Goal: Task Accomplishment & Management: Complete application form

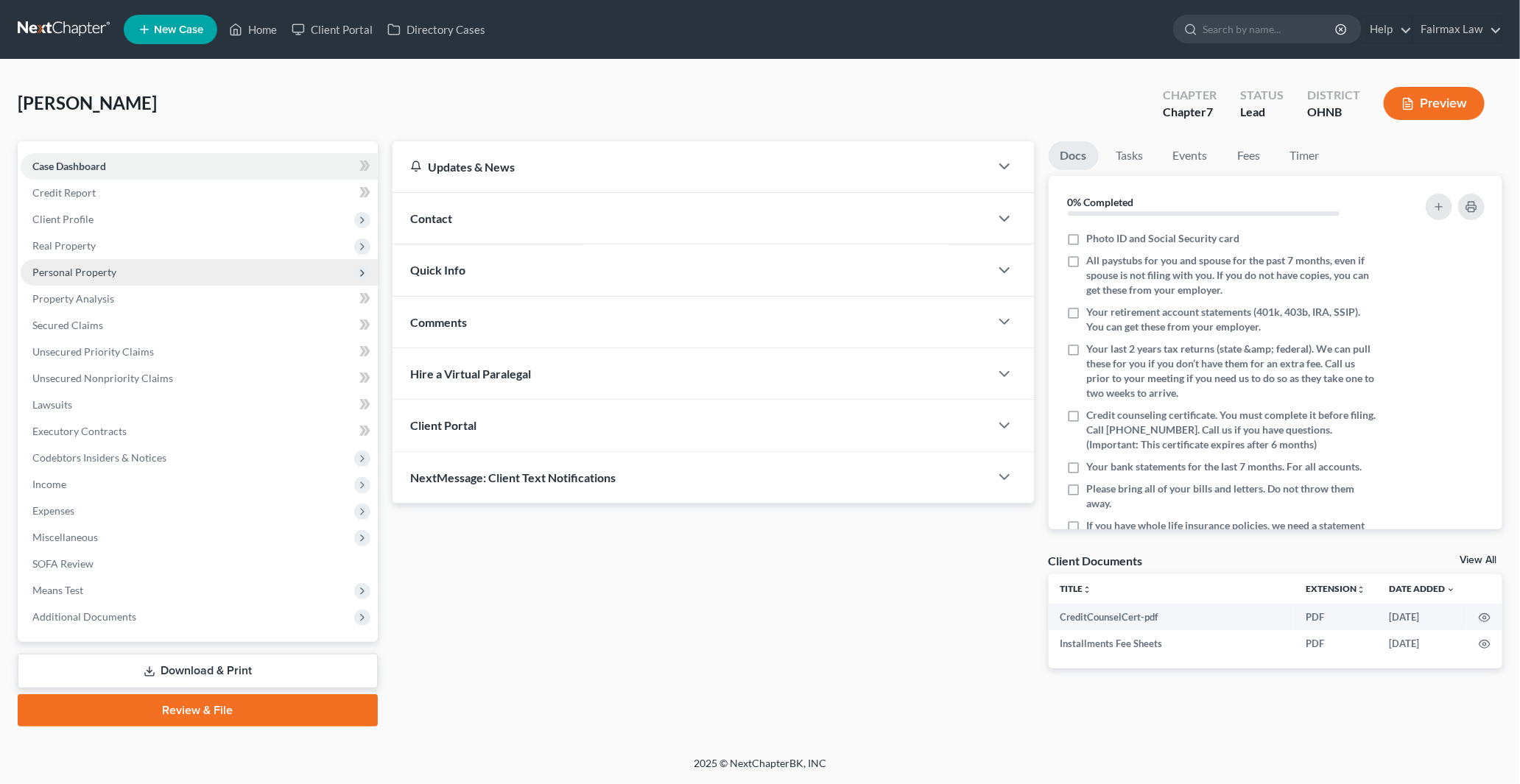
click at [73, 274] on span "Personal Property" at bounding box center [74, 271] width 84 height 13
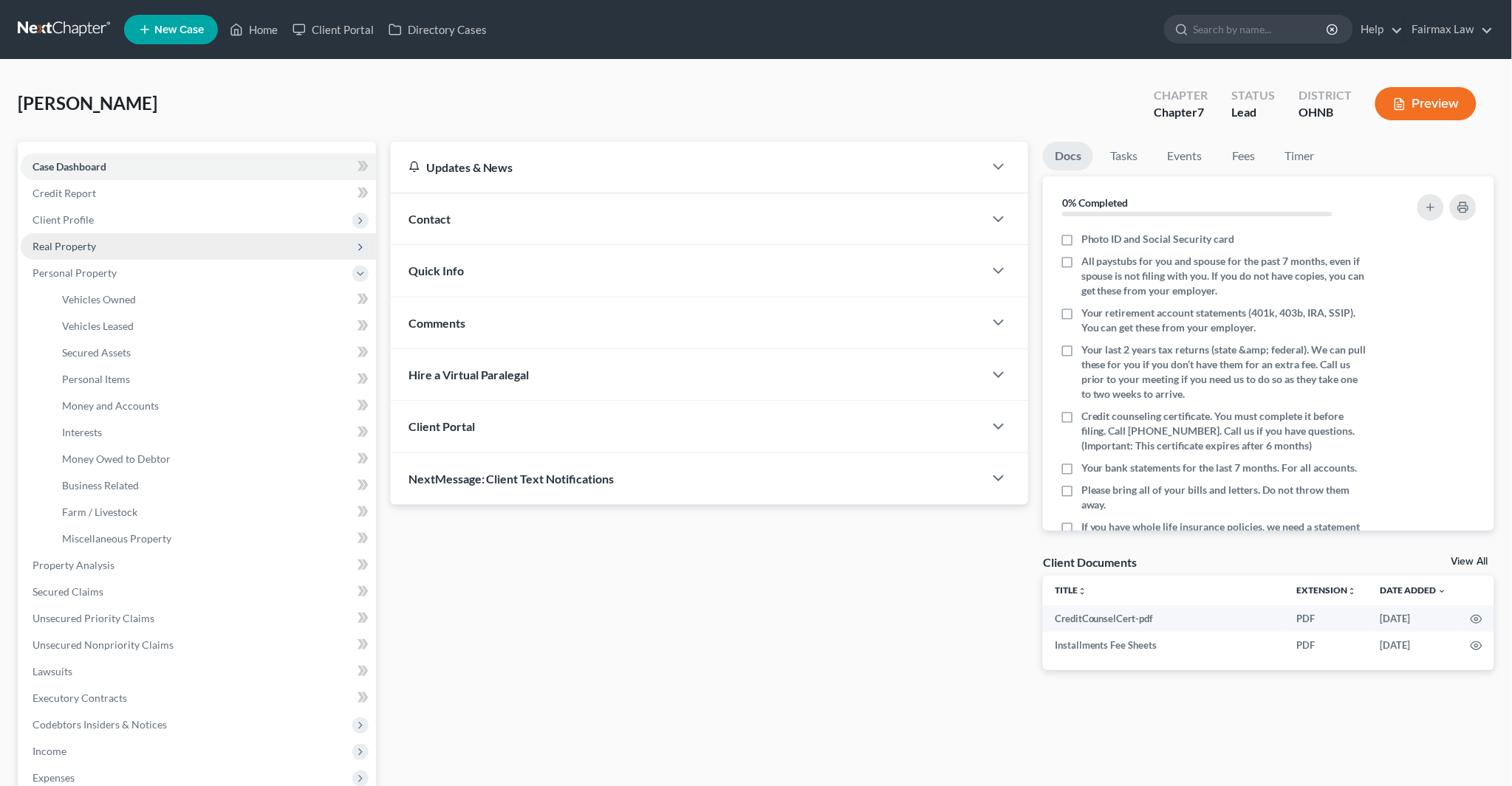
click at [73, 250] on span "Real Property" at bounding box center [64, 246] width 64 height 13
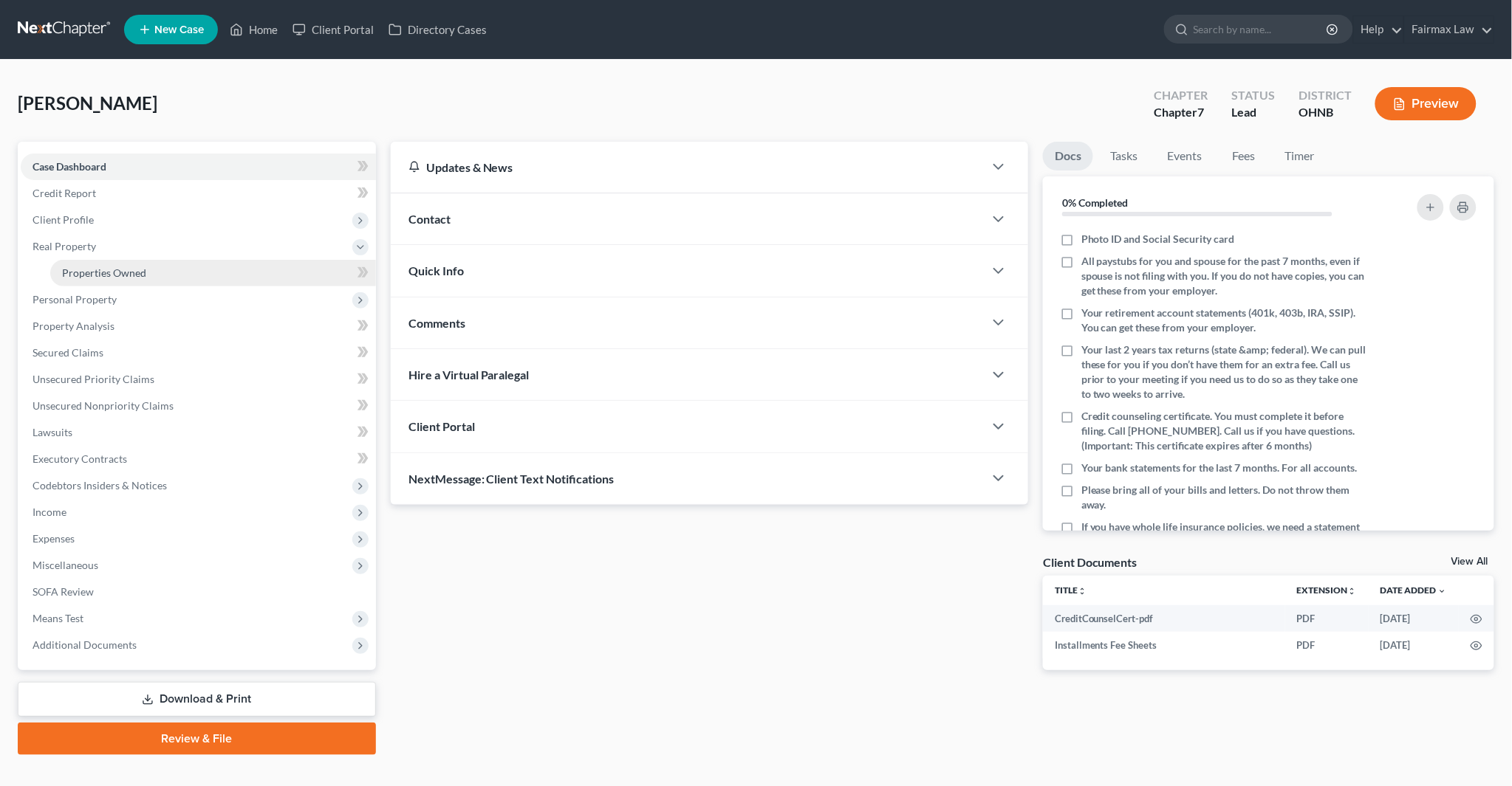
click at [93, 270] on span "Properties Owned" at bounding box center [104, 272] width 85 height 13
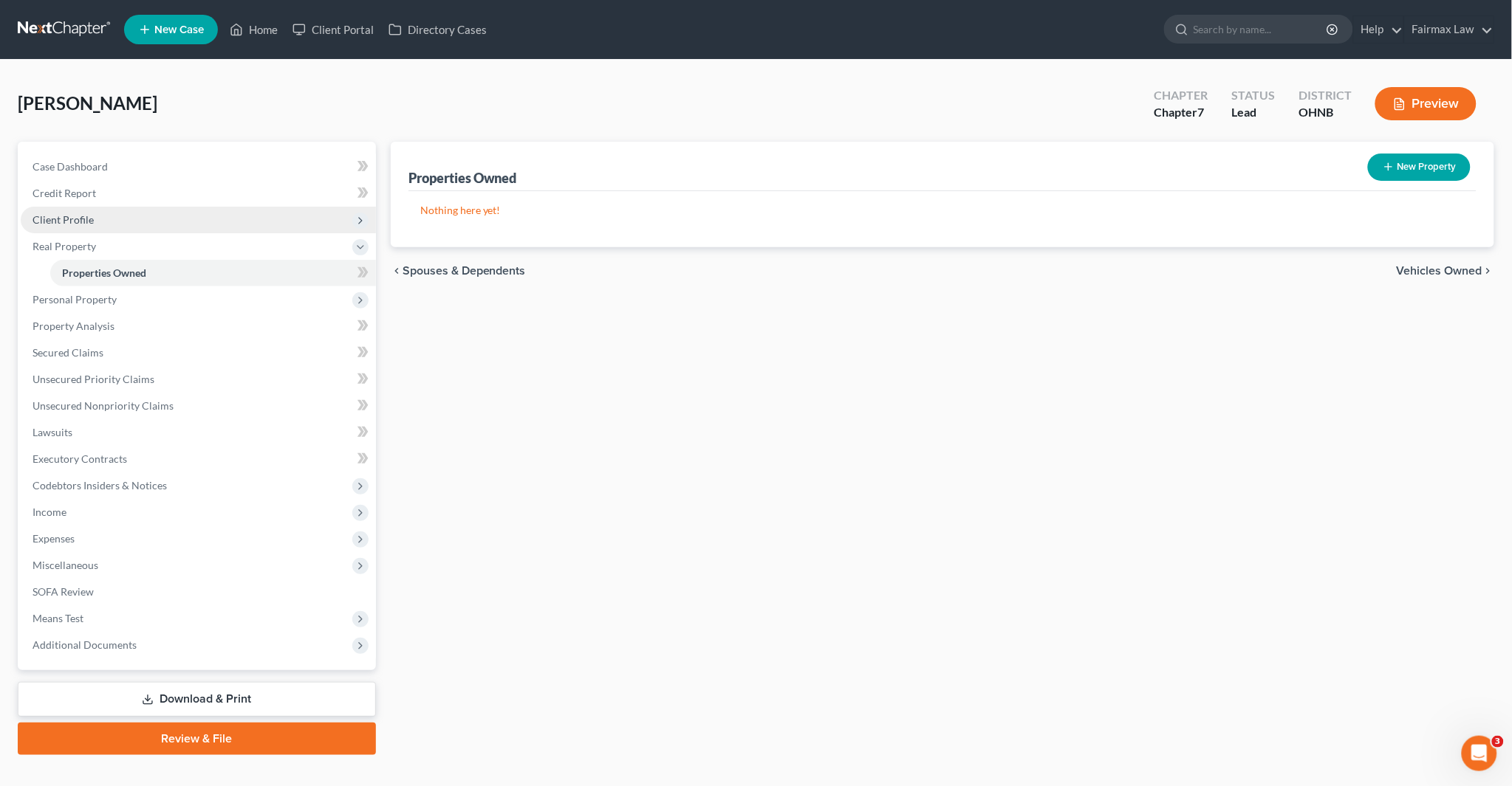
click at [71, 219] on span "Client Profile" at bounding box center [63, 219] width 61 height 13
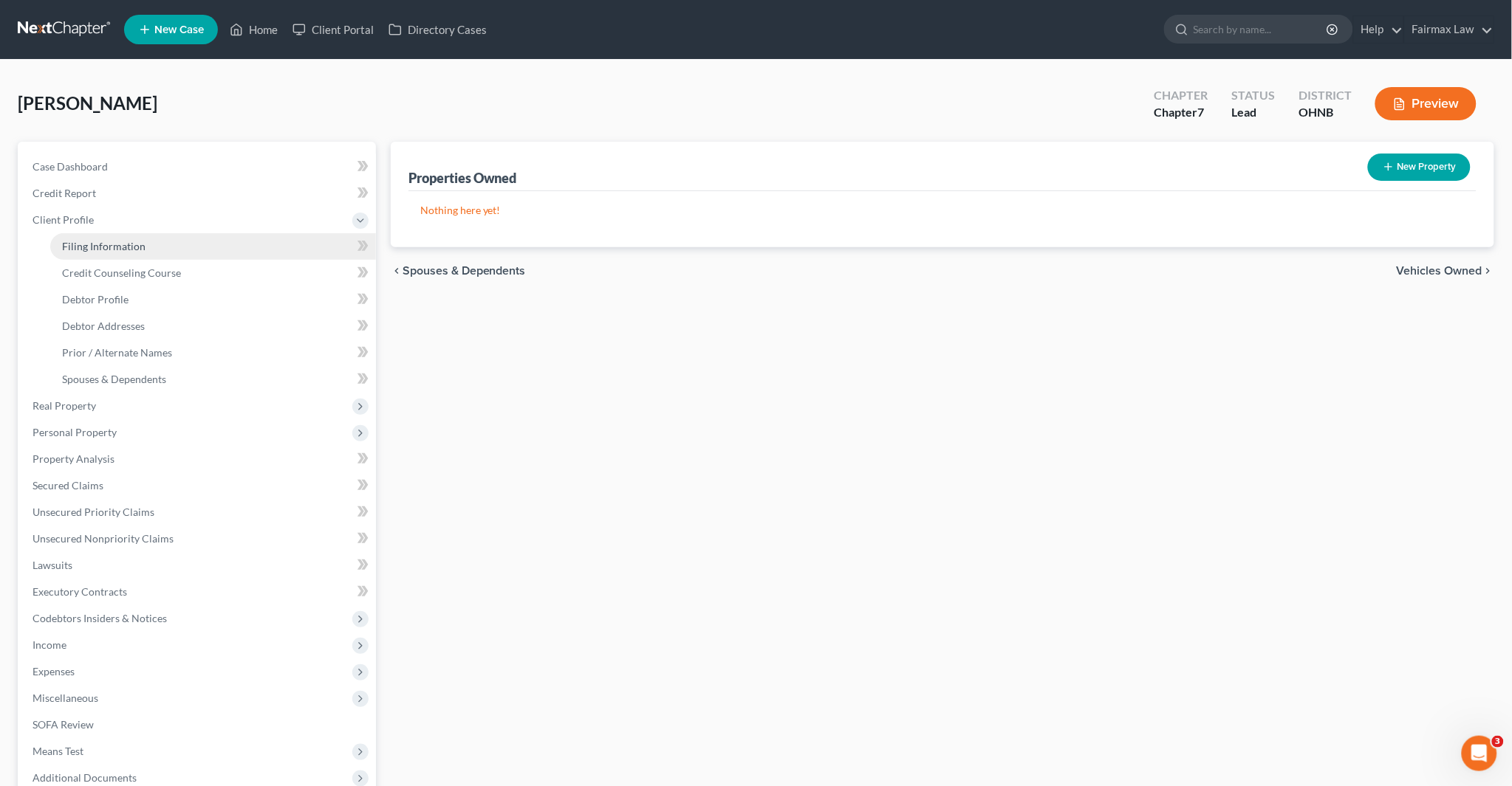
click at [90, 240] on span "Filing Information" at bounding box center [103, 246] width 84 height 13
select select "1"
select select "0"
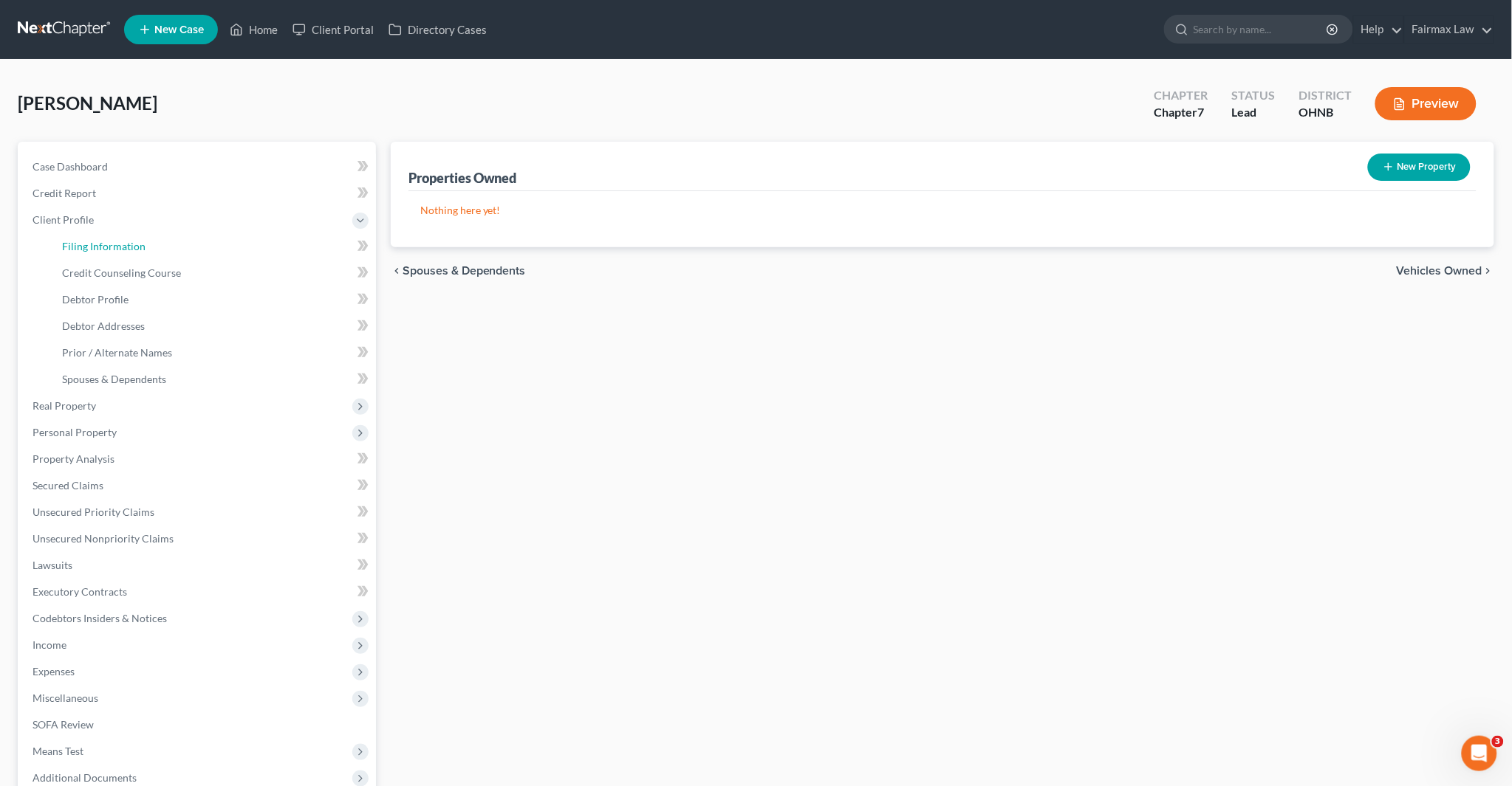
select select "36"
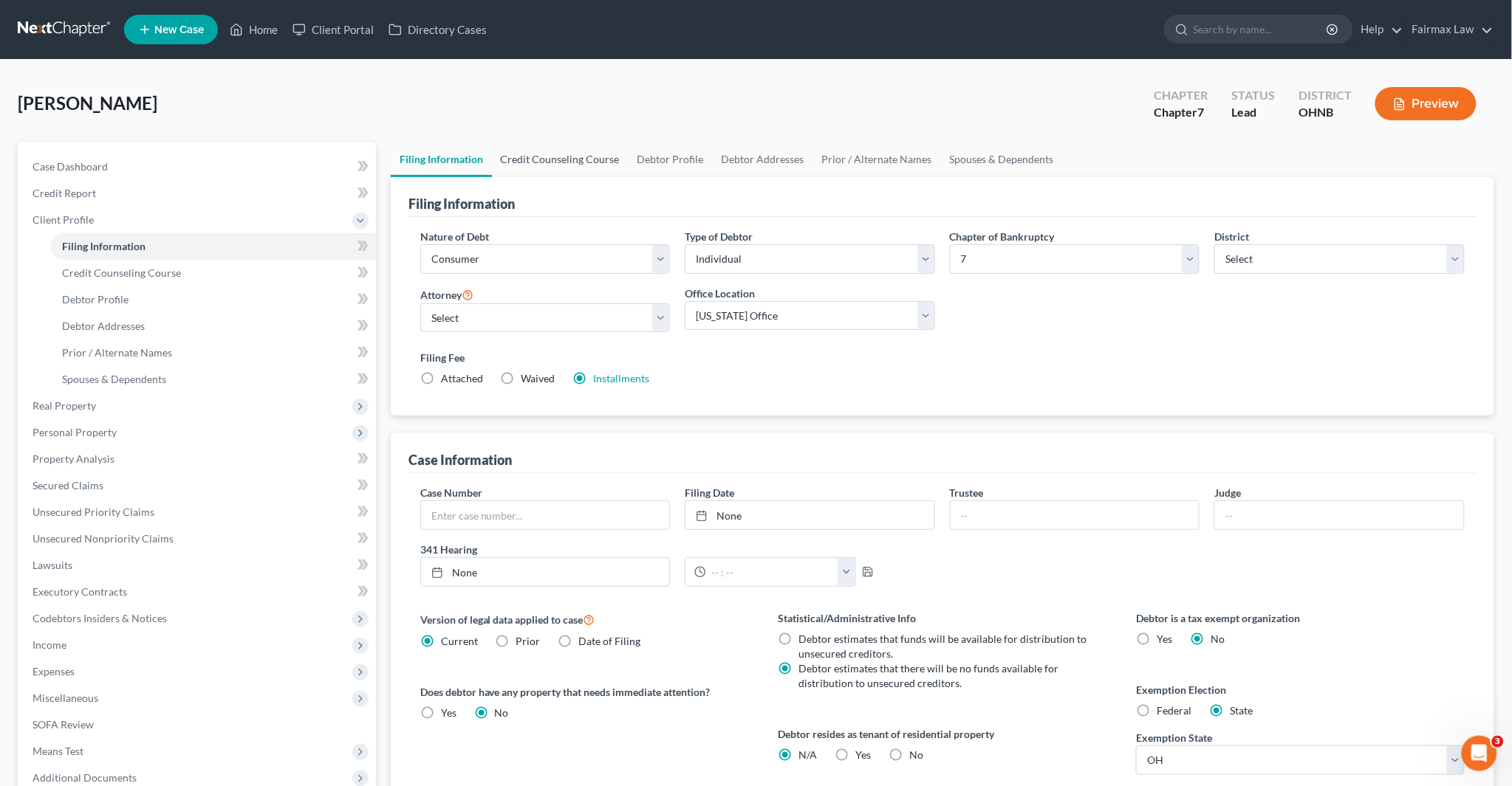
click at [557, 157] on link "Credit Counseling Course" at bounding box center [559, 159] width 137 height 35
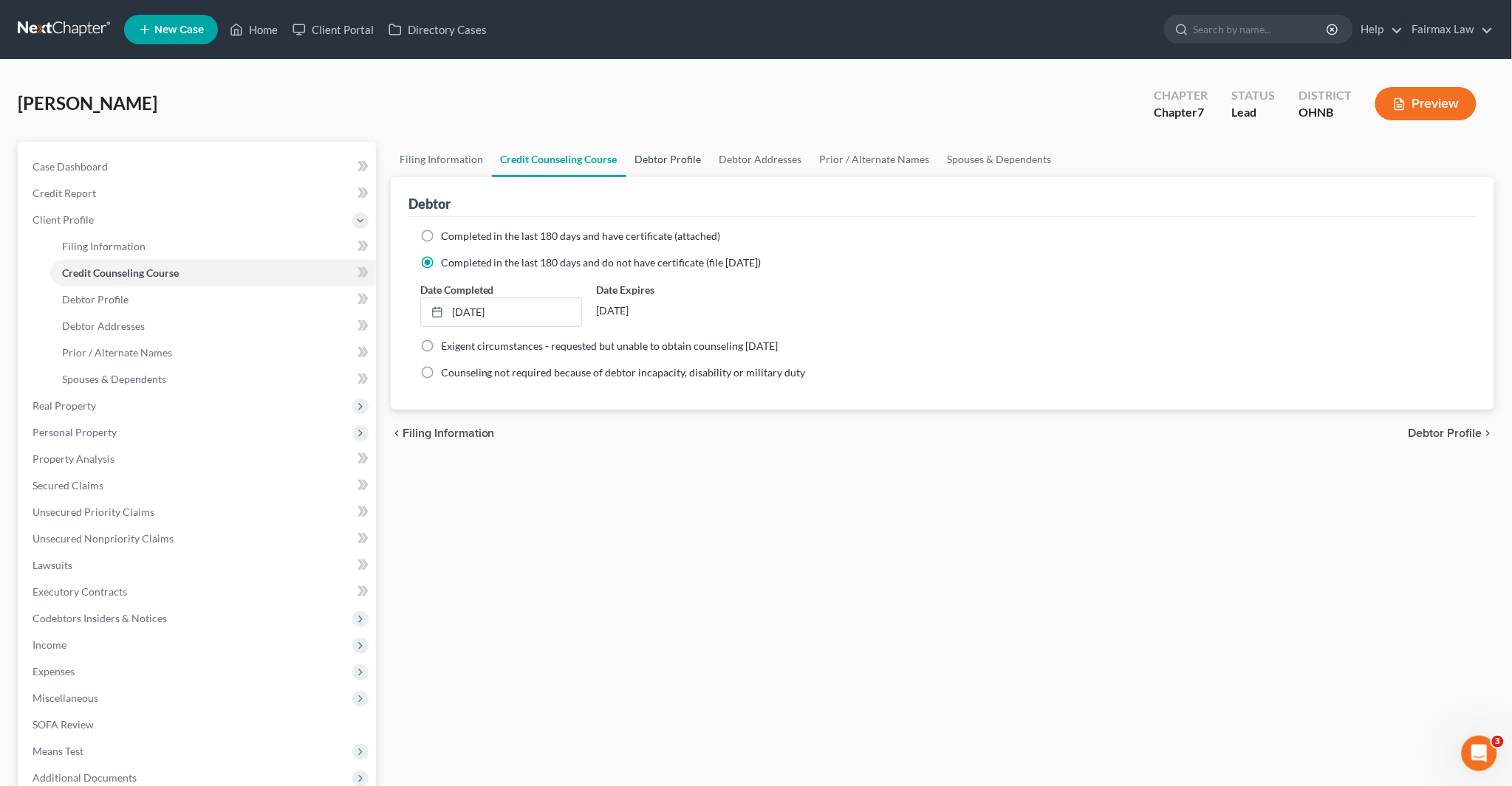
click at [651, 167] on link "Debtor Profile" at bounding box center [669, 159] width 85 height 35
select select "0"
select select "1"
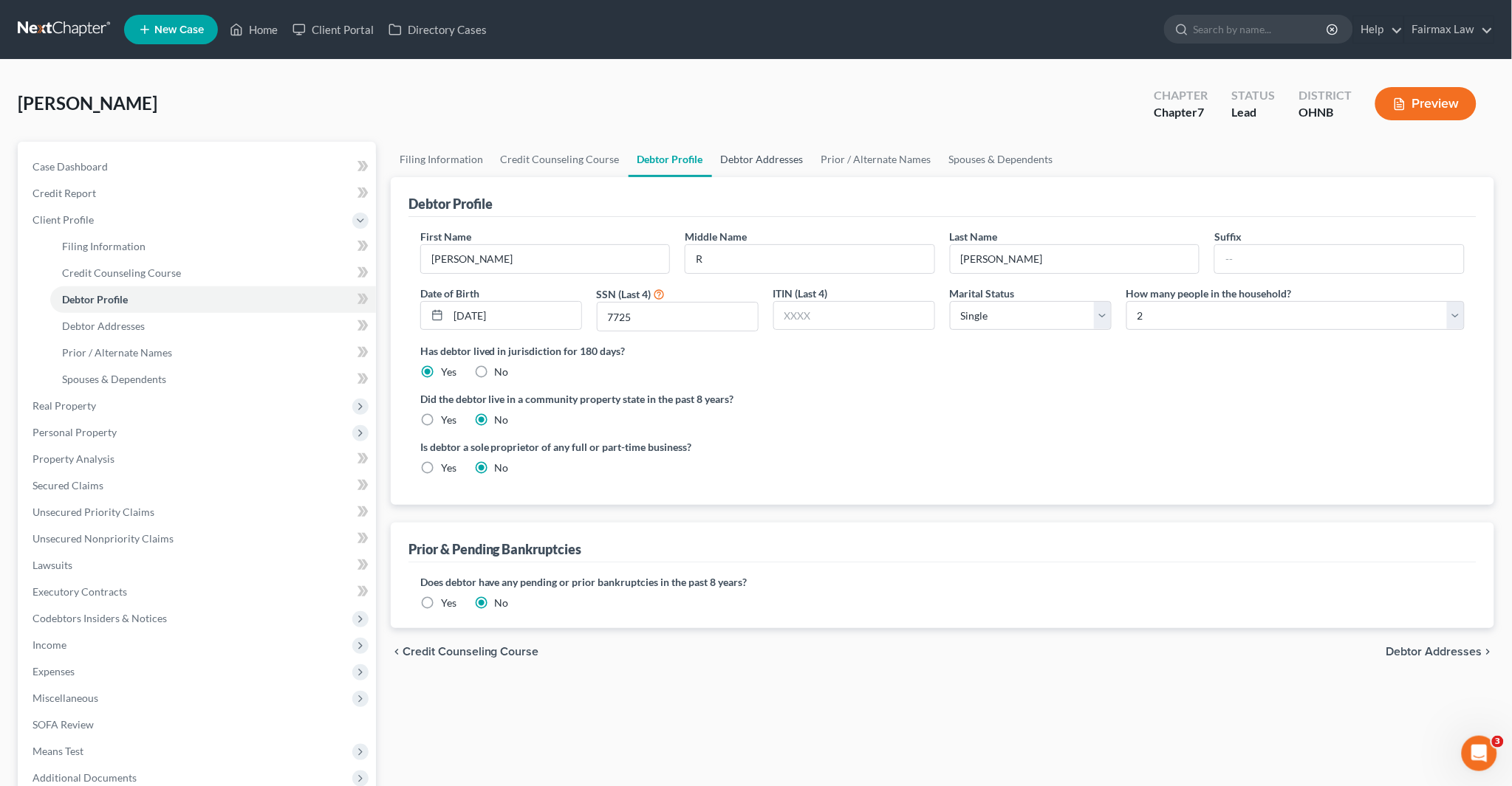
click at [741, 160] on link "Debtor Addresses" at bounding box center [762, 159] width 100 height 35
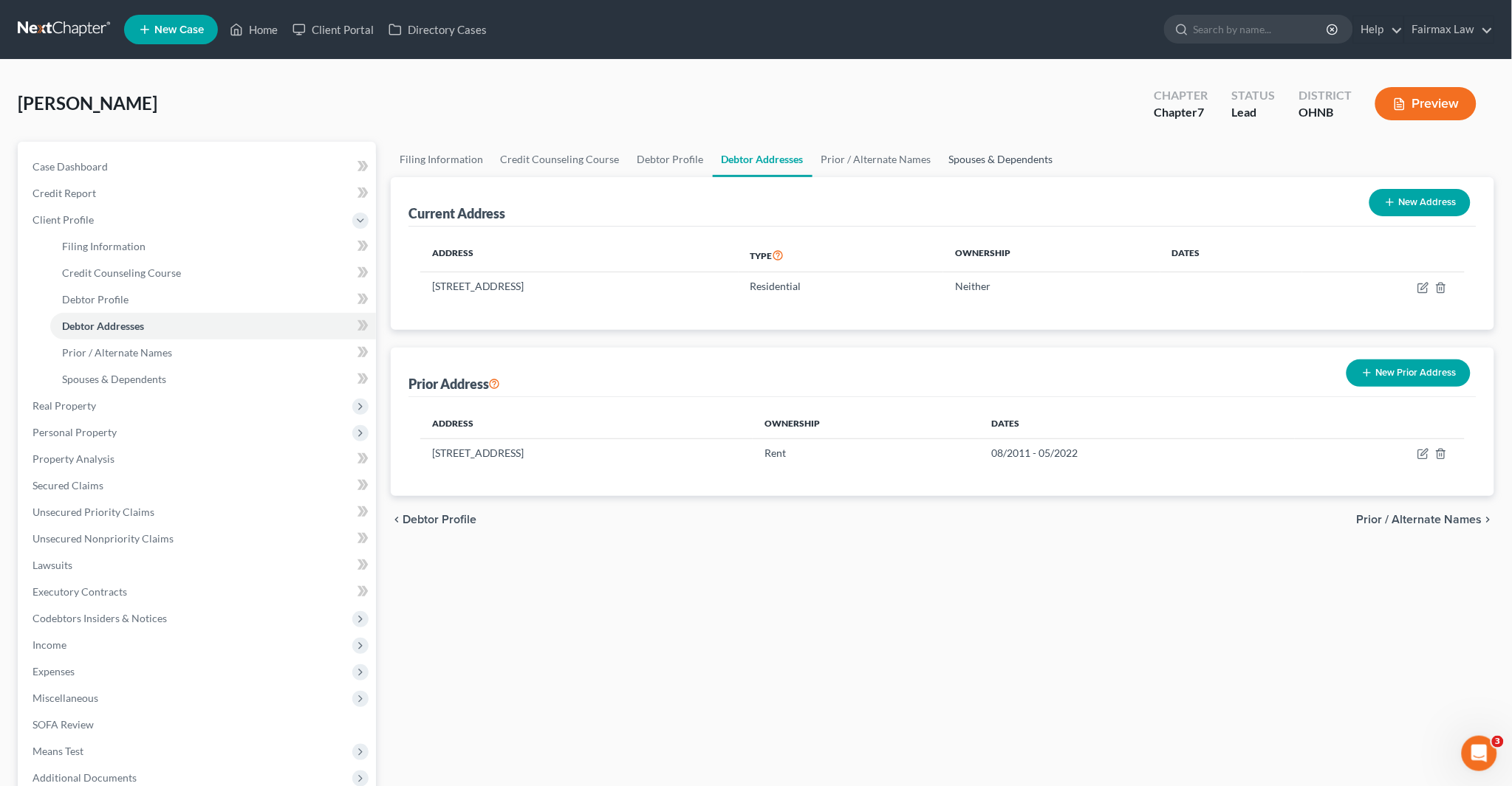
click at [971, 156] on link "Spouses & Dependents" at bounding box center [1001, 159] width 122 height 35
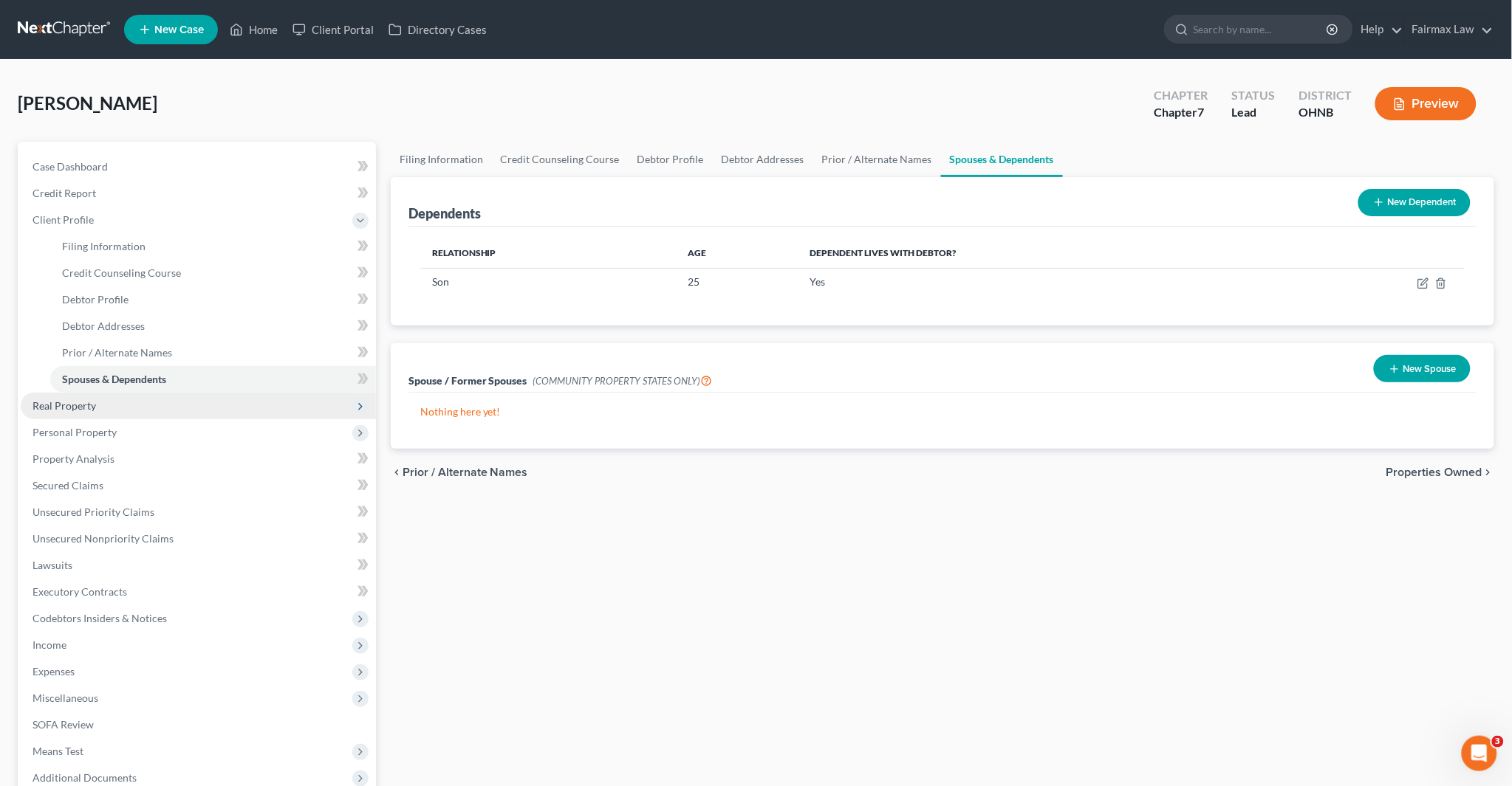
click at [79, 406] on span "Real Property" at bounding box center [64, 405] width 64 height 13
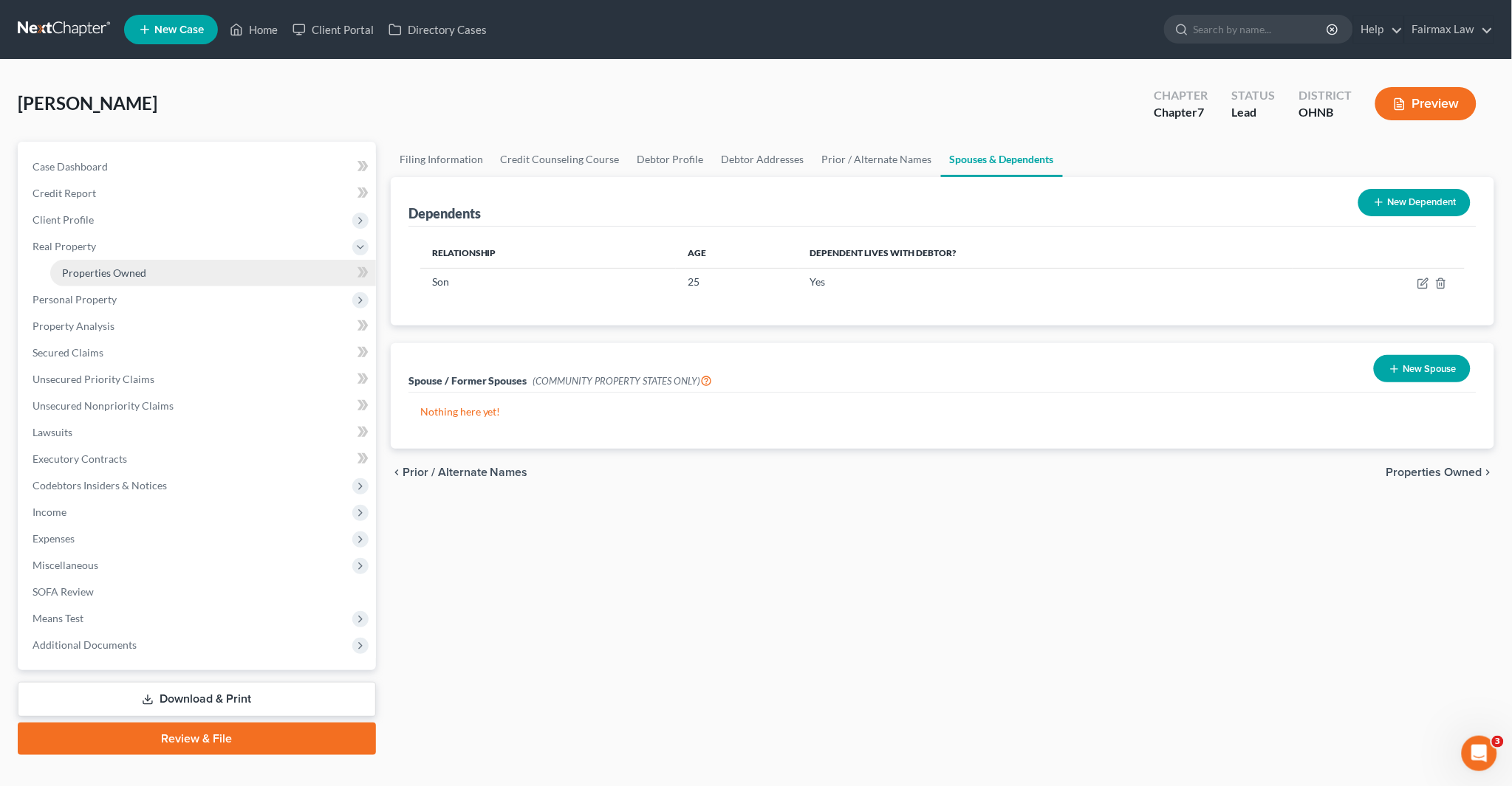
click at [128, 277] on span "Properties Owned" at bounding box center [104, 272] width 85 height 13
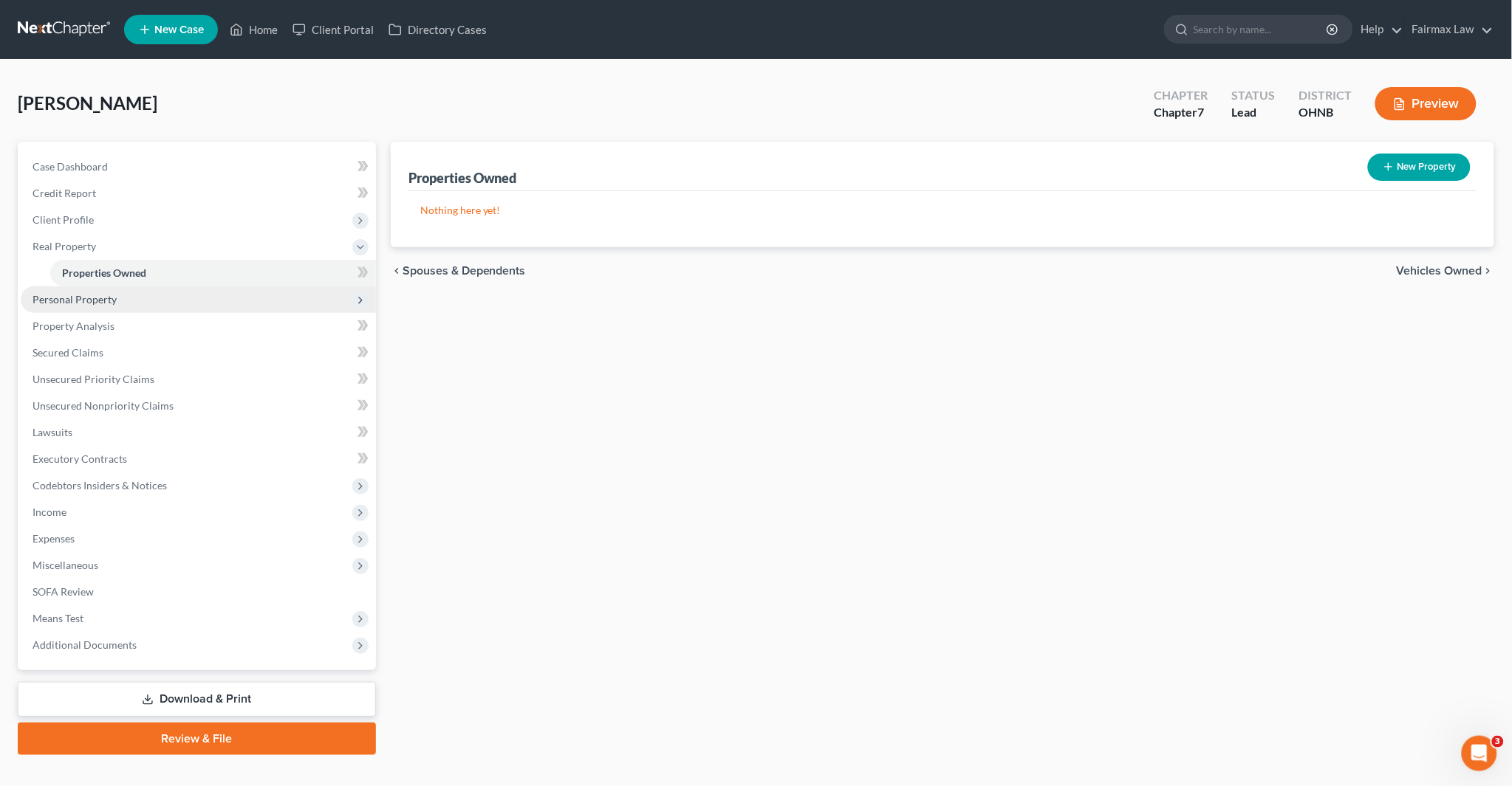
click at [114, 308] on span "Personal Property" at bounding box center [198, 300] width 355 height 27
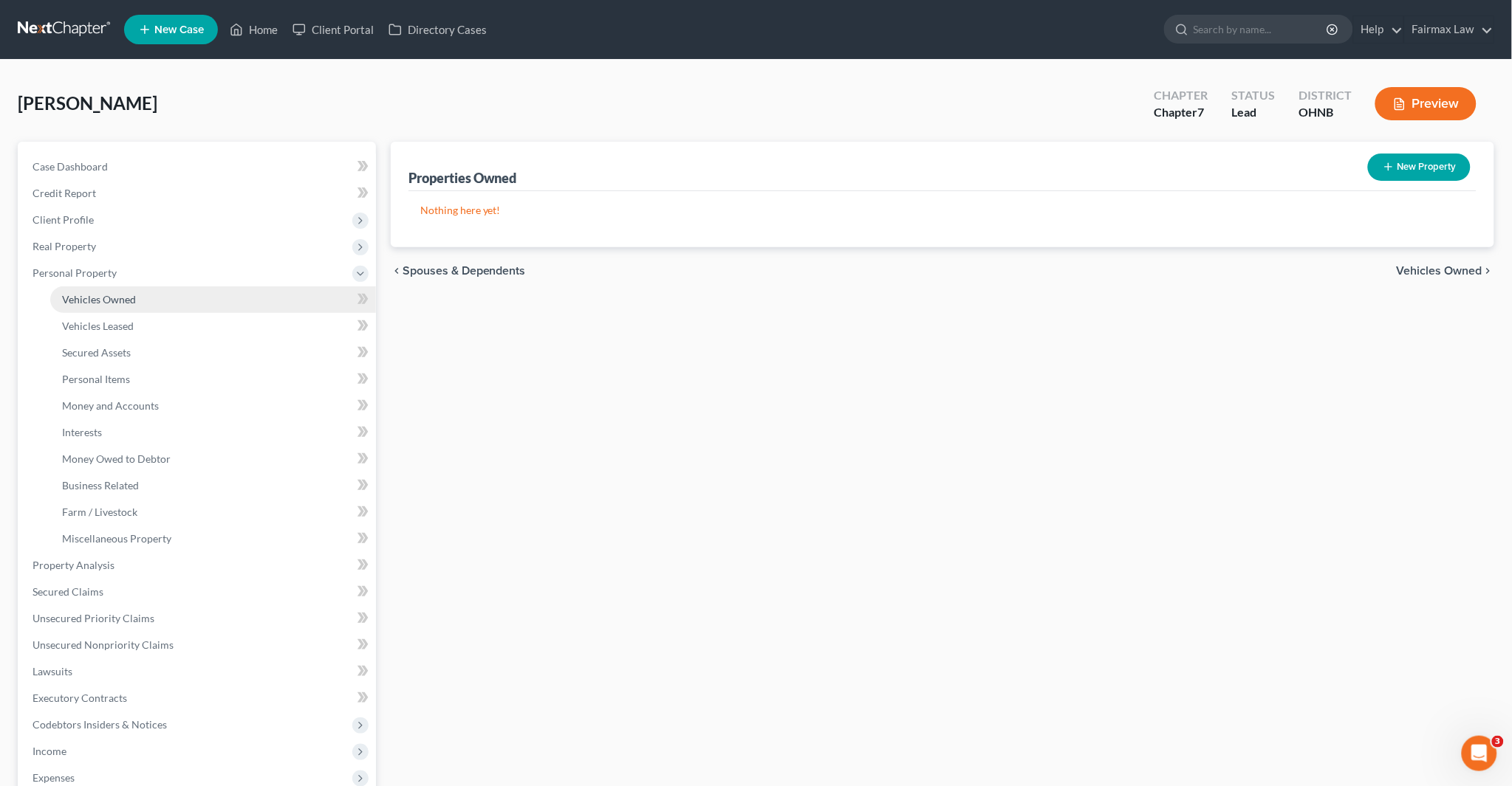
click at [119, 306] on link "Vehicles Owned" at bounding box center [212, 300] width 325 height 27
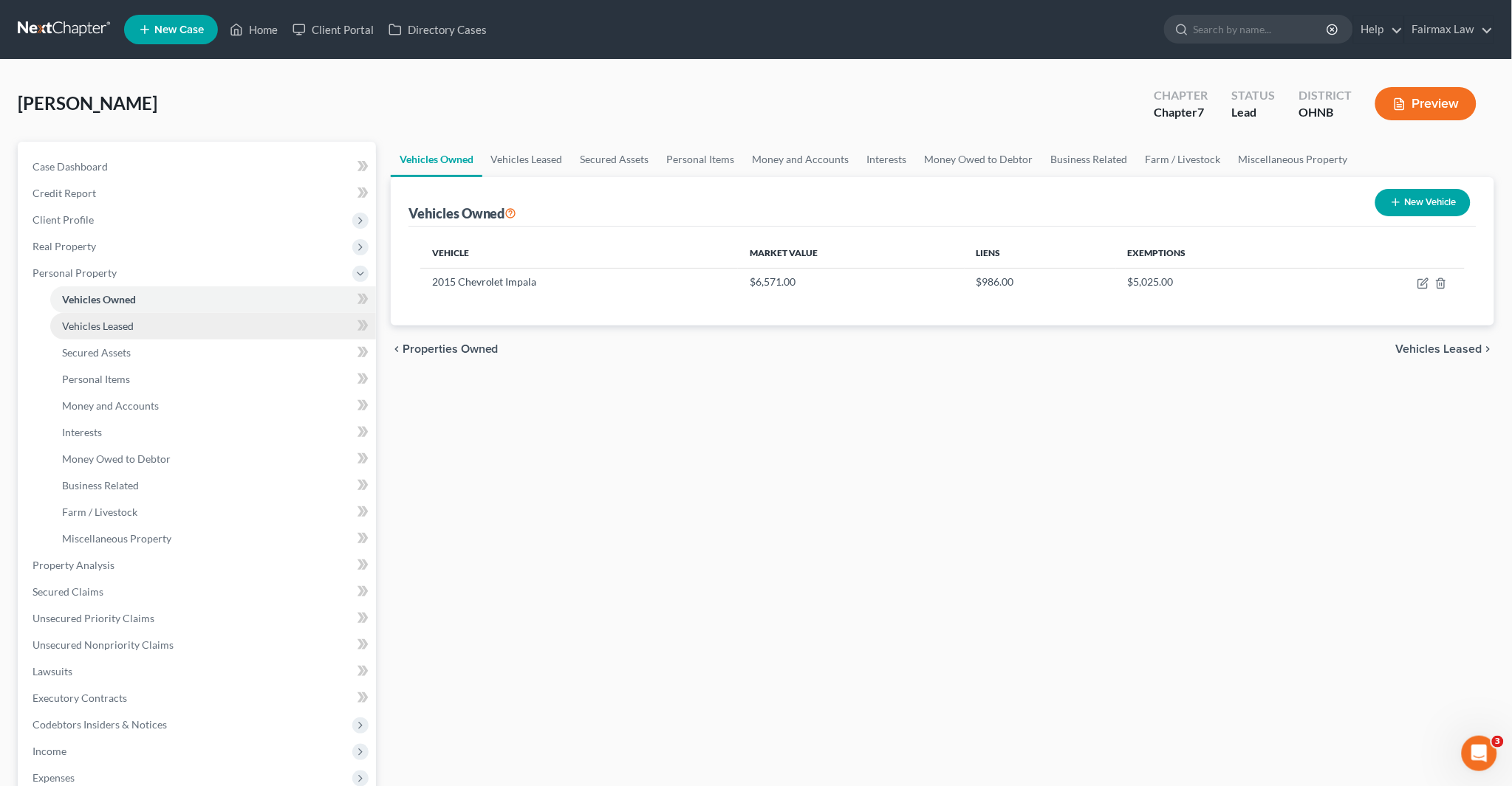
click at [130, 334] on link "Vehicles Leased" at bounding box center [212, 326] width 325 height 27
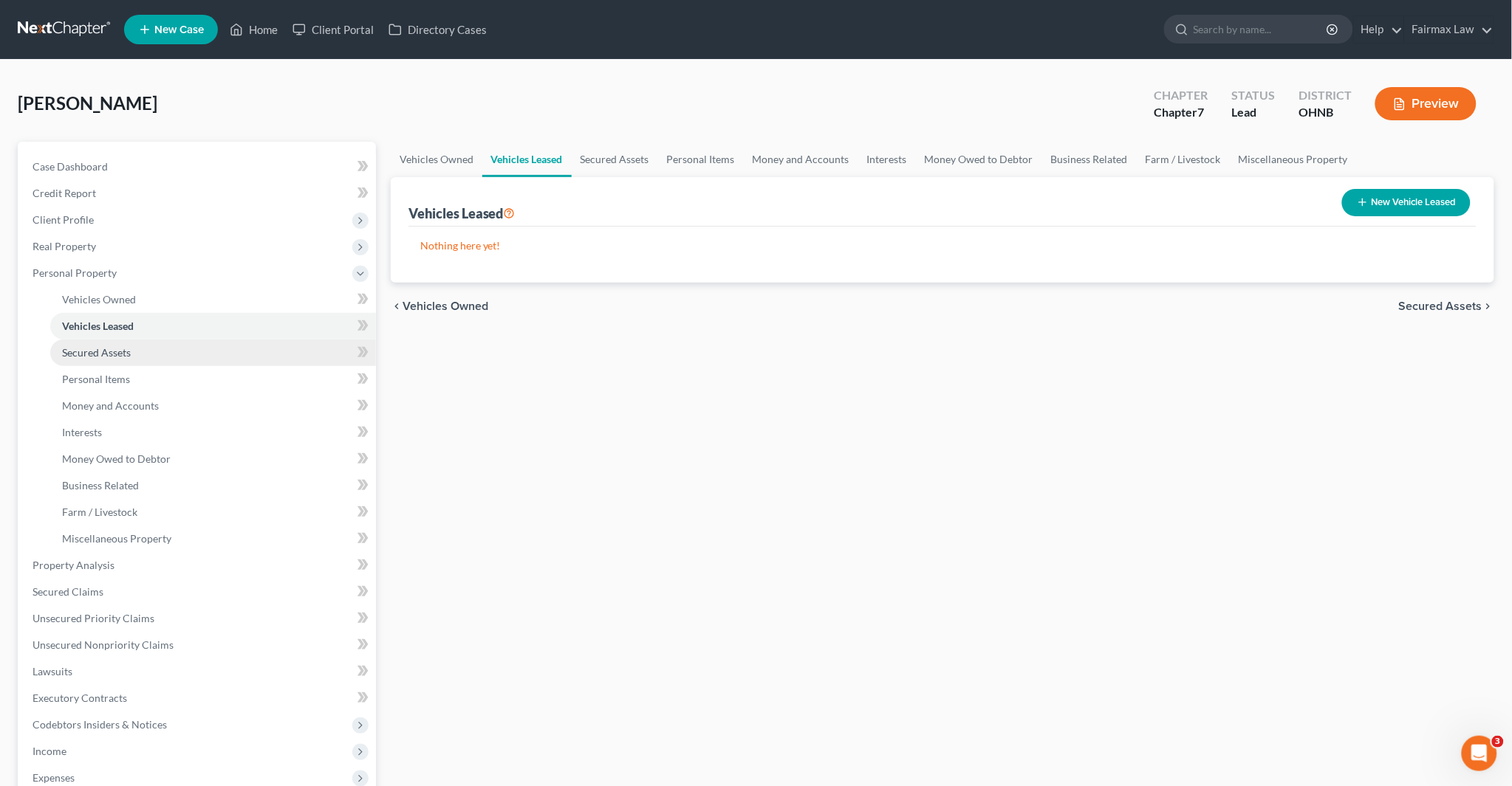
click at [120, 352] on span "Secured Assets" at bounding box center [96, 352] width 69 height 13
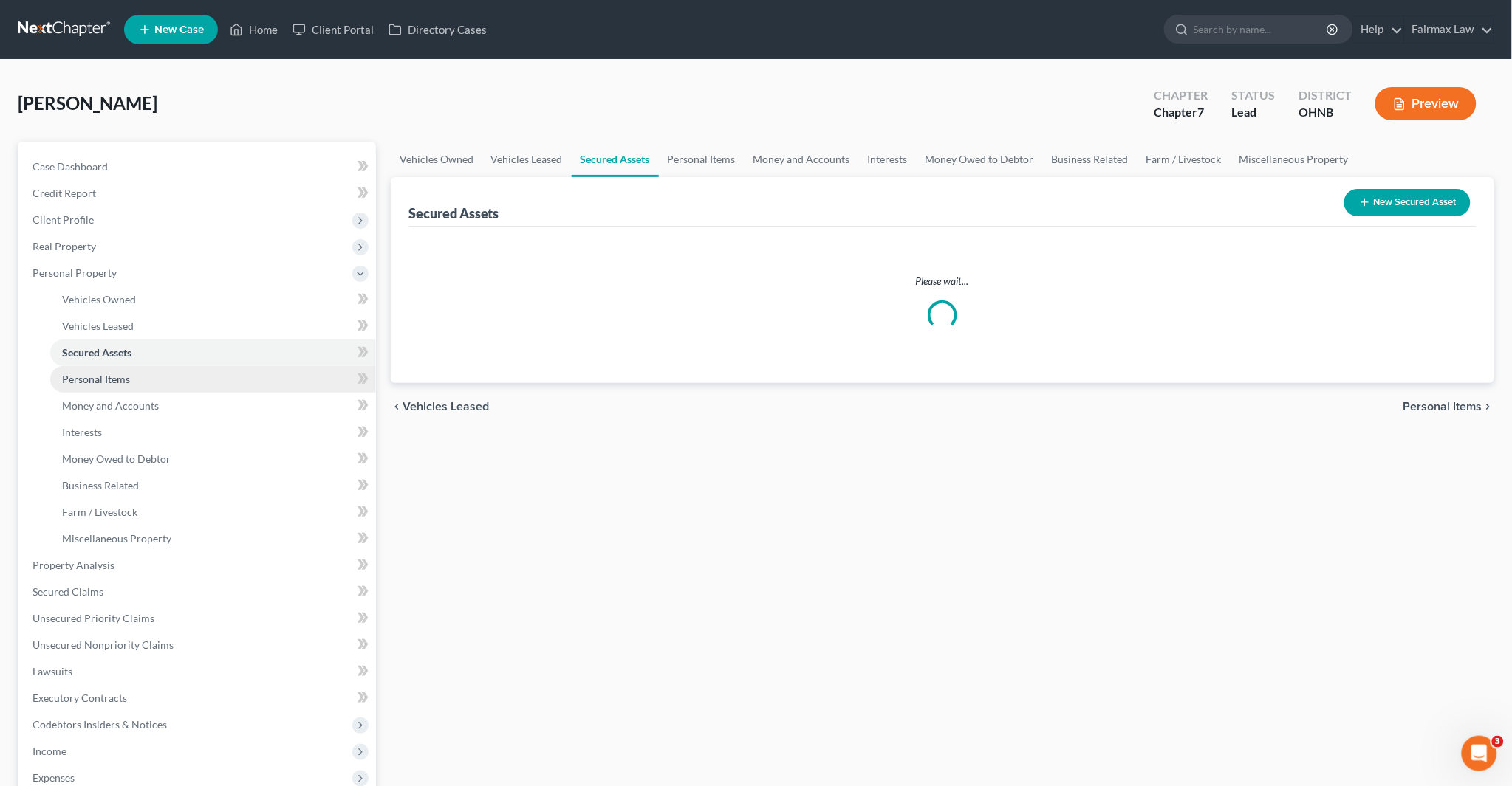
click at [115, 372] on span "Personal Items" at bounding box center [95, 378] width 68 height 13
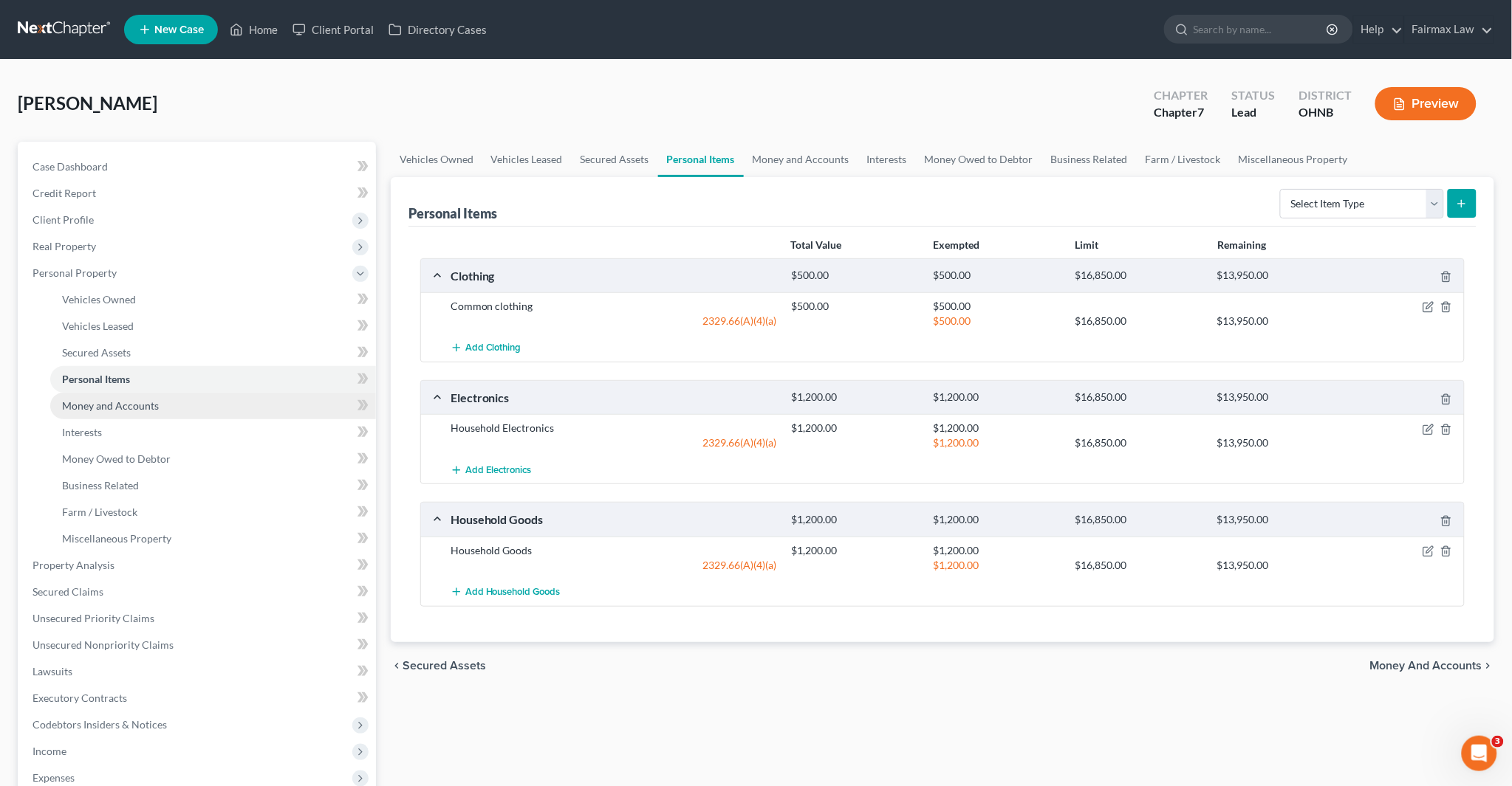
click at [121, 402] on span "Money and Accounts" at bounding box center [110, 405] width 96 height 13
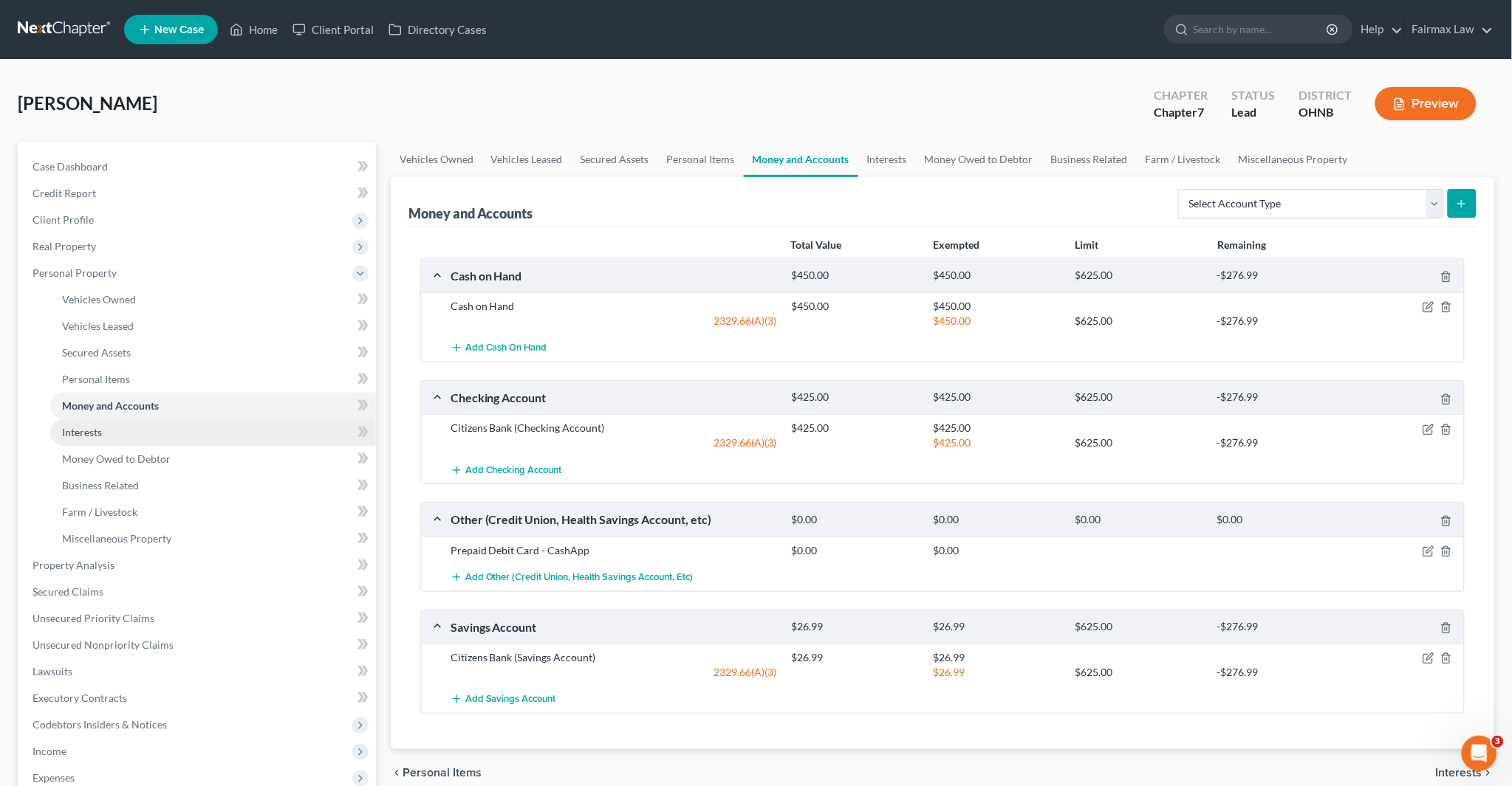
click at [106, 436] on link "Interests" at bounding box center [212, 432] width 325 height 27
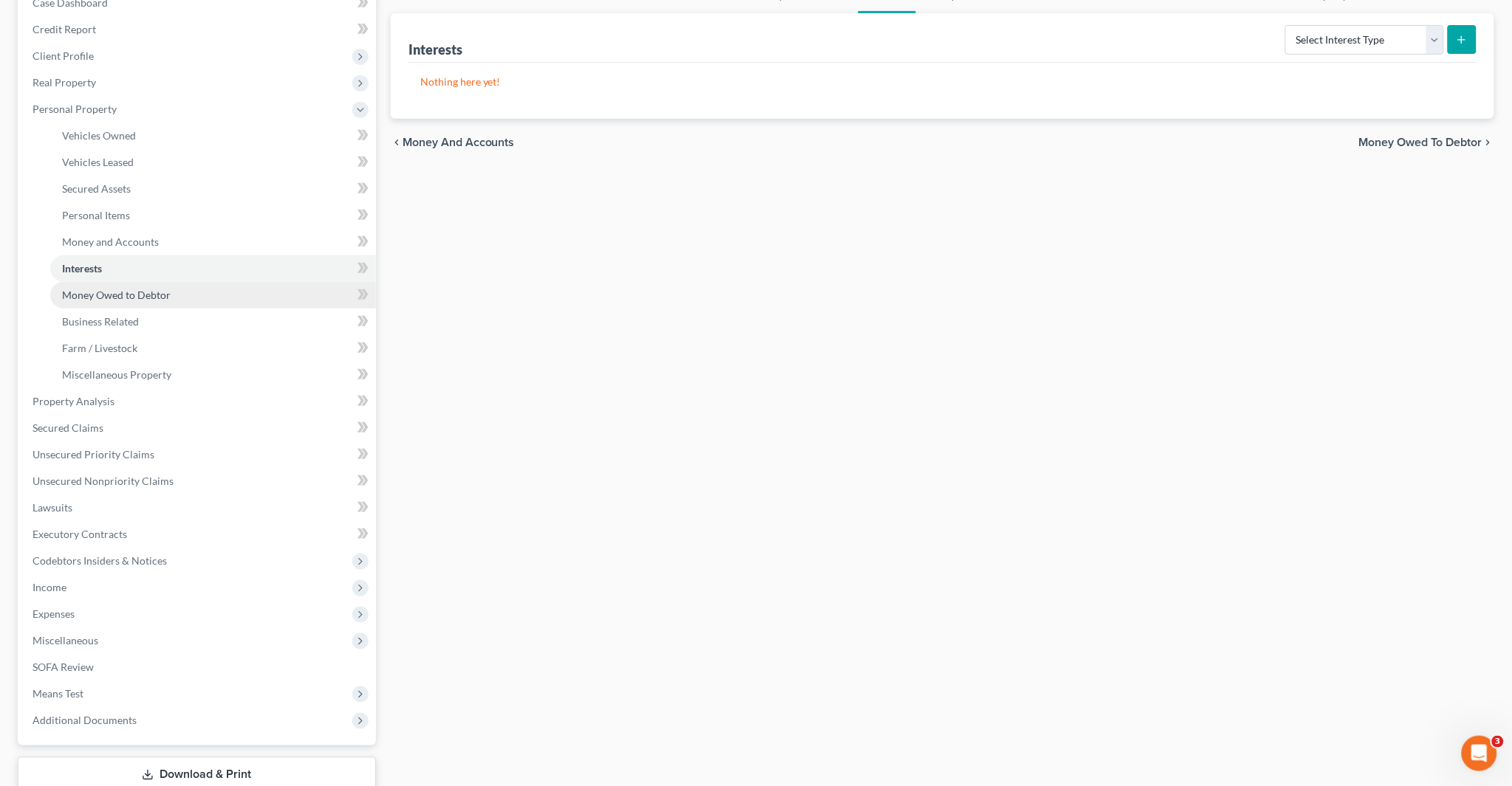
click at [129, 298] on span "Money Owed to Debtor" at bounding box center [116, 295] width 108 height 13
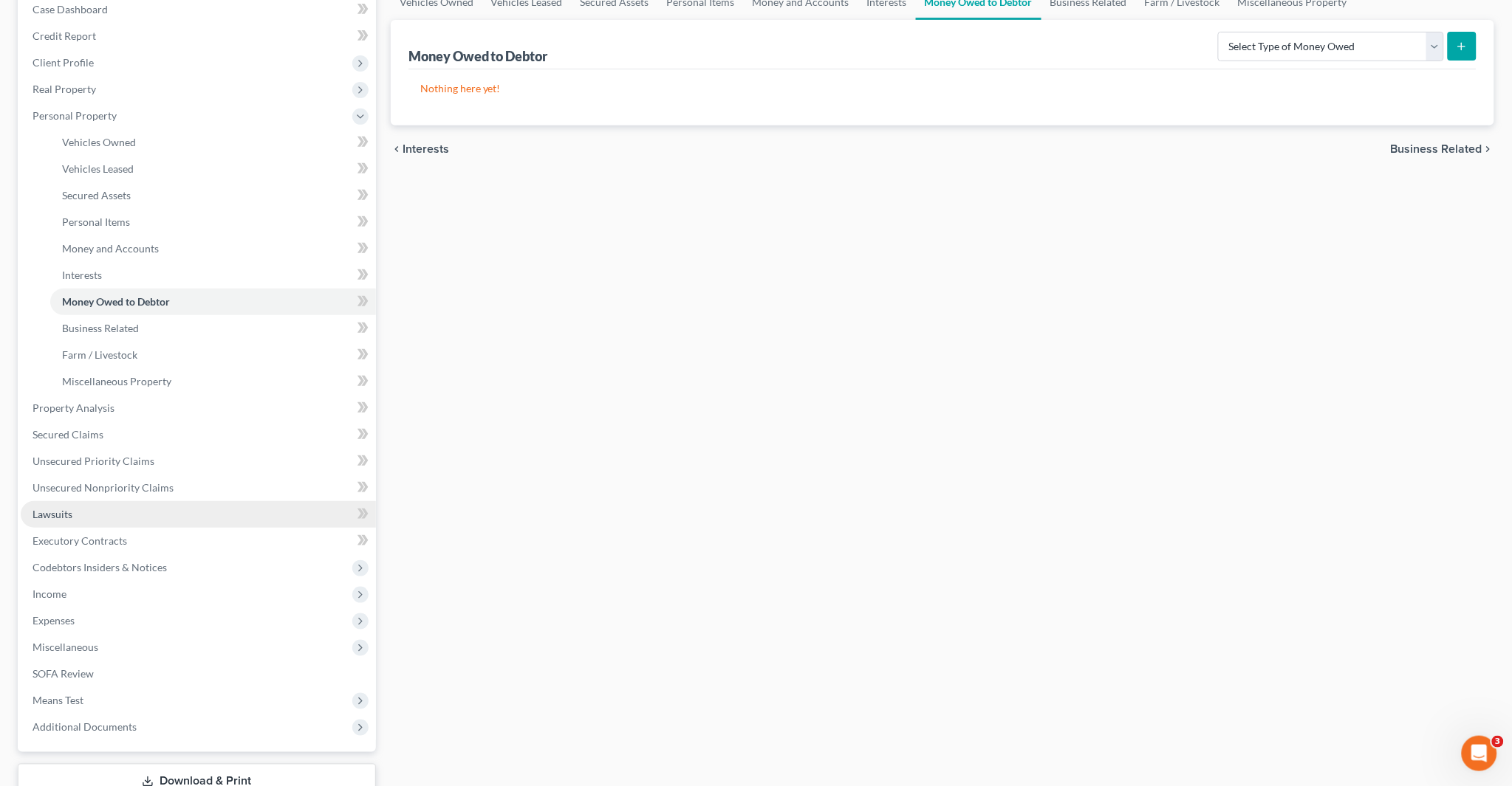
scroll to position [164, 0]
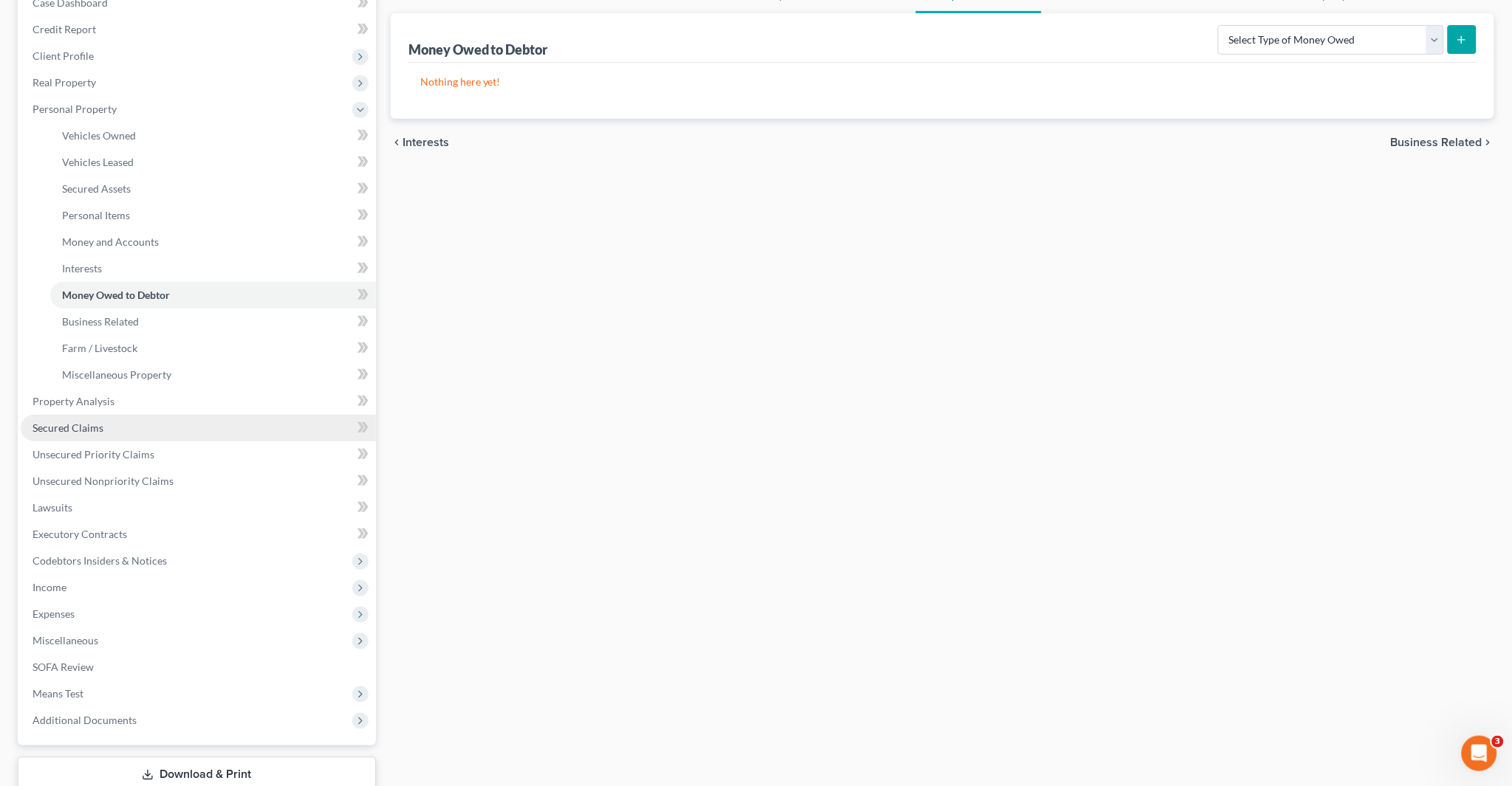
click at [93, 432] on link "Secured Claims" at bounding box center [198, 427] width 355 height 27
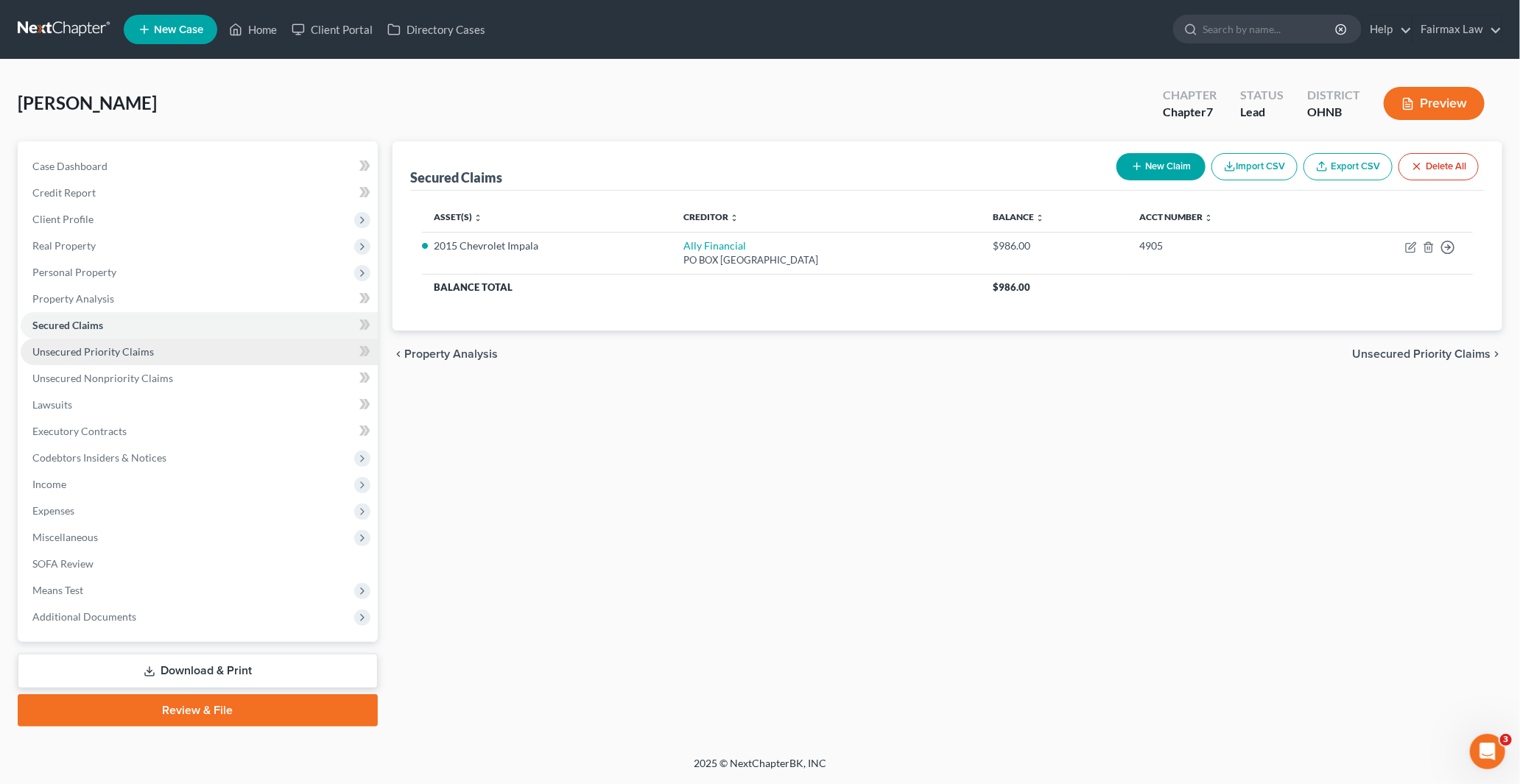
click at [98, 350] on span "Unsecured Priority Claims" at bounding box center [93, 351] width 122 height 13
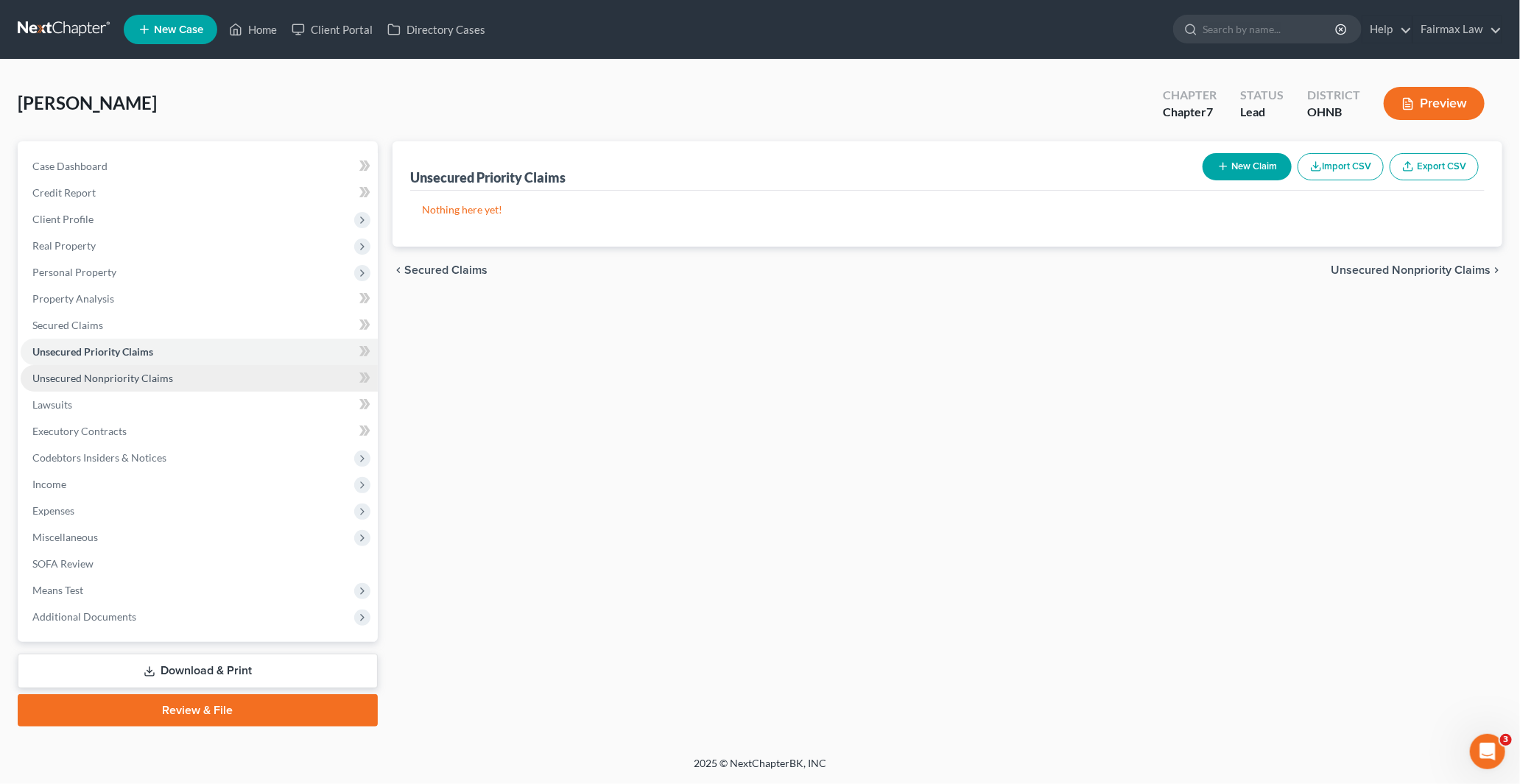
click at [114, 384] on link "Unsecured Nonpriority Claims" at bounding box center [199, 378] width 357 height 26
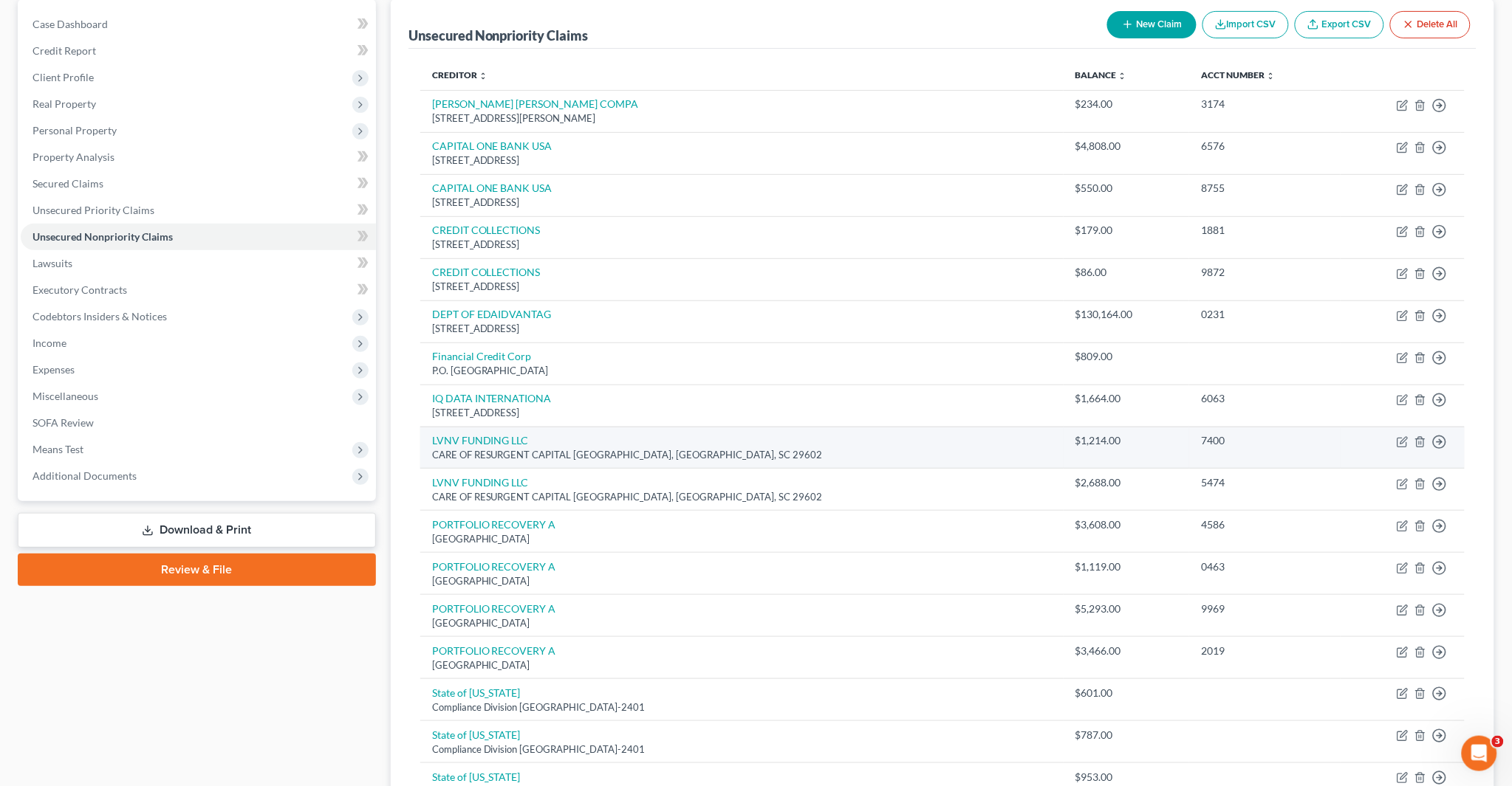
scroll to position [164, 0]
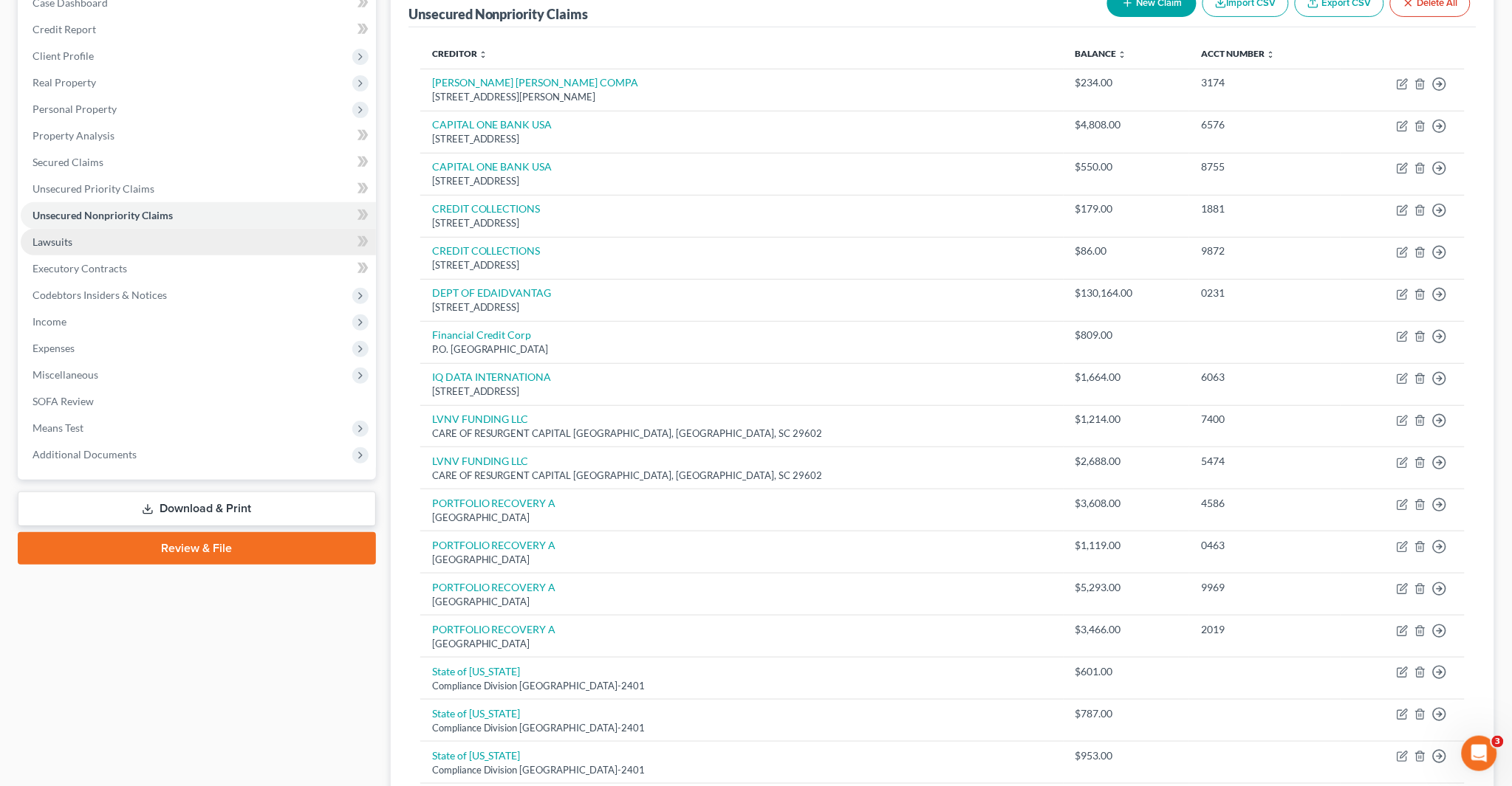
click at [85, 241] on link "Lawsuits" at bounding box center [198, 242] width 355 height 27
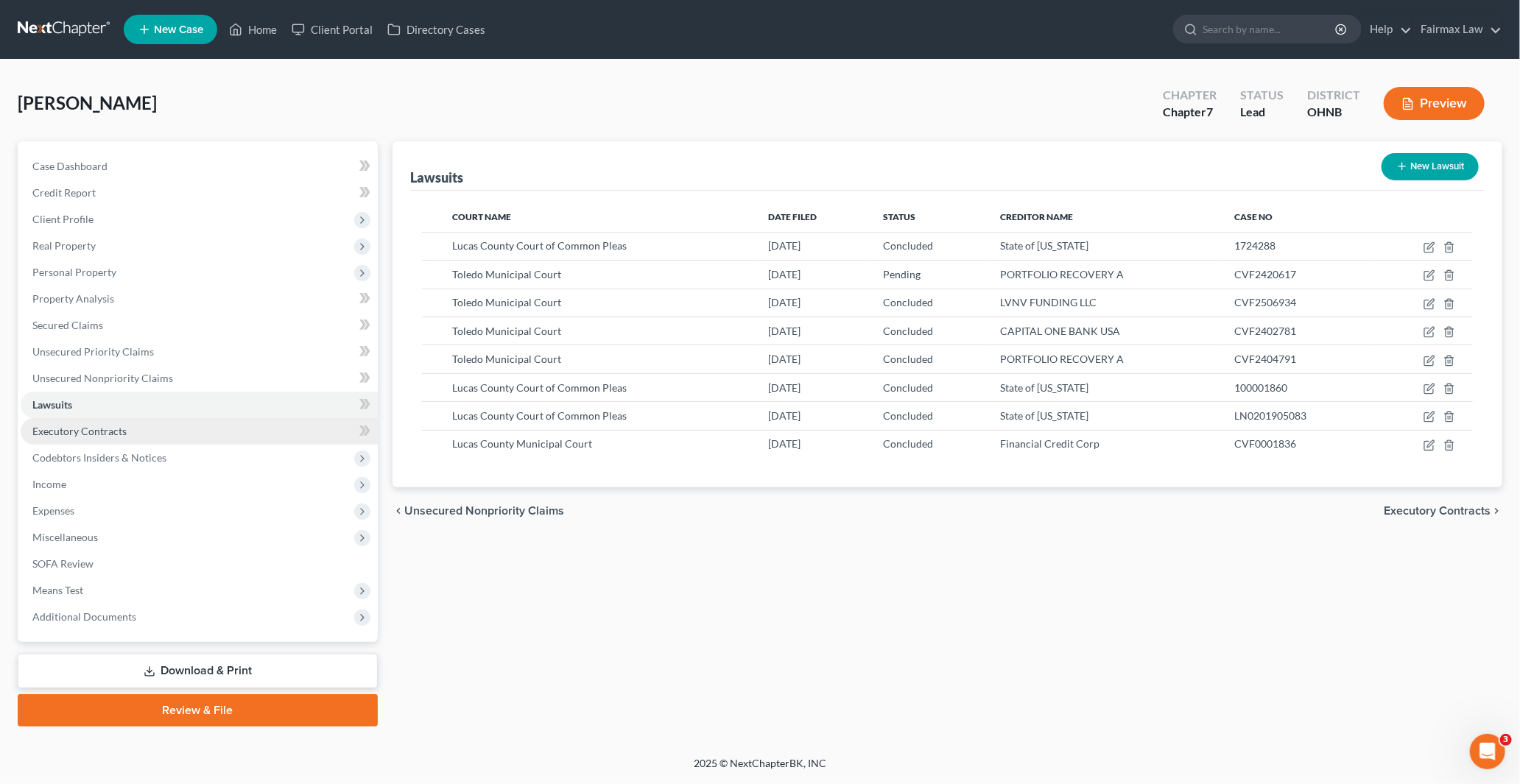
click at [106, 430] on span "Executory Contracts" at bounding box center [79, 431] width 94 height 13
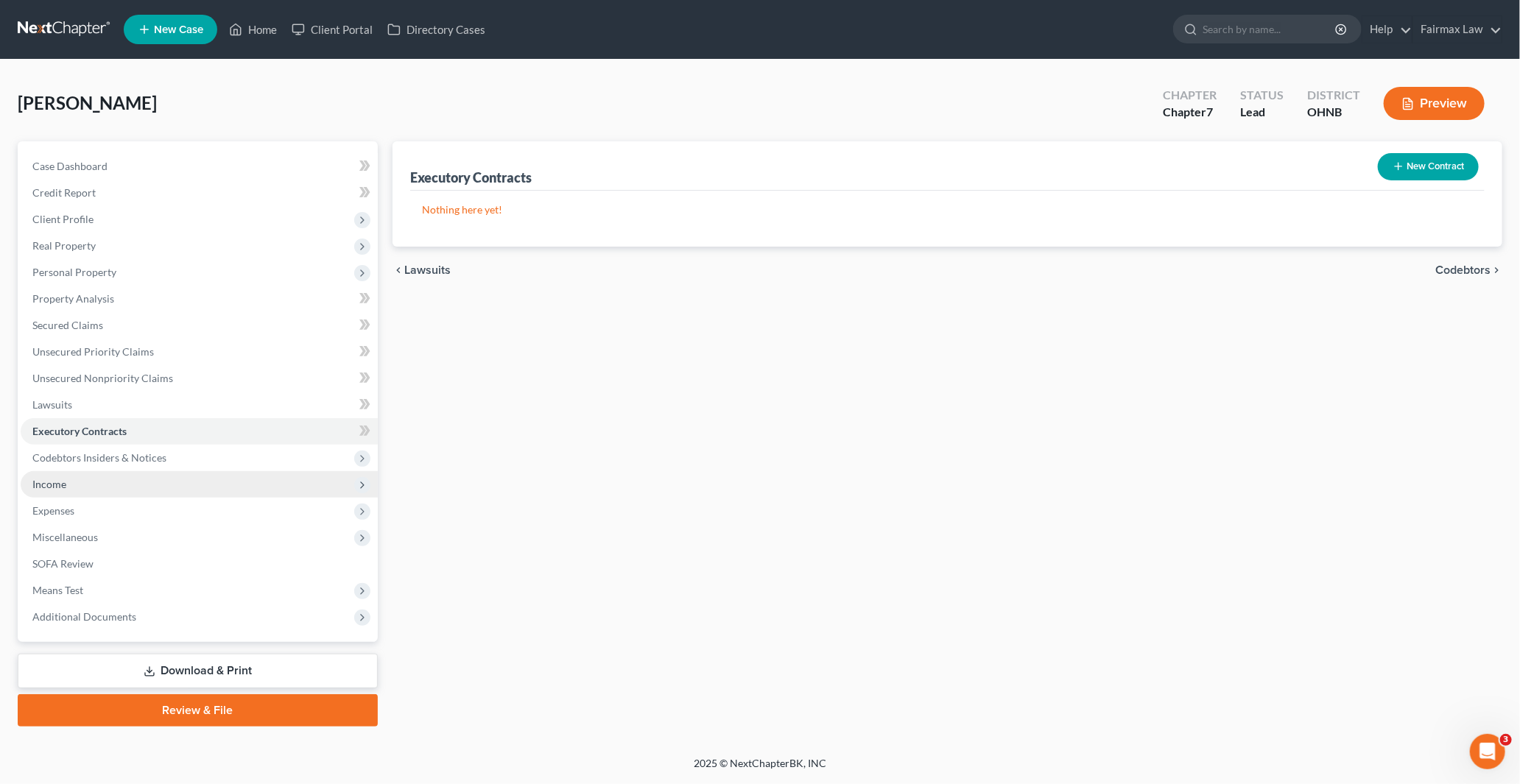
click at [90, 483] on span "Income" at bounding box center [199, 484] width 357 height 26
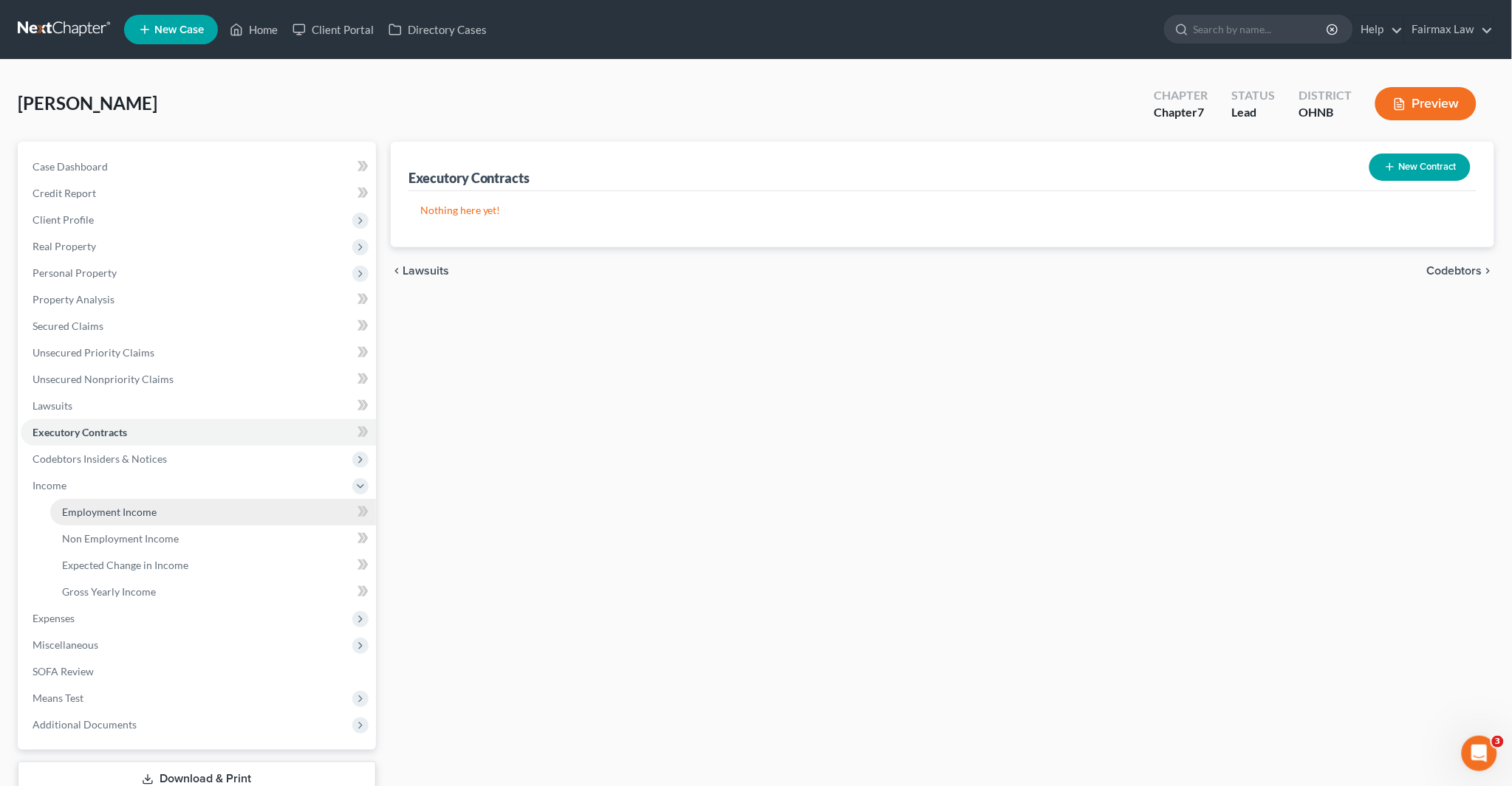
click at [134, 507] on span "Employment Income" at bounding box center [109, 512] width 94 height 13
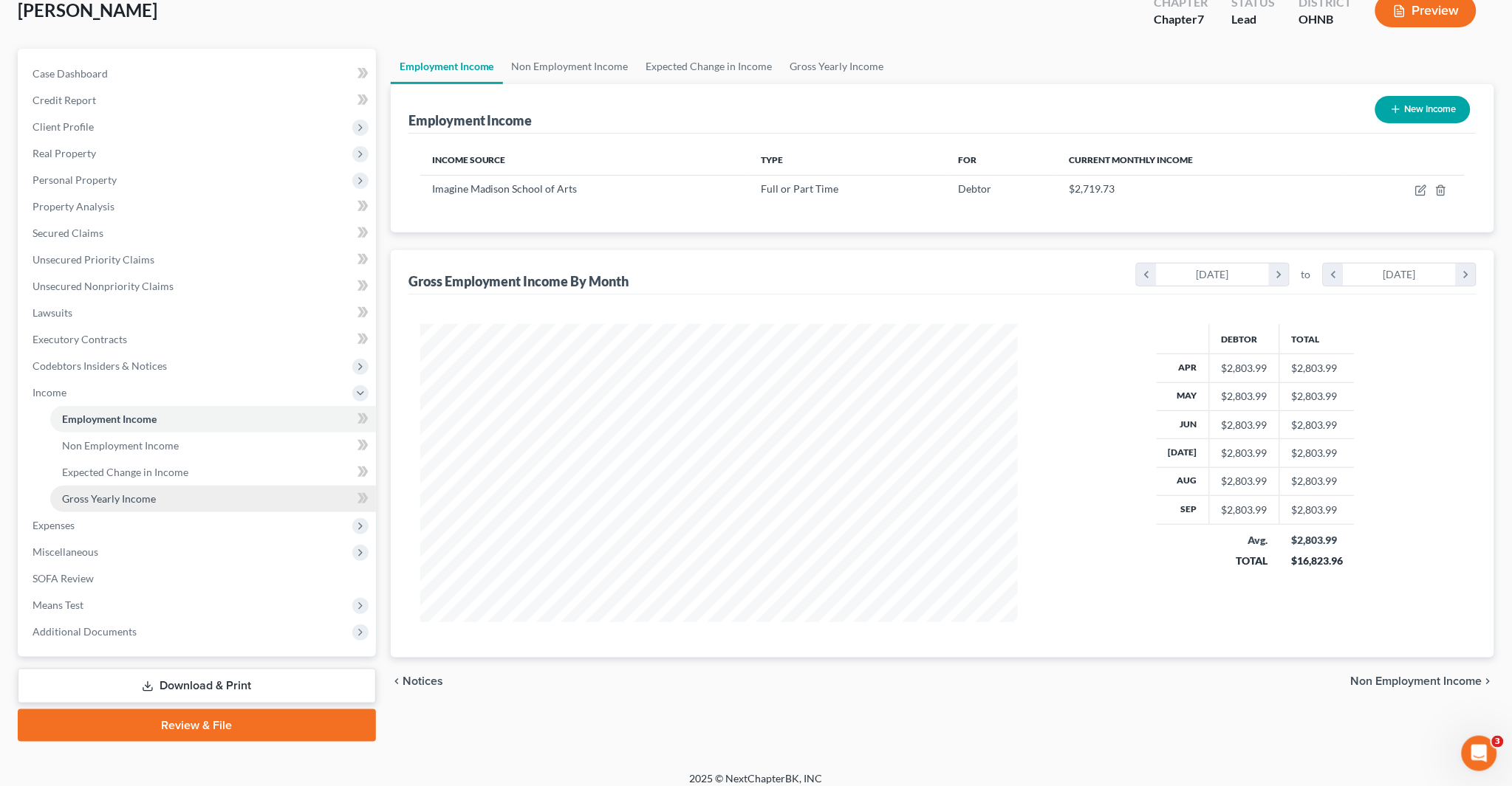
scroll to position [102, 0]
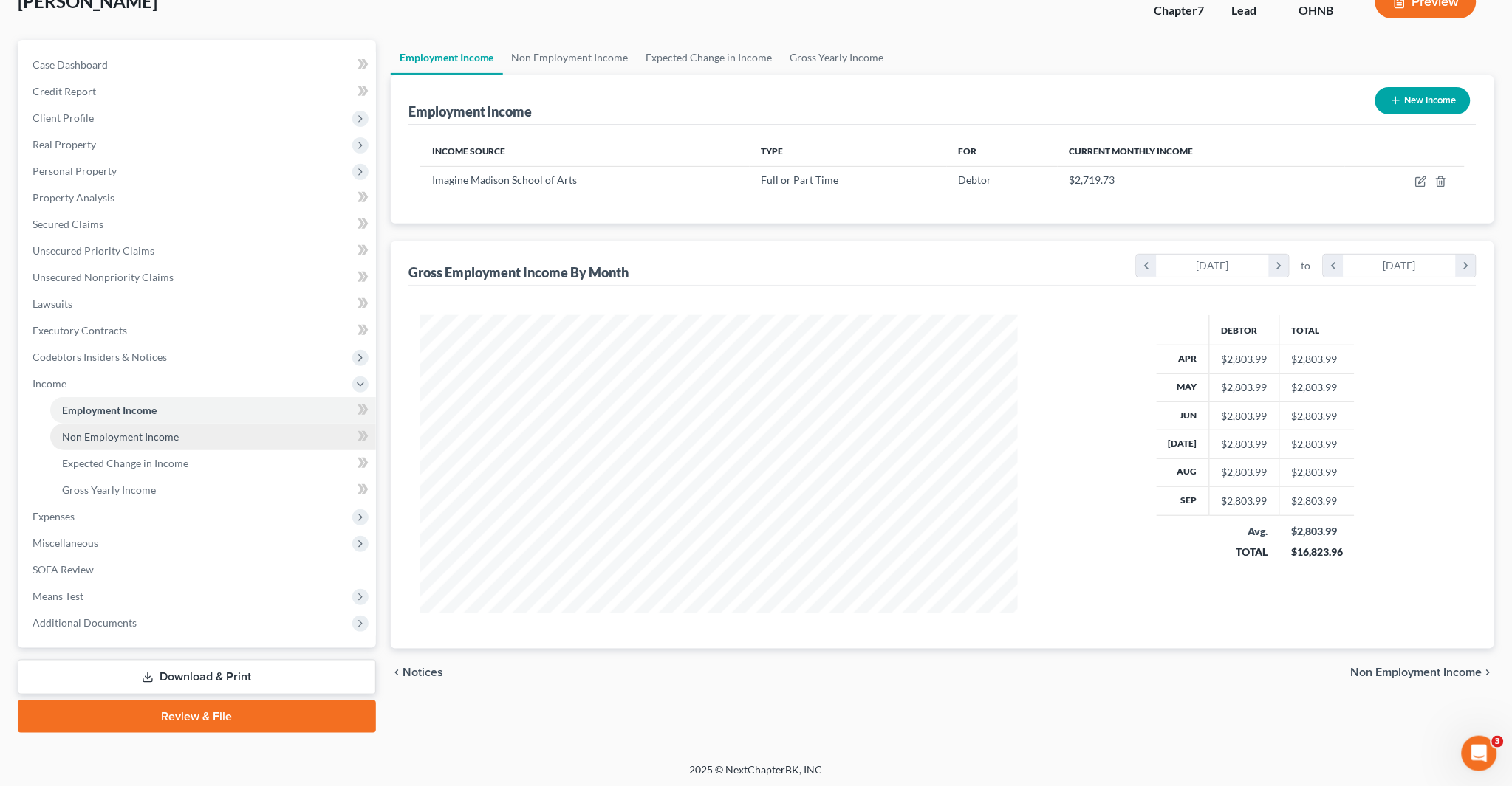
click at [136, 439] on span "Non Employment Income" at bounding box center [120, 436] width 117 height 13
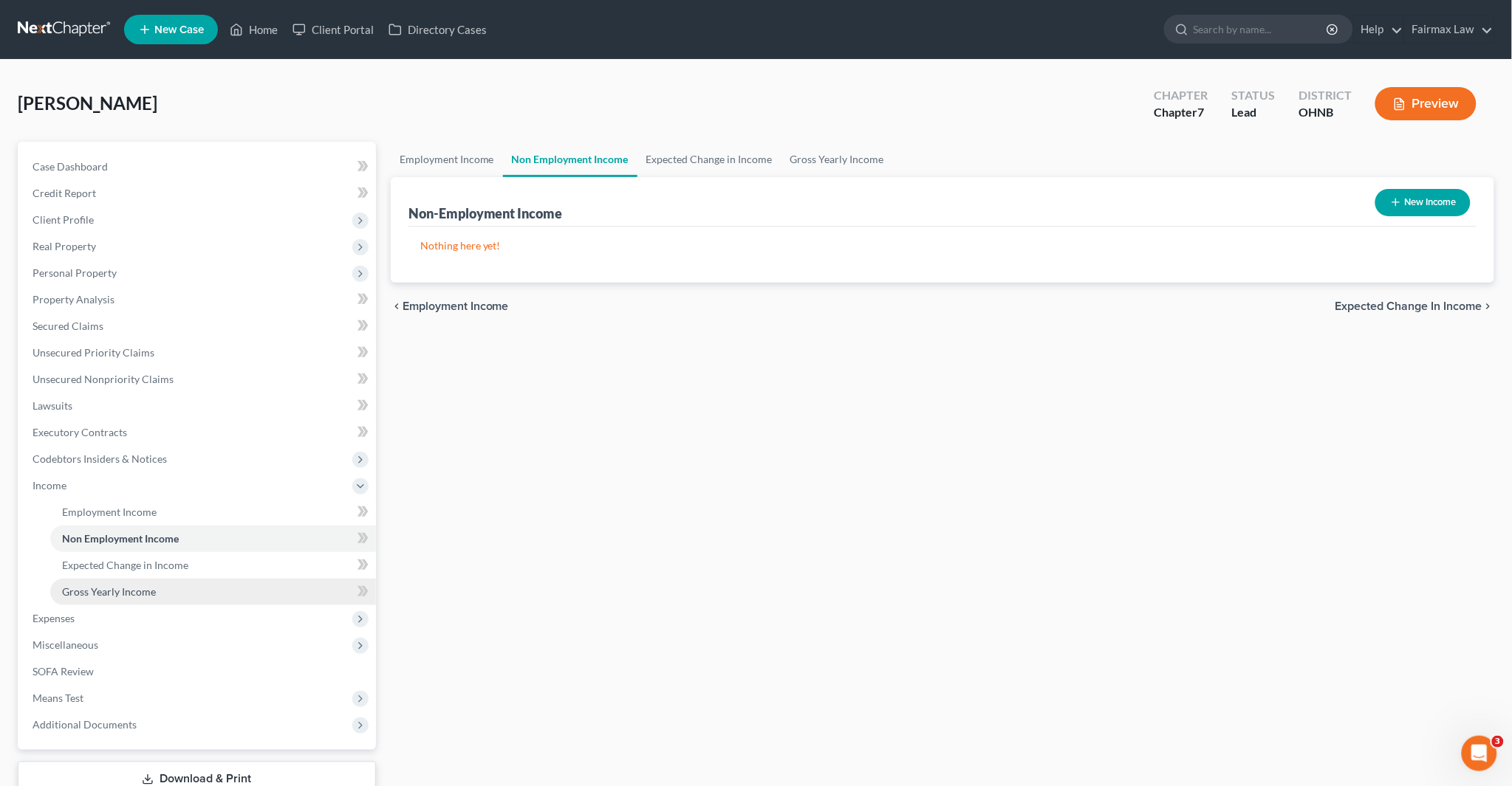
click at [100, 589] on span "Gross Yearly Income" at bounding box center [108, 591] width 93 height 13
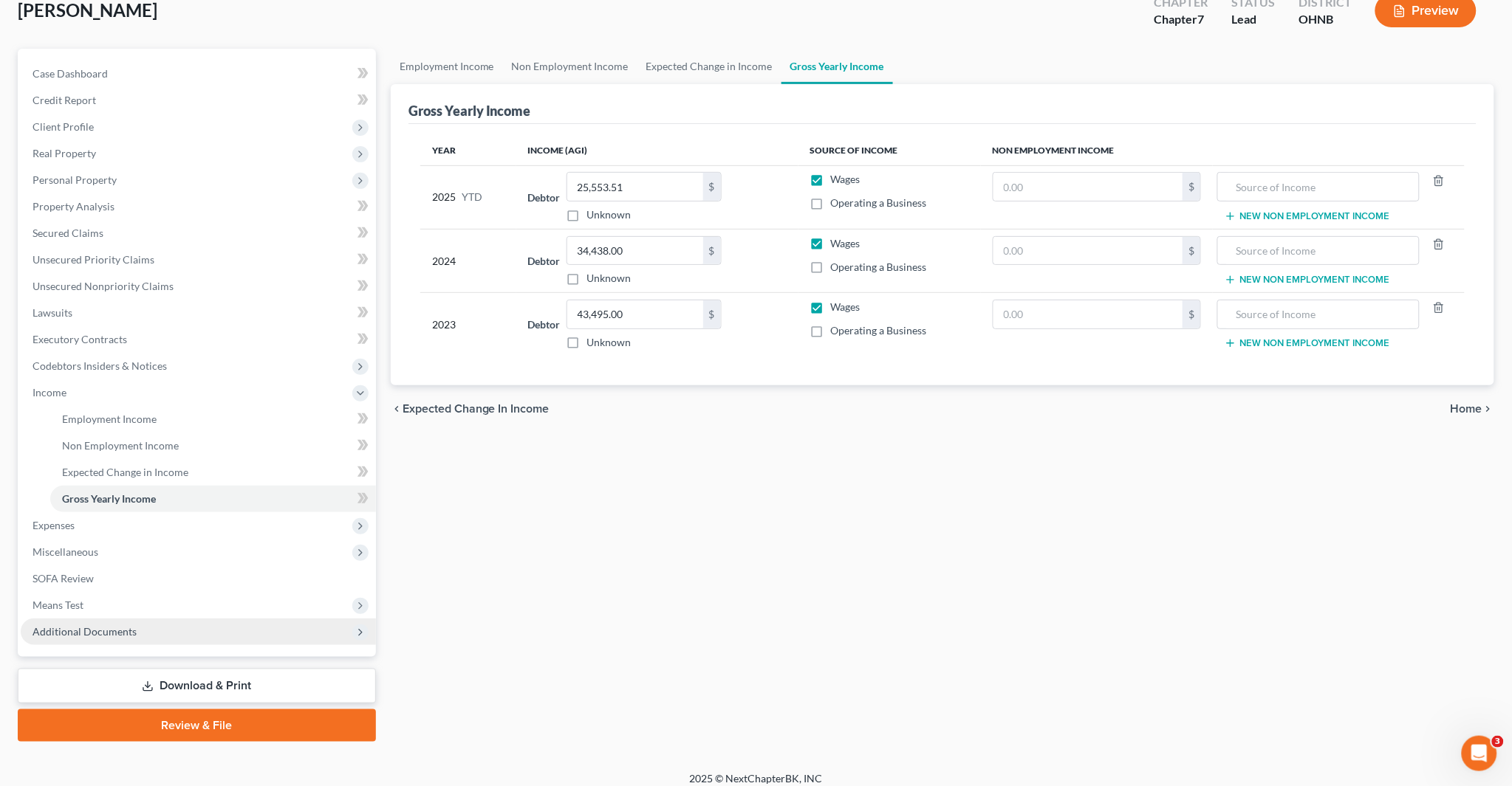
scroll to position [102, 0]
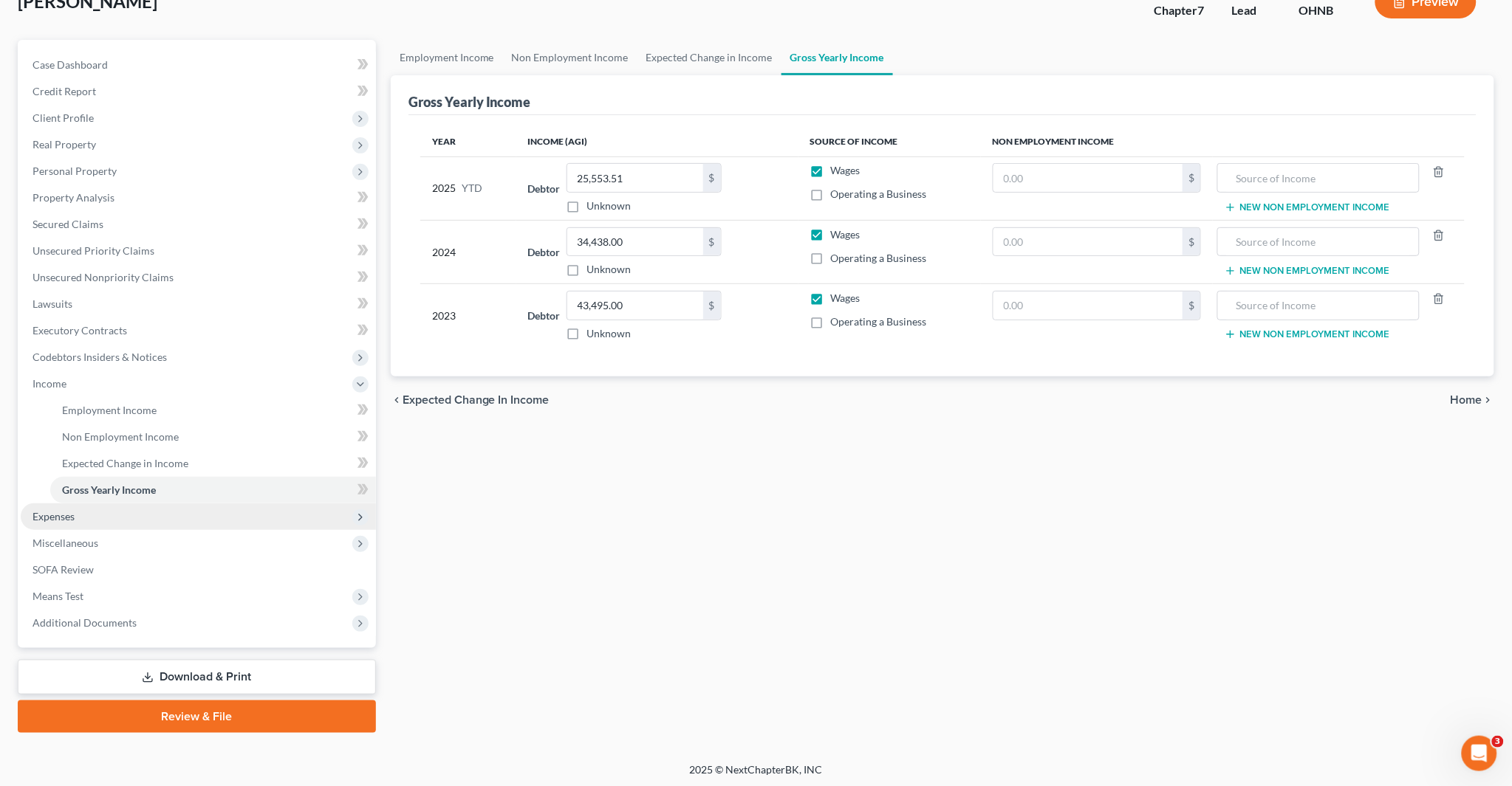
click at [83, 515] on span "Expenses" at bounding box center [198, 516] width 355 height 27
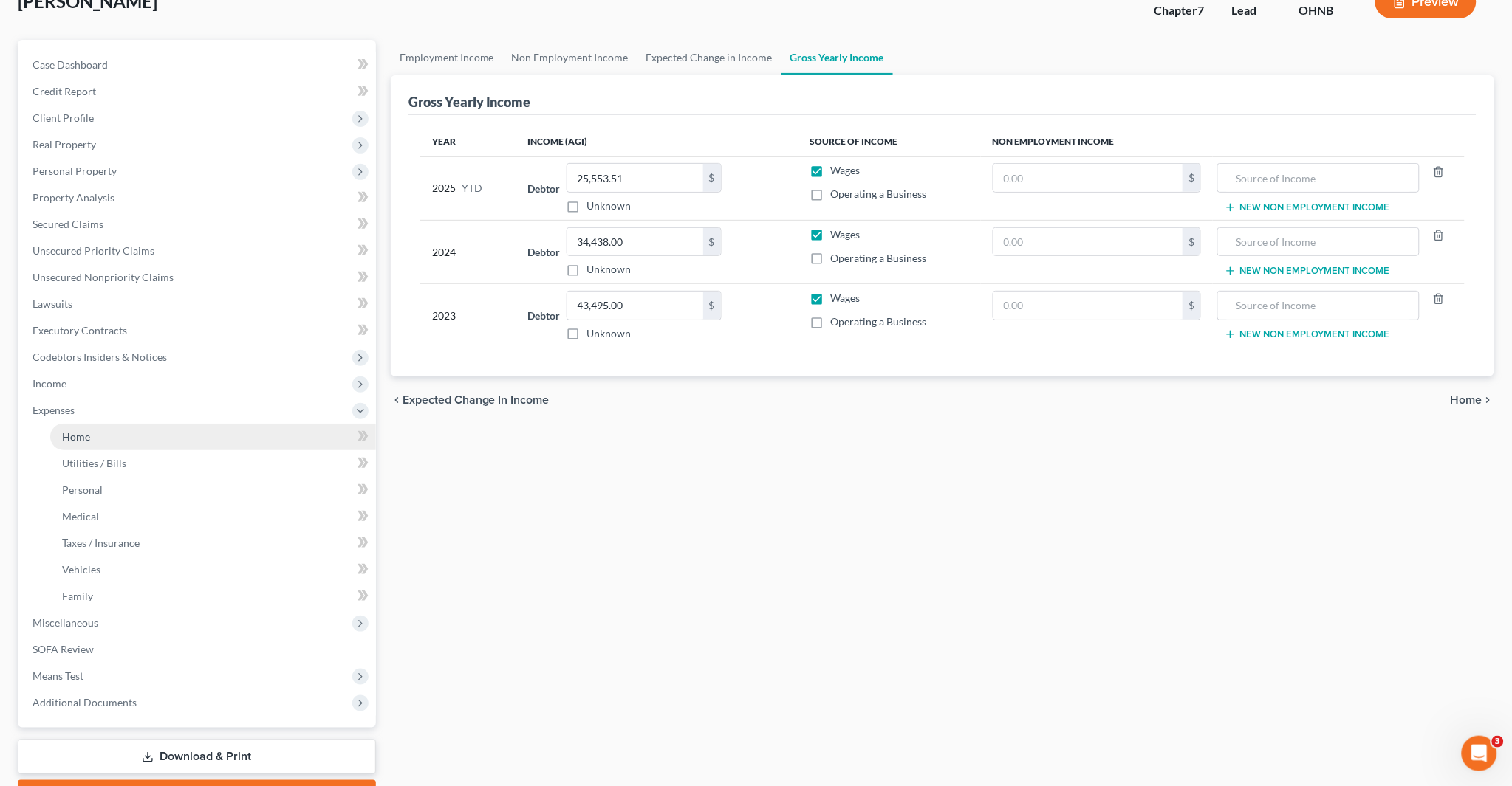
click at [123, 429] on link "Home" at bounding box center [212, 436] width 325 height 27
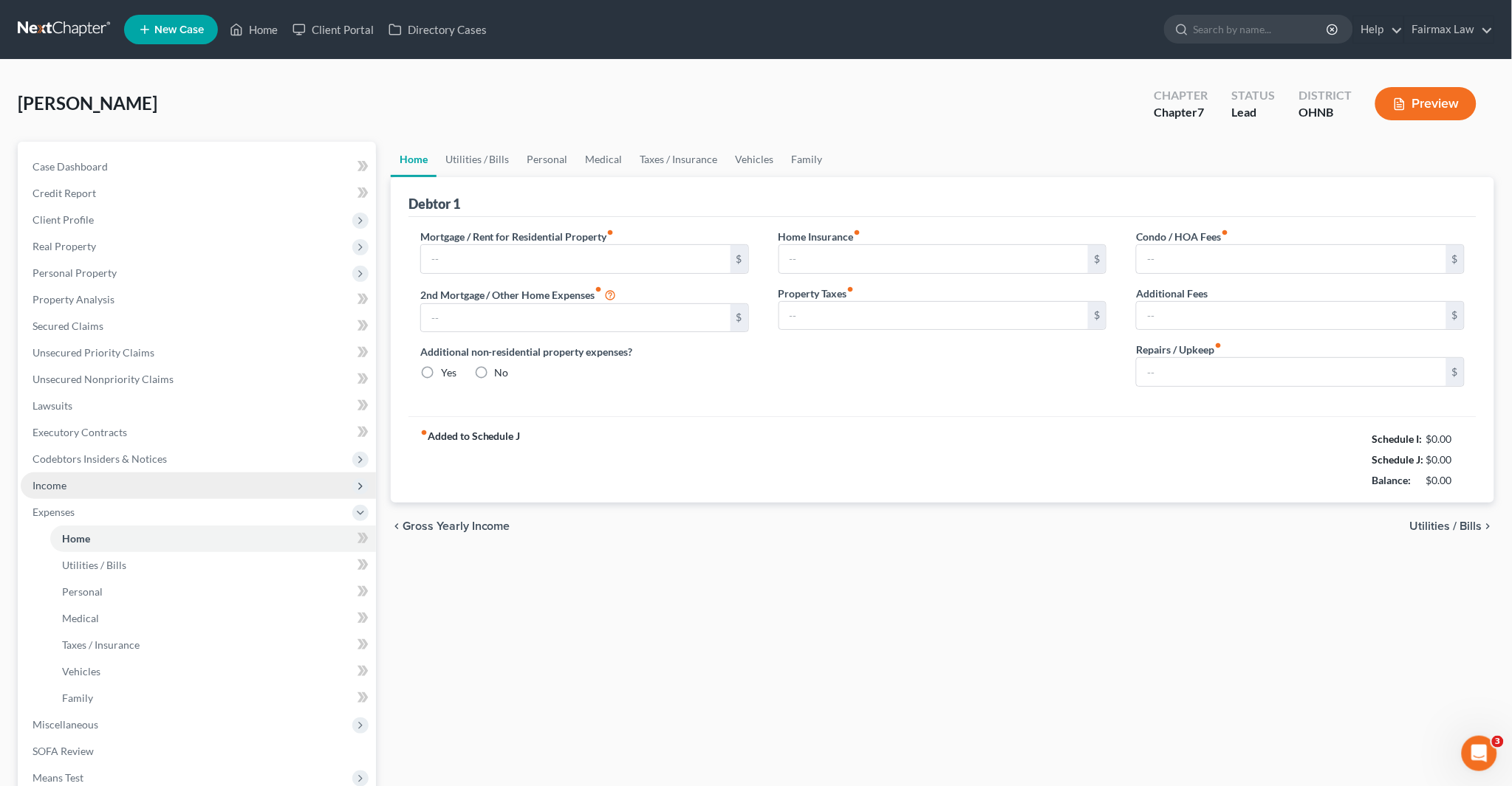
type input "0.00"
radio input "true"
type input "0.00"
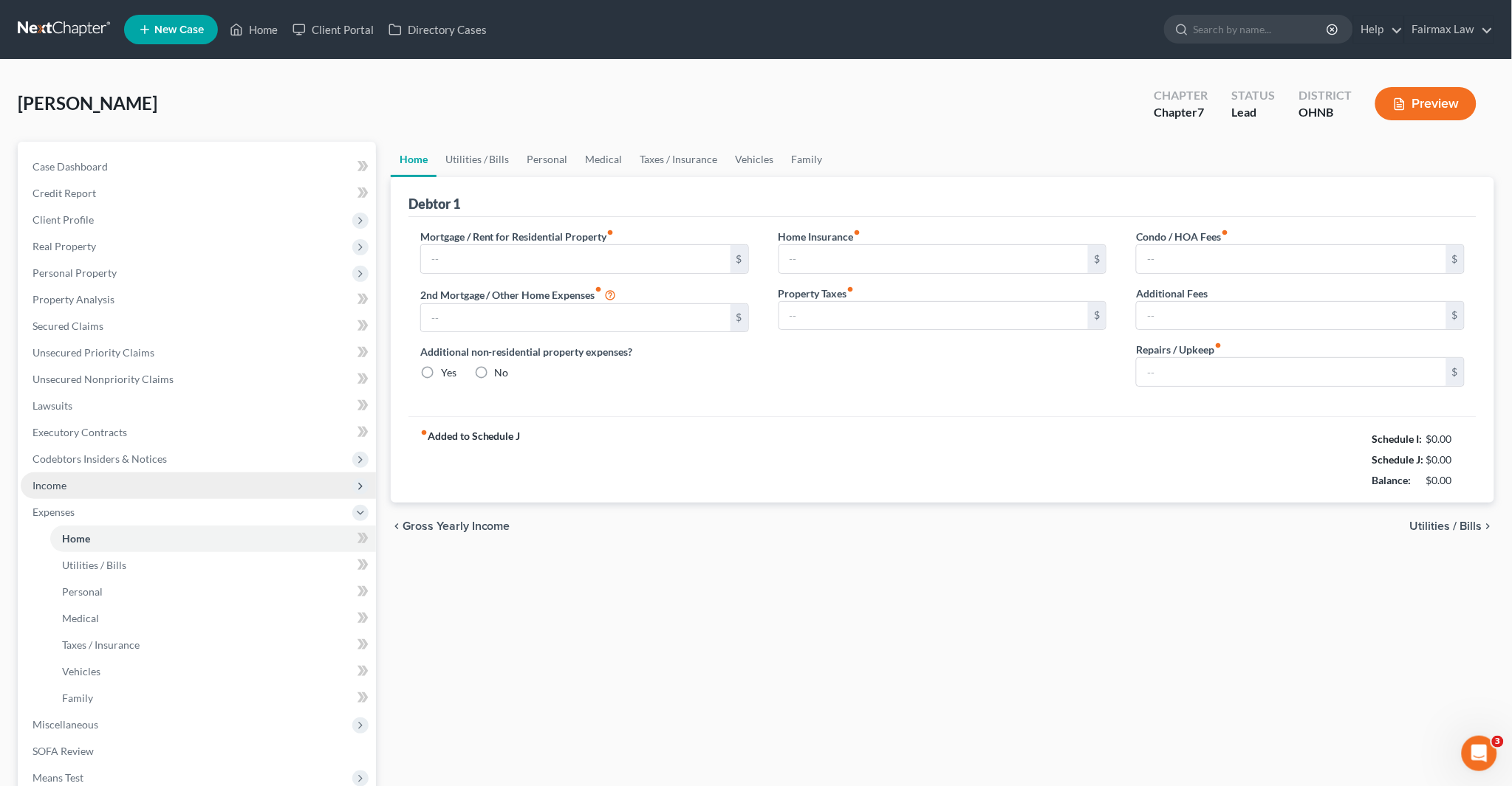
type input "0.00"
click at [473, 153] on link "Utilities / Bills" at bounding box center [477, 159] width 82 height 35
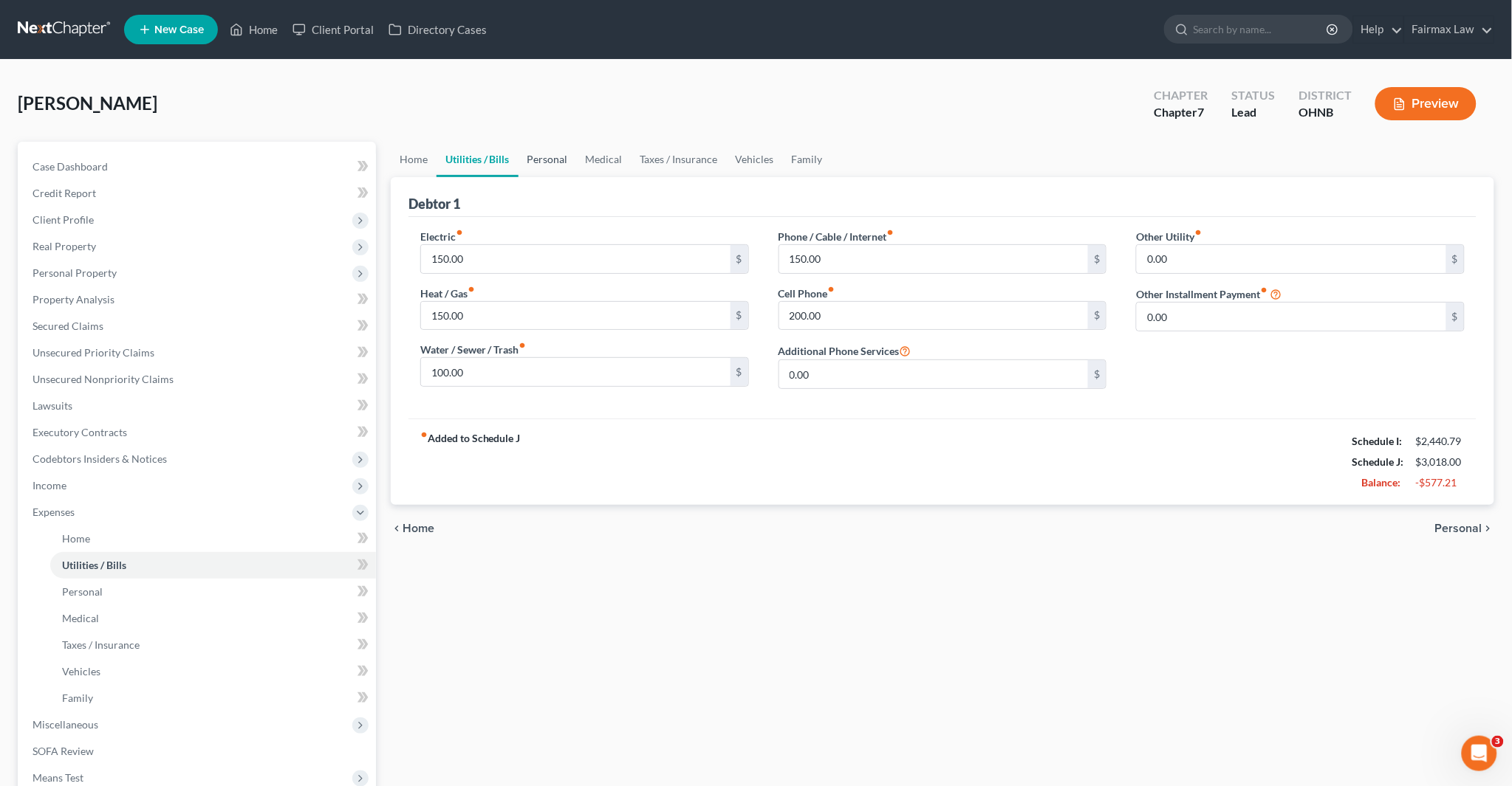
click at [571, 153] on link "Personal" at bounding box center [547, 159] width 58 height 35
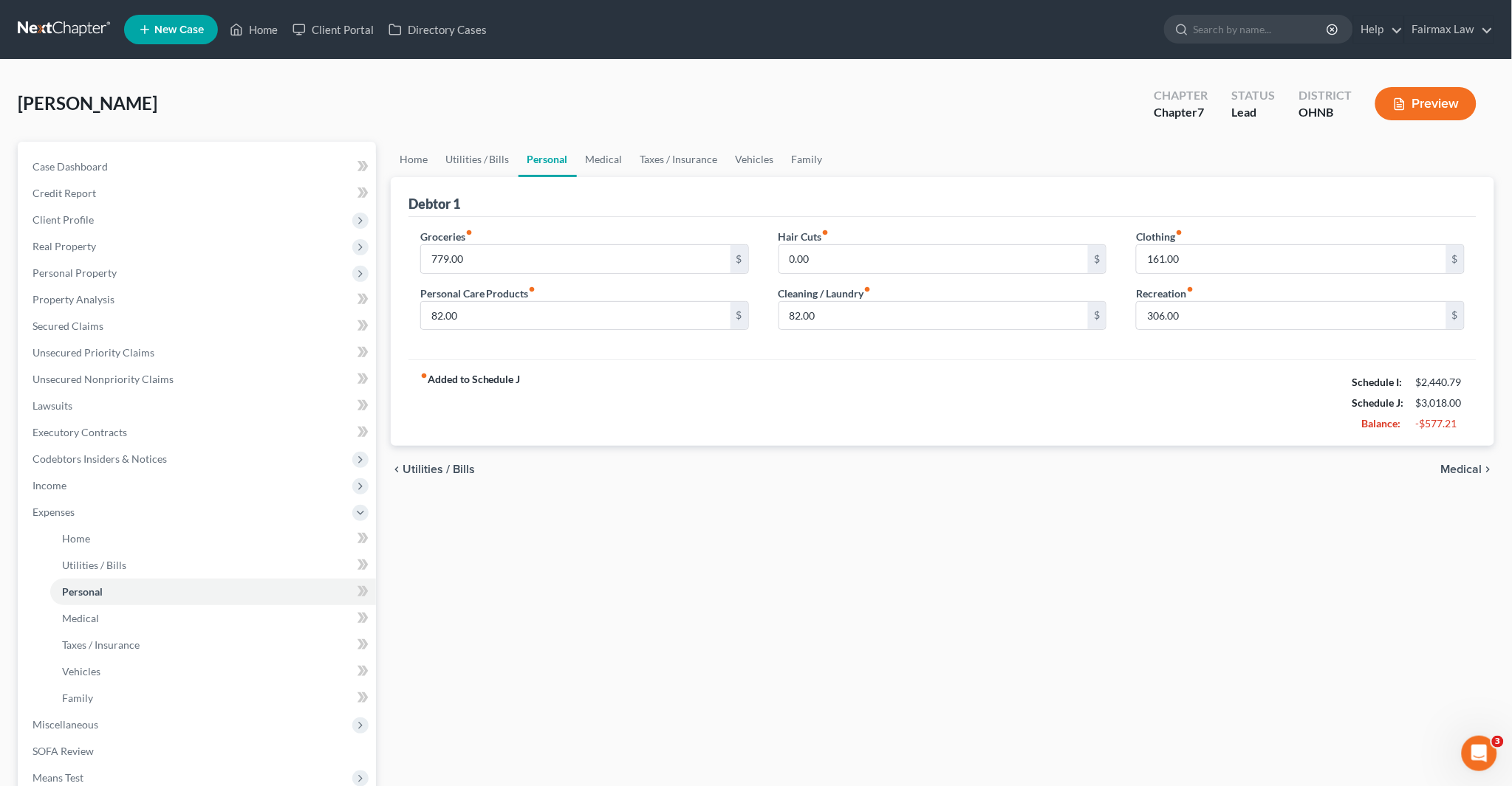
click at [545, 153] on link "Personal" at bounding box center [547, 159] width 58 height 35
click at [597, 153] on link "Medical" at bounding box center [605, 159] width 55 height 35
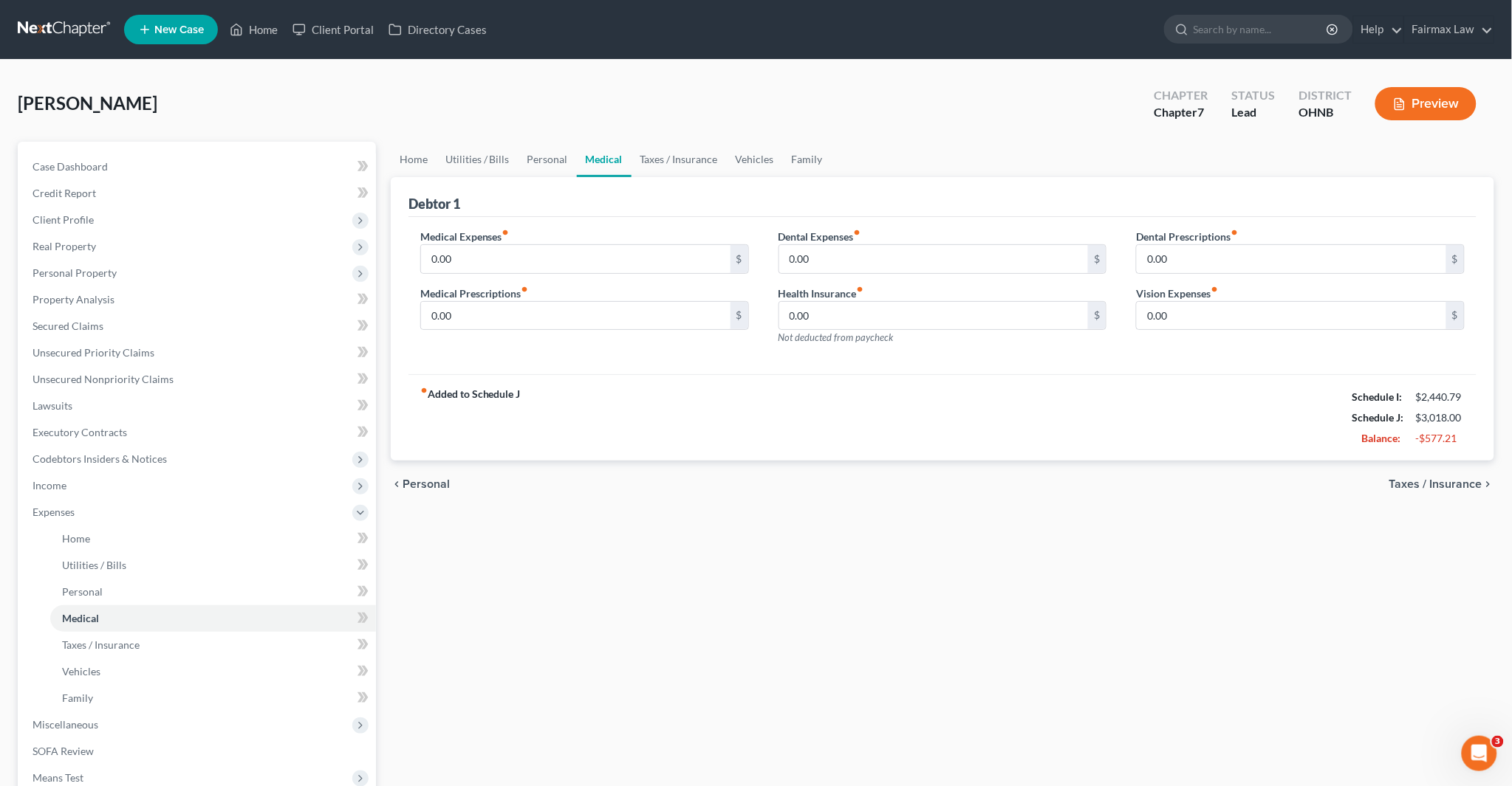
click at [590, 159] on link "Medical" at bounding box center [605, 159] width 55 height 35
click at [530, 158] on link "Personal" at bounding box center [547, 159] width 58 height 35
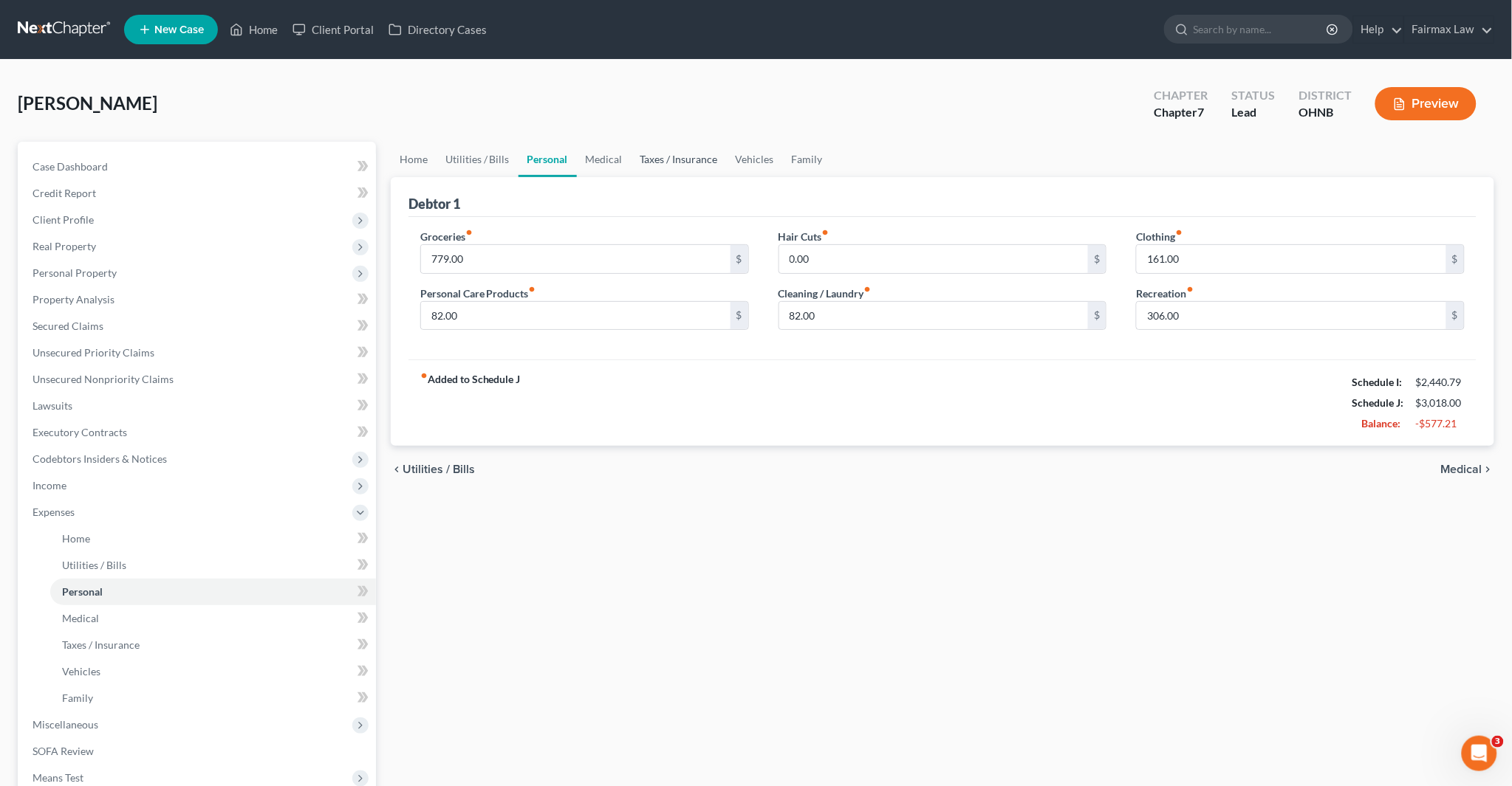
click at [685, 157] on link "Taxes / Insurance" at bounding box center [678, 159] width 95 height 35
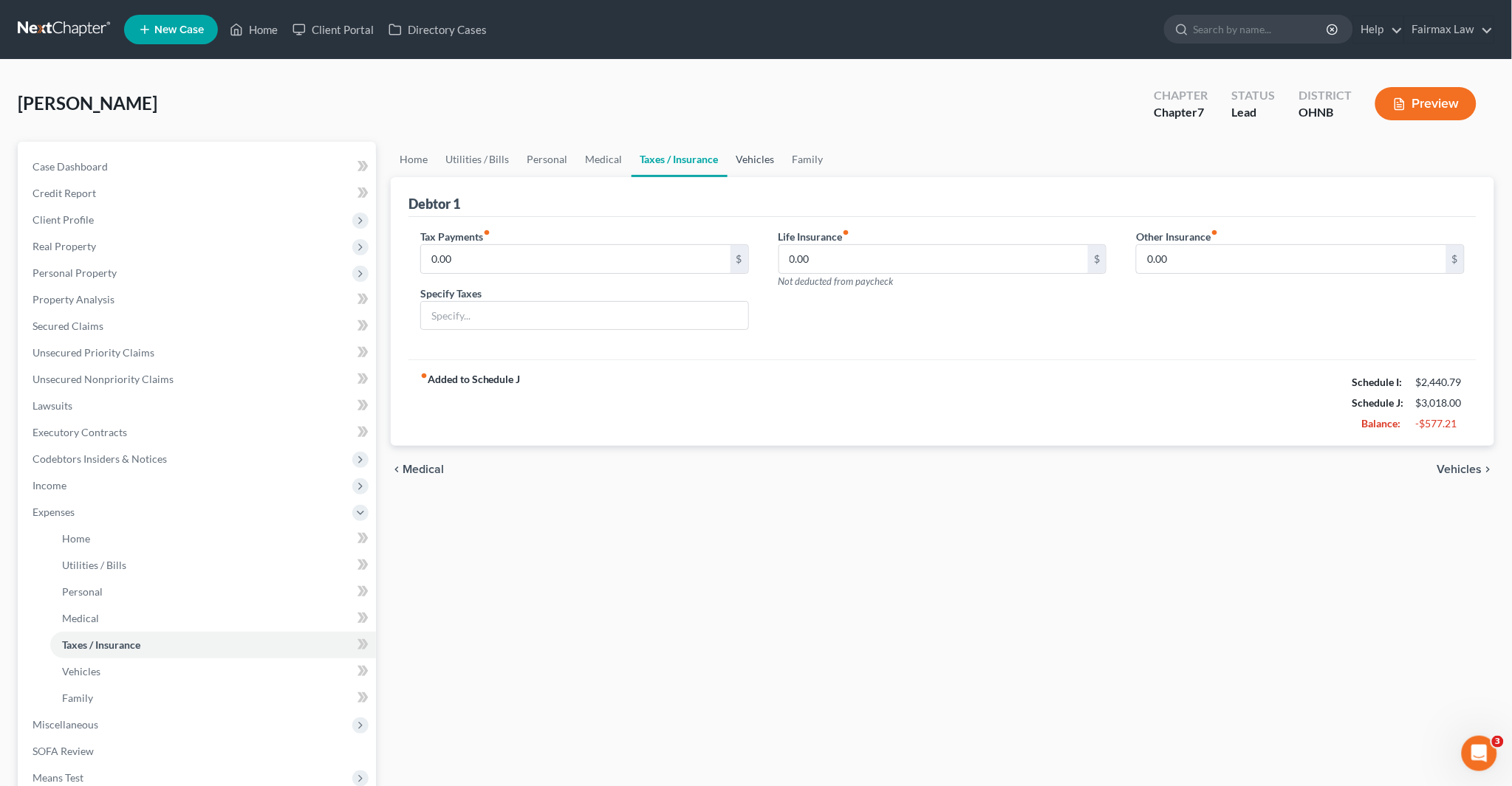
click at [746, 156] on link "Vehicles" at bounding box center [755, 159] width 56 height 35
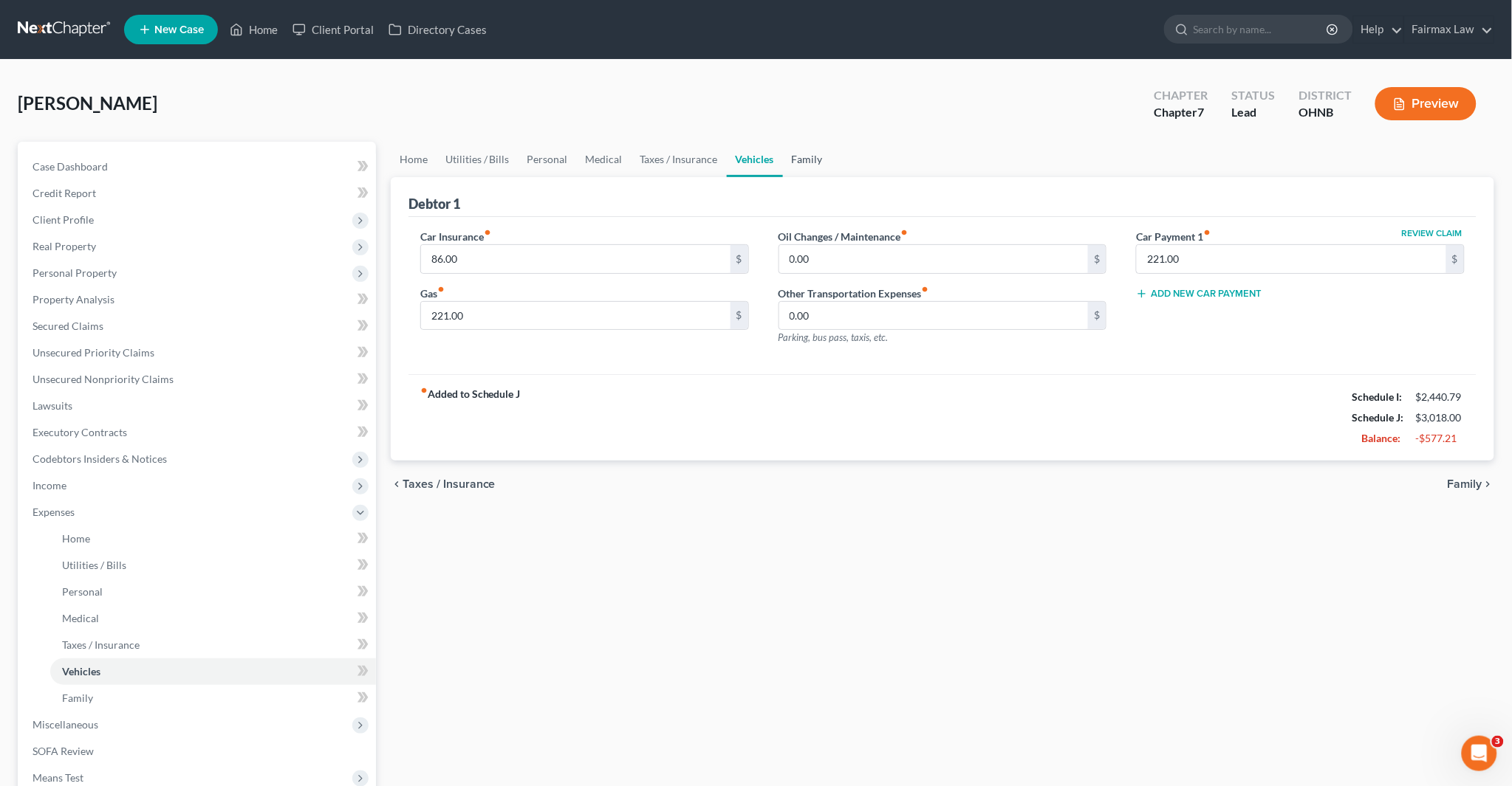
click at [800, 156] on link "Family" at bounding box center [807, 159] width 49 height 35
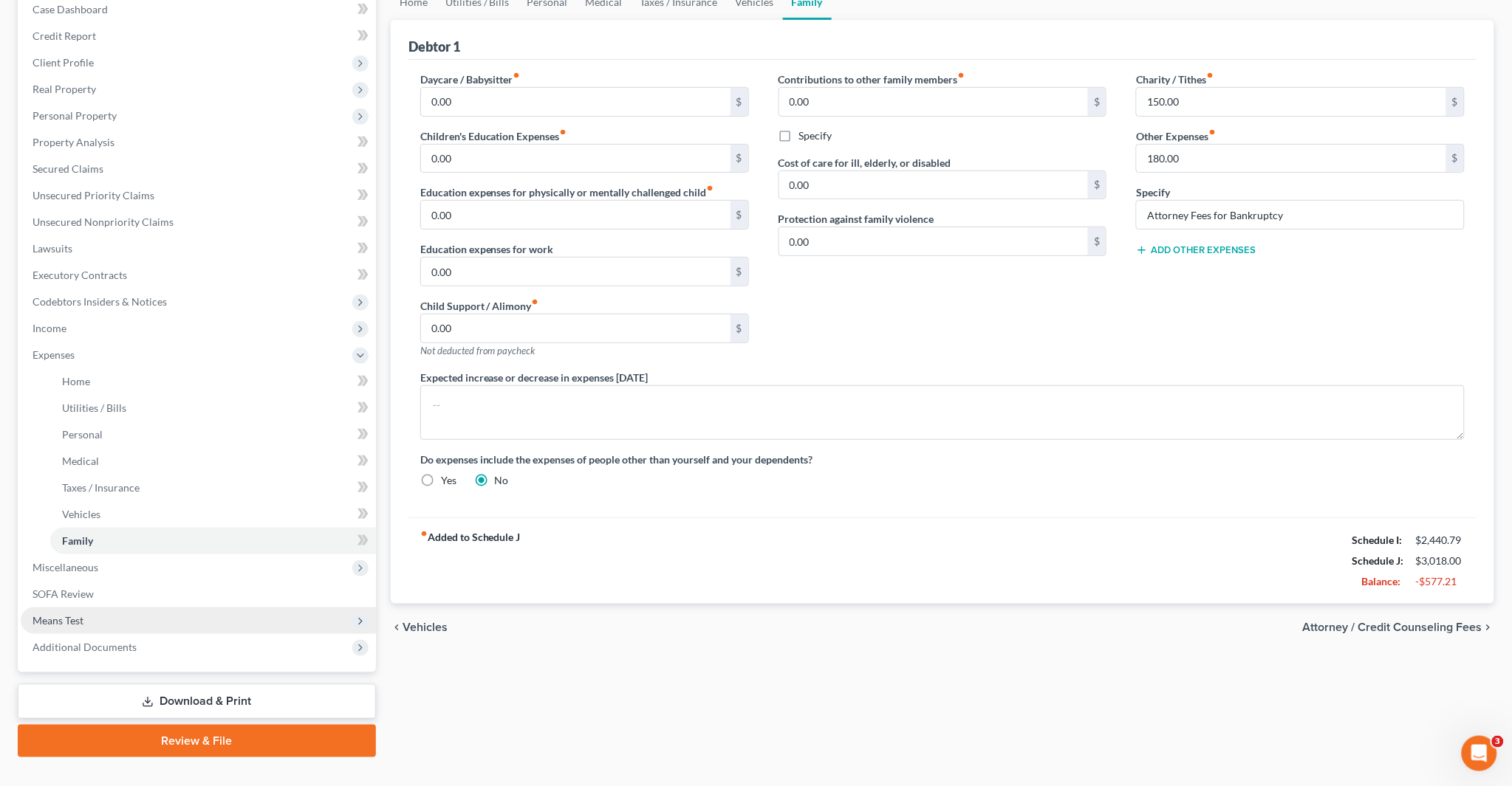
scroll to position [183, 0]
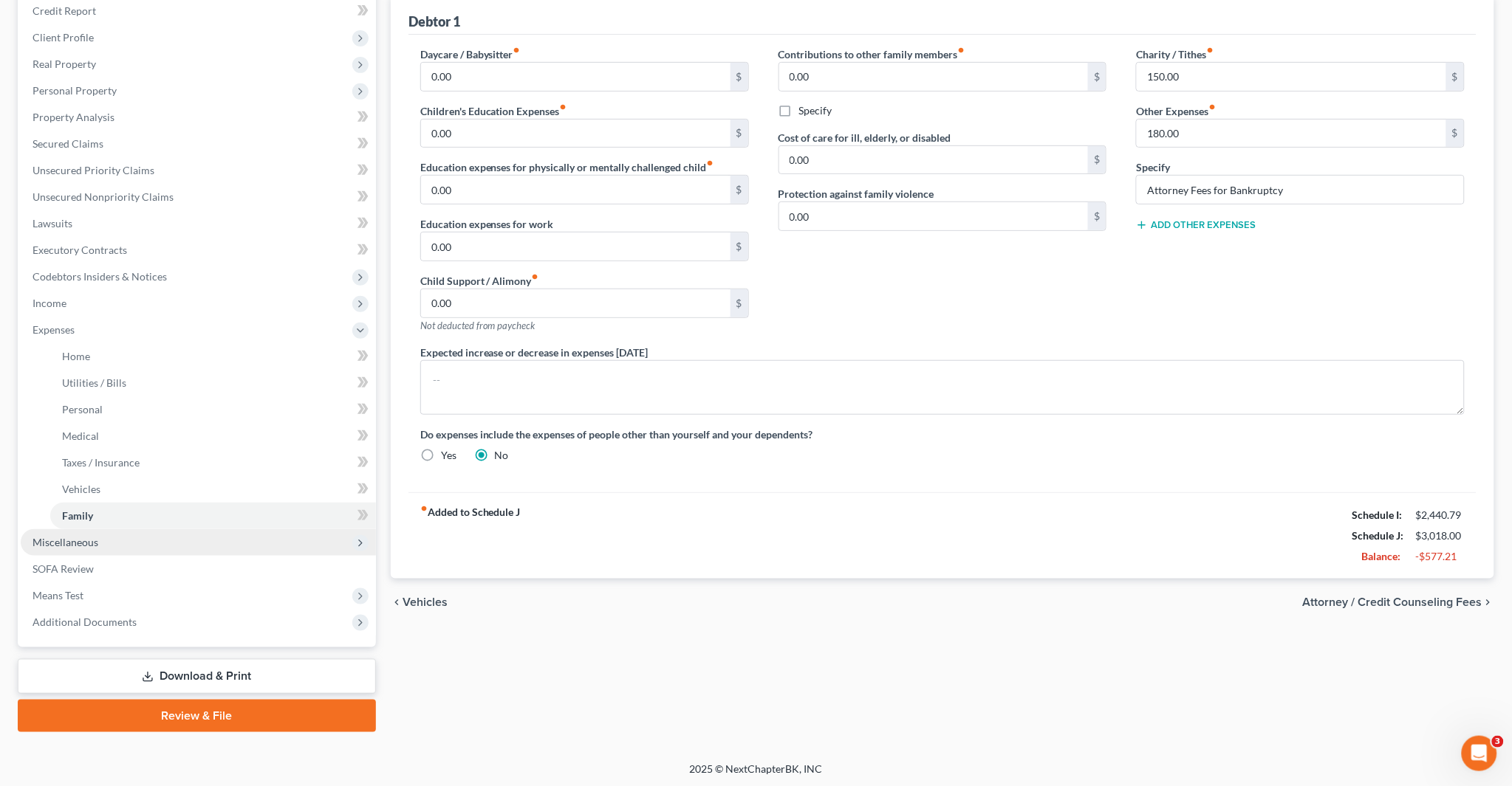
click at [108, 535] on span "Miscellaneous" at bounding box center [198, 542] width 355 height 27
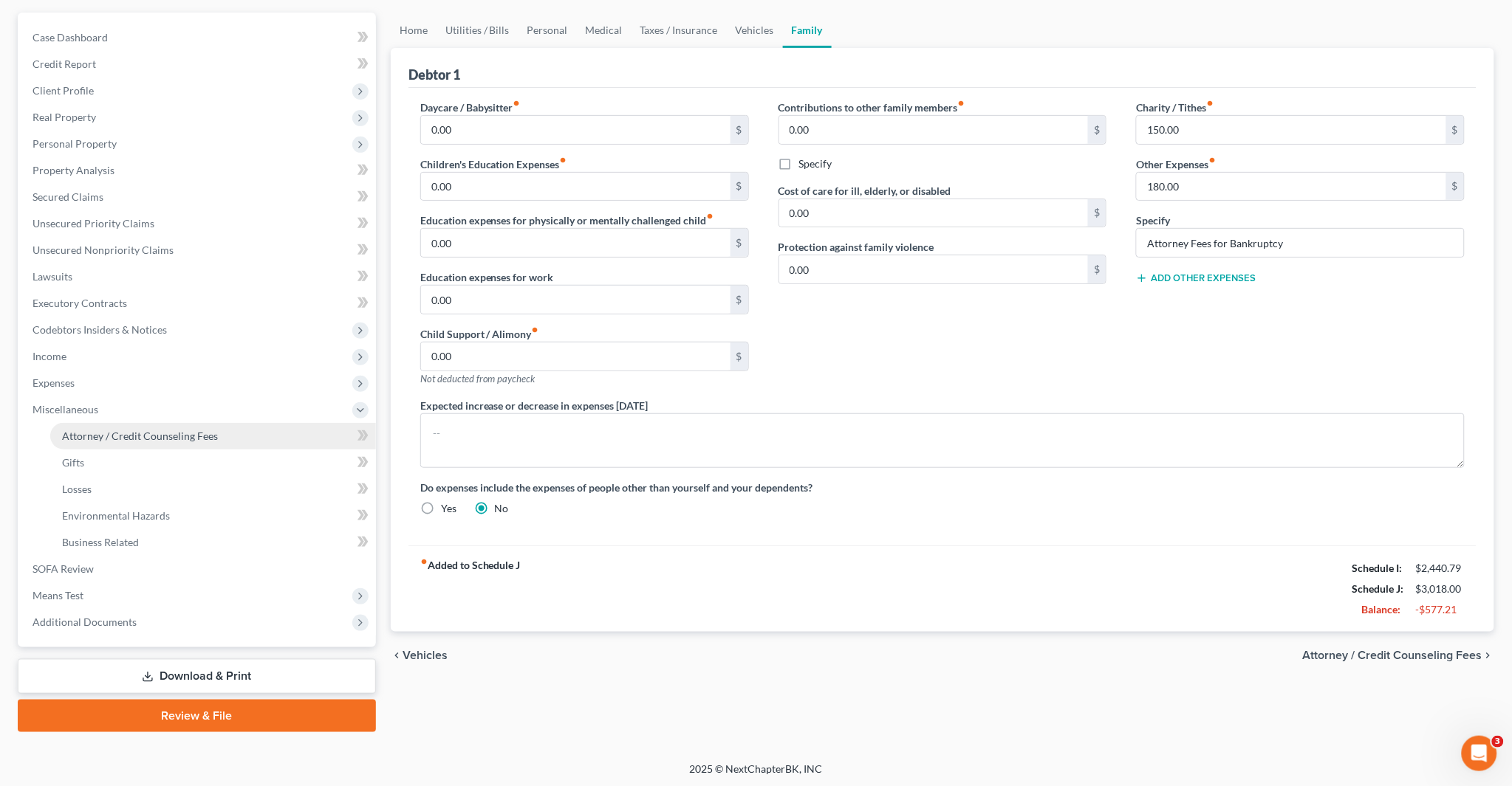
click at [187, 441] on link "Attorney / Credit Counseling Fees" at bounding box center [212, 436] width 325 height 27
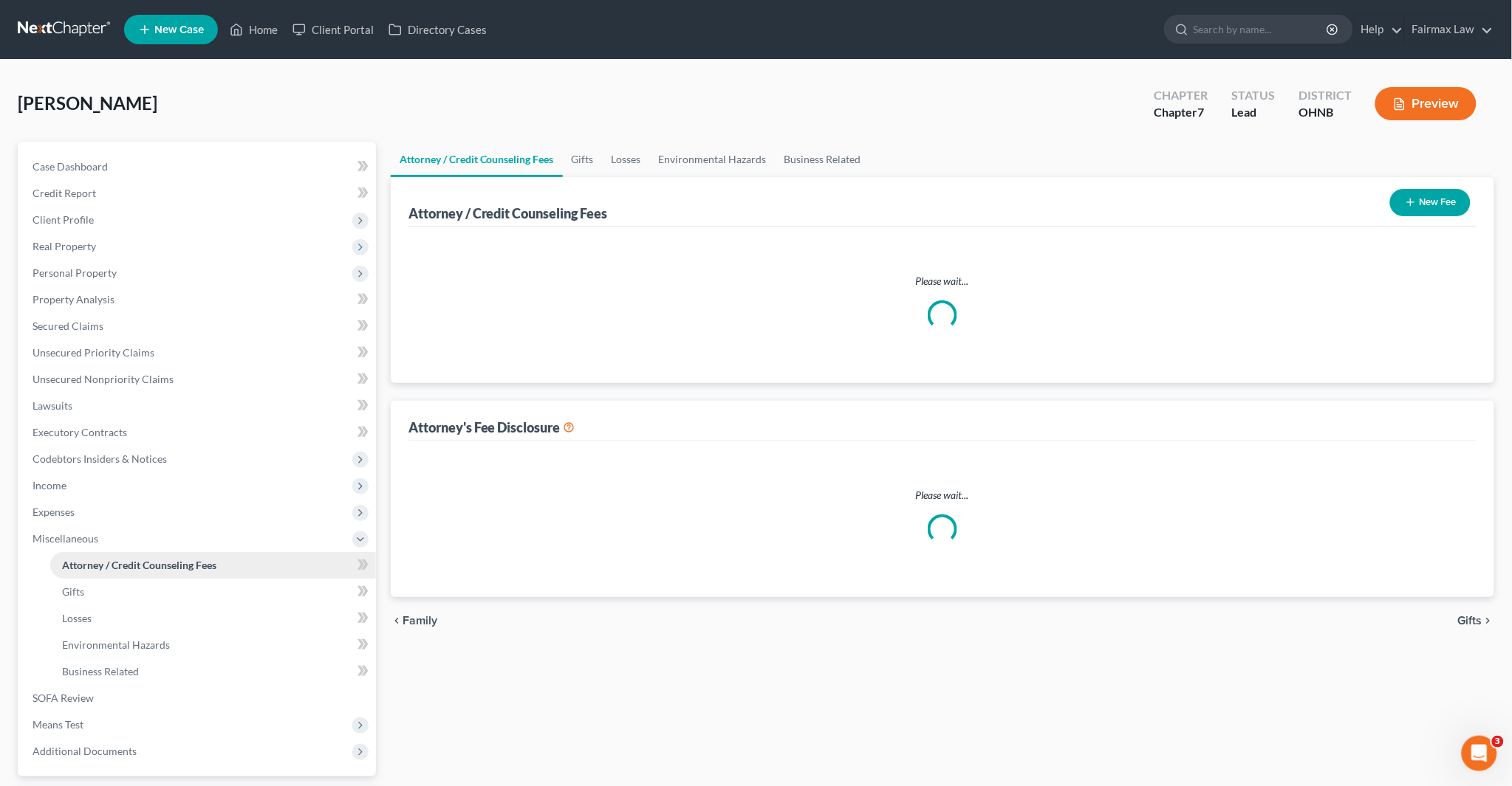
select select "1"
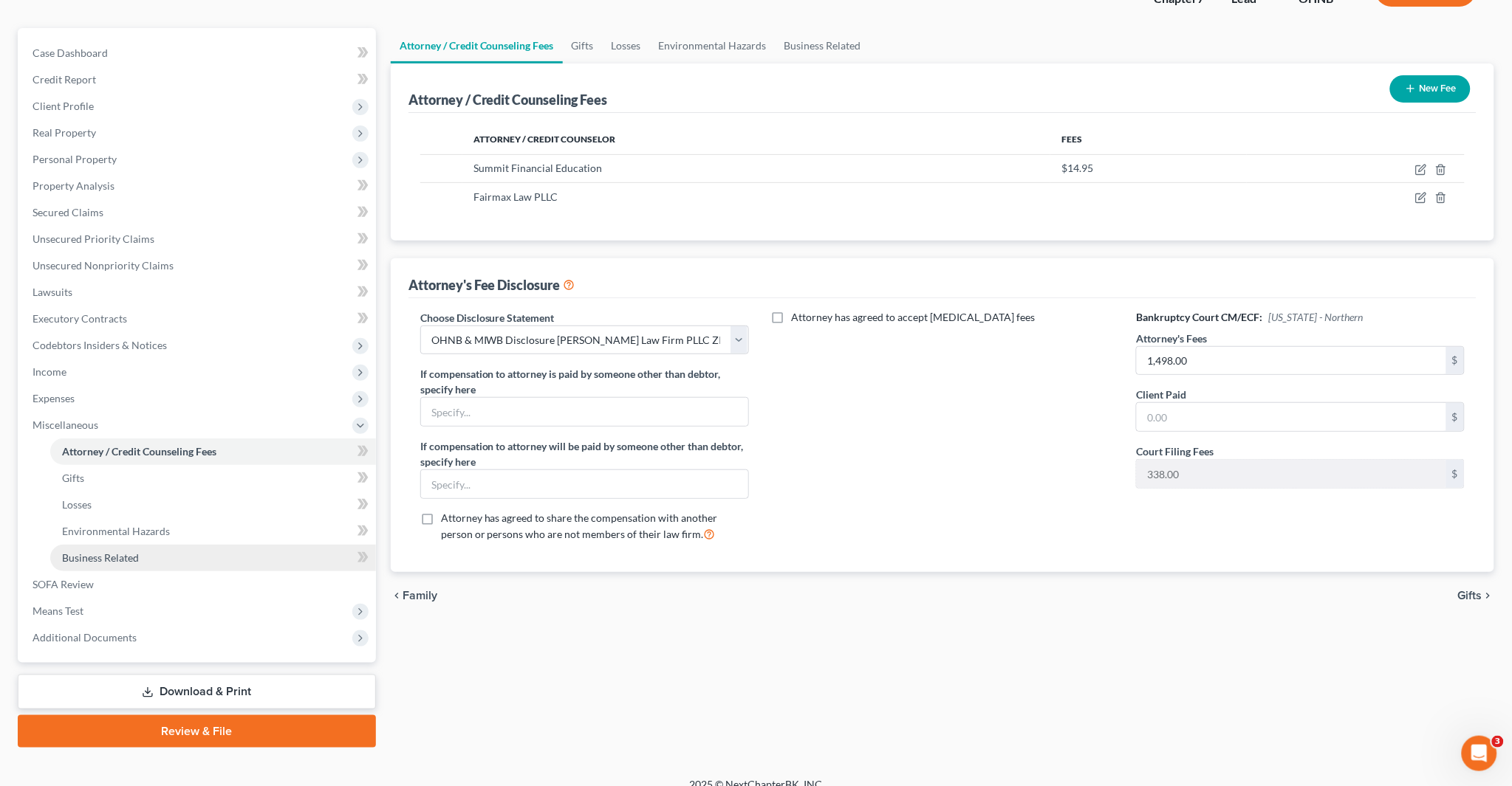
scroll to position [129, 0]
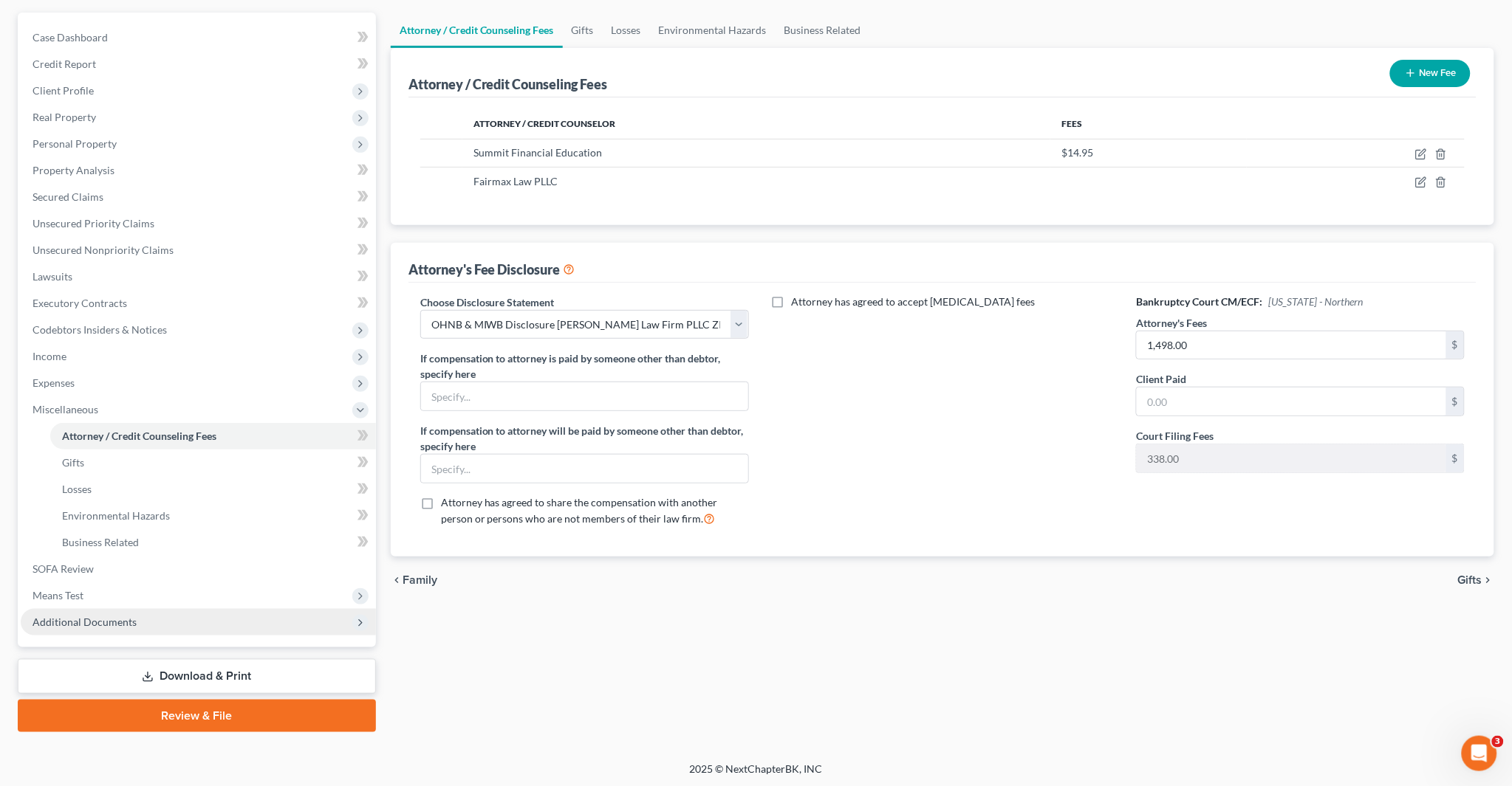
click at [84, 620] on span "Additional Documents" at bounding box center [85, 622] width 104 height 13
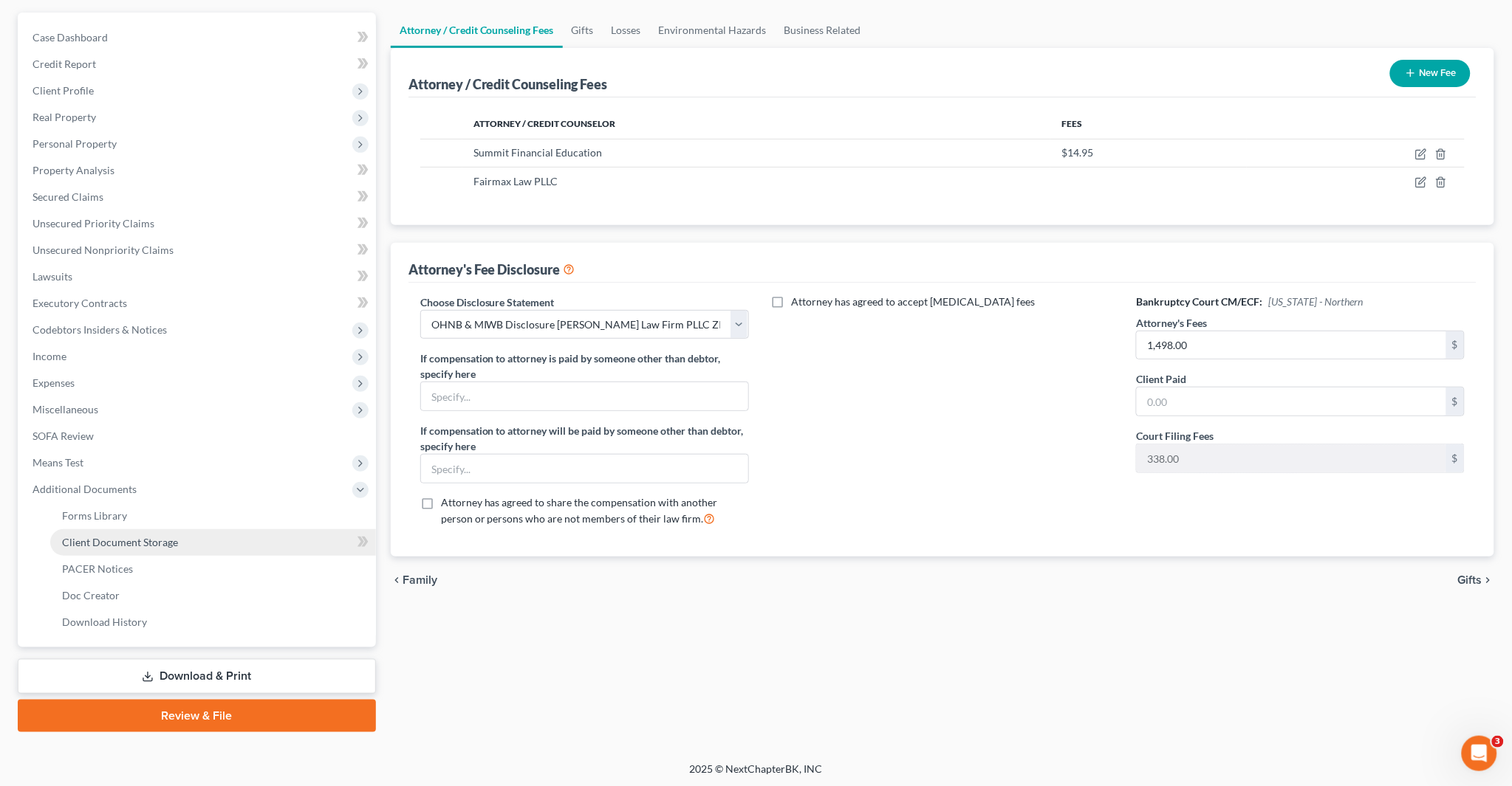
click at [137, 541] on span "Client Document Storage" at bounding box center [120, 541] width 116 height 13
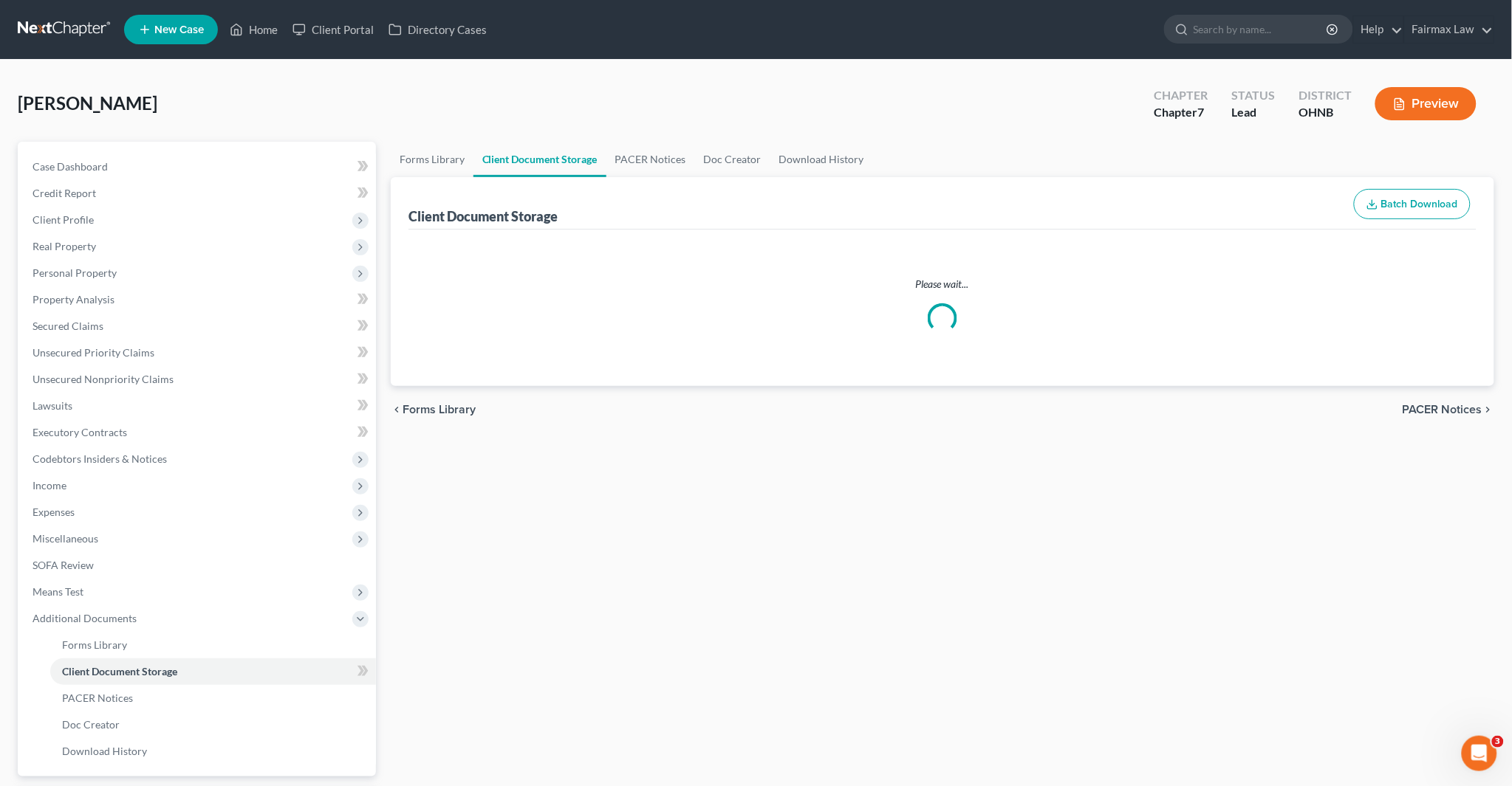
select select "24"
select select "5"
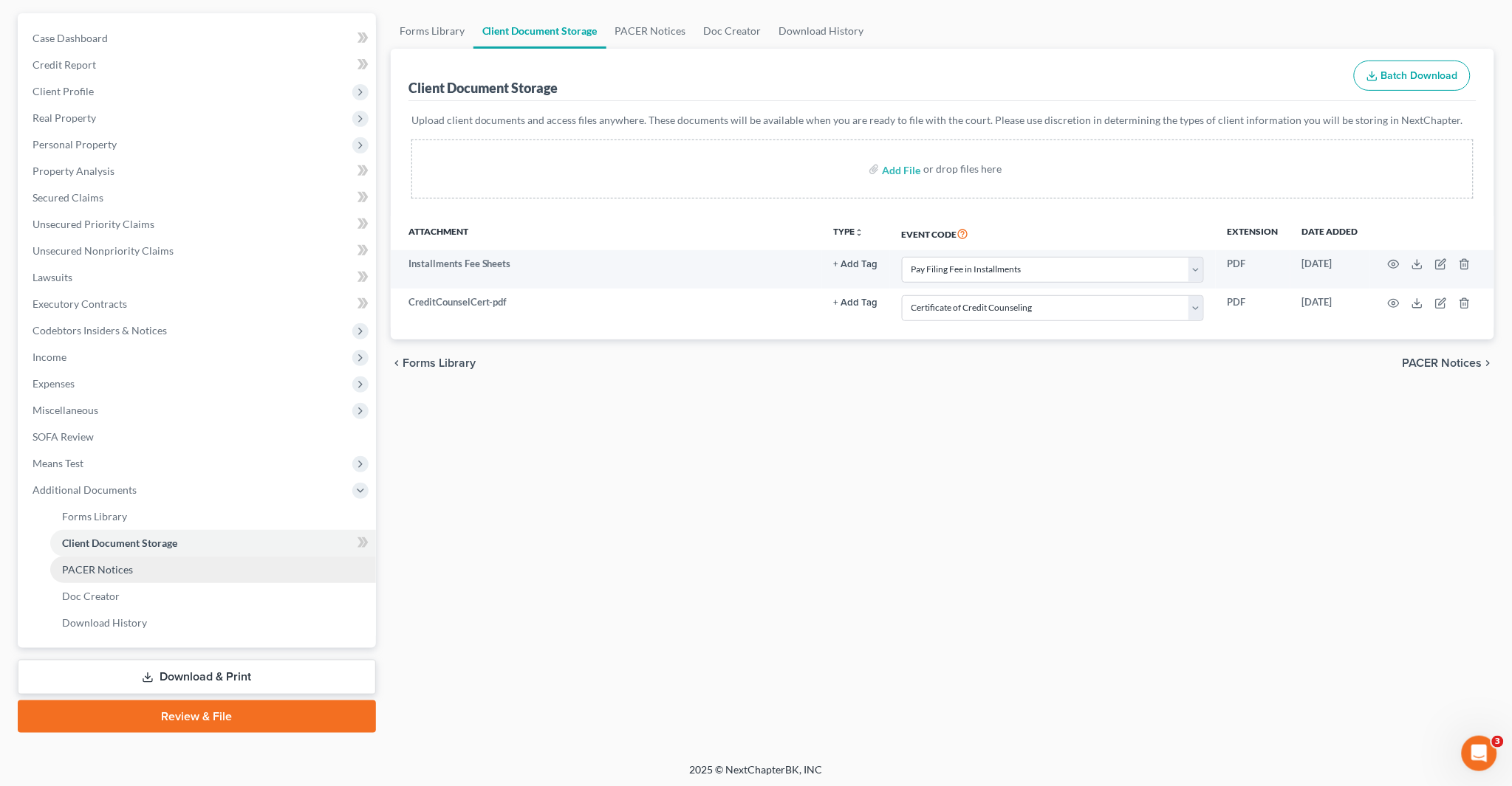
scroll to position [129, 0]
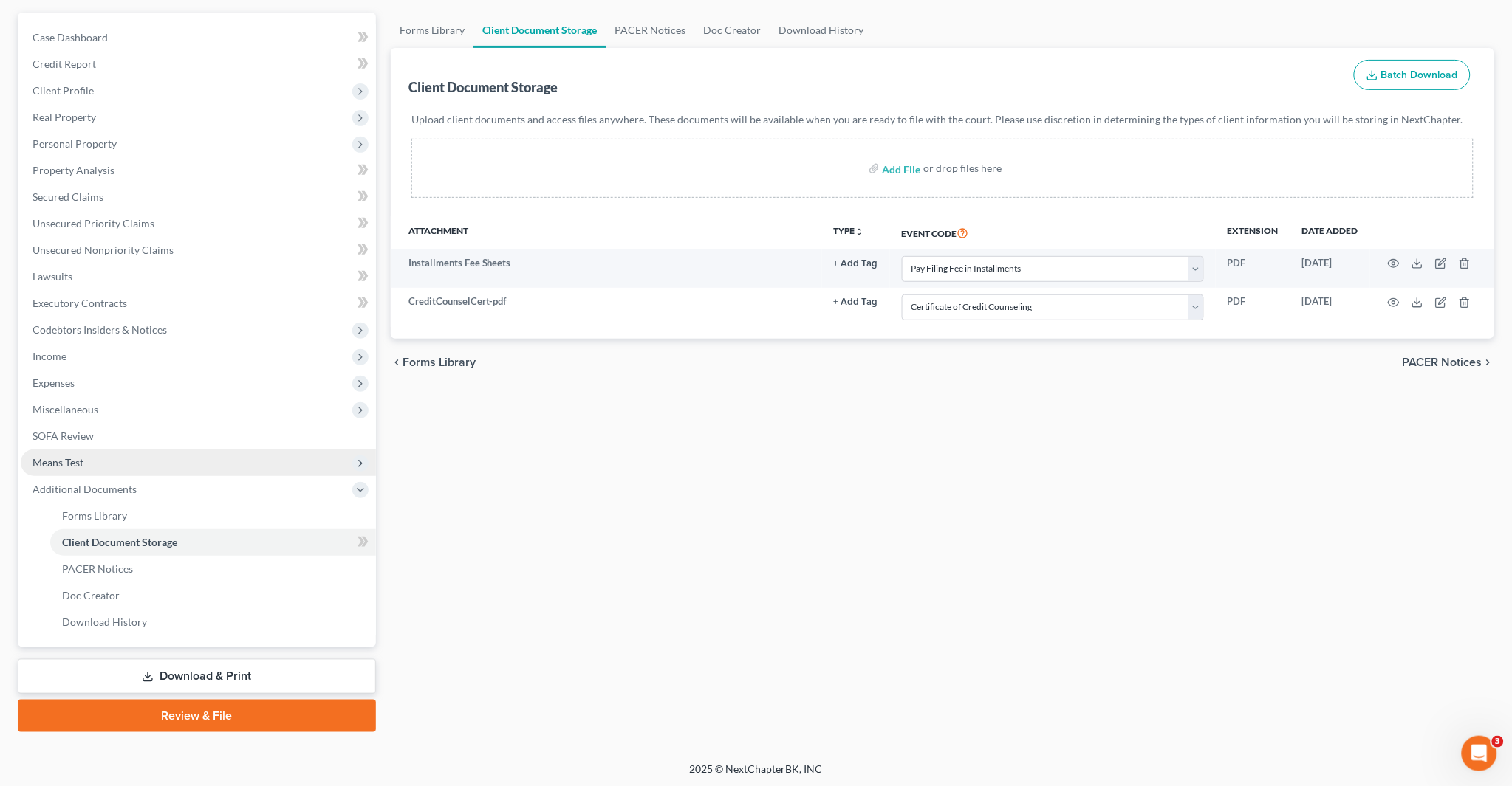
click at [96, 465] on span "Means Test" at bounding box center [198, 463] width 355 height 27
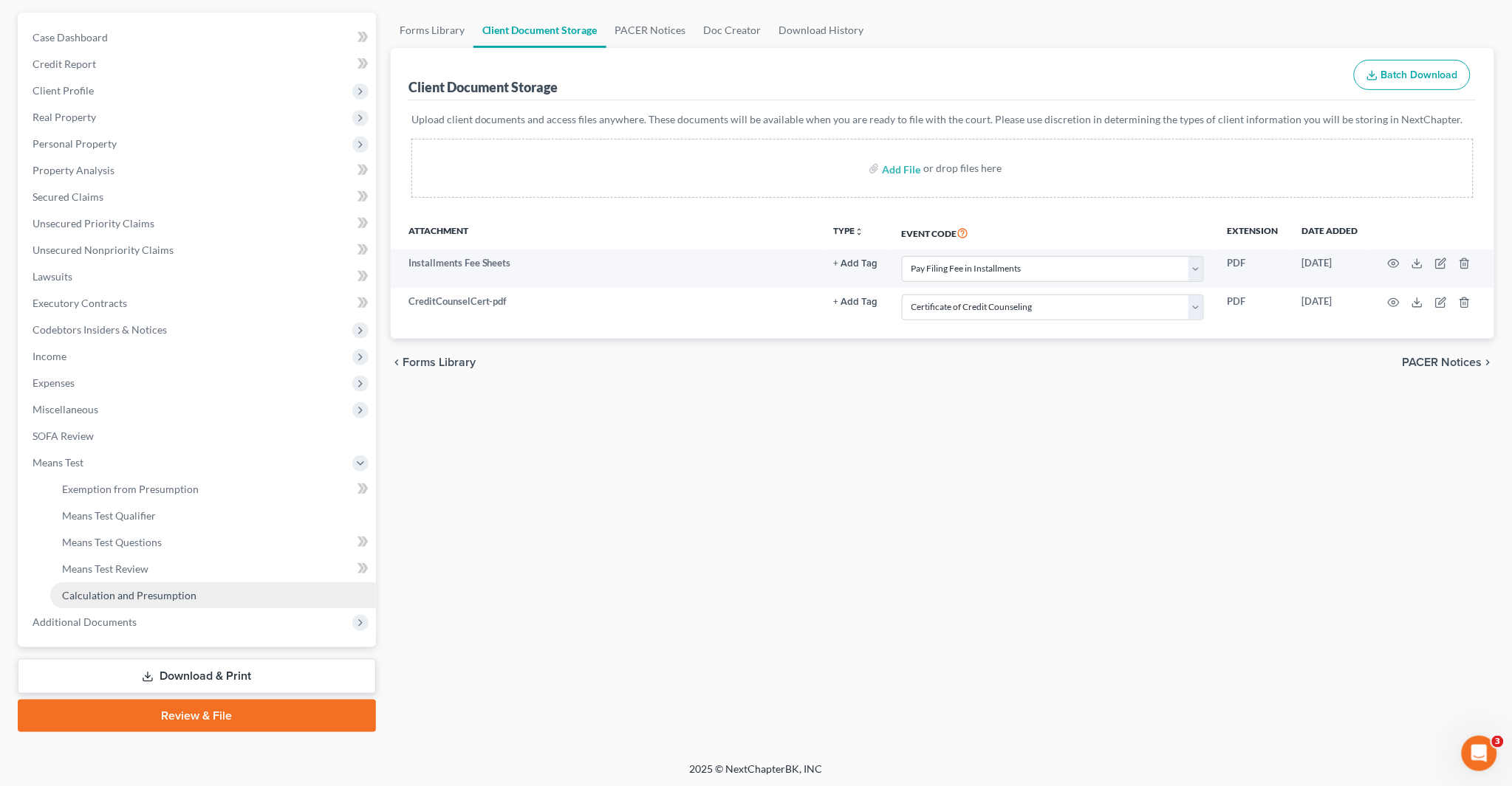
click at [155, 590] on span "Calculation and Presumption" at bounding box center [129, 595] width 135 height 13
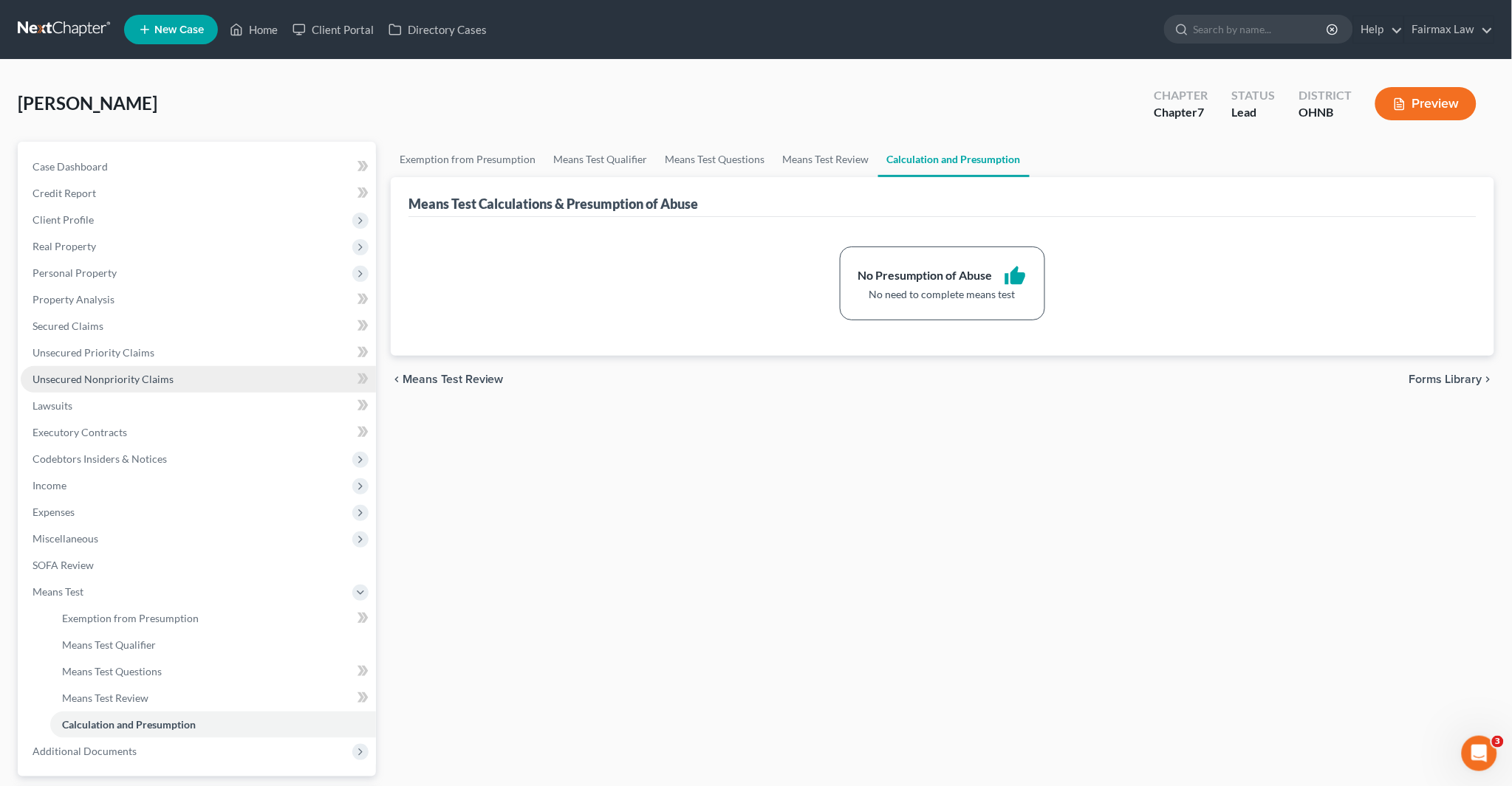
click at [79, 375] on span "Unsecured Nonpriority Claims" at bounding box center [103, 378] width 142 height 13
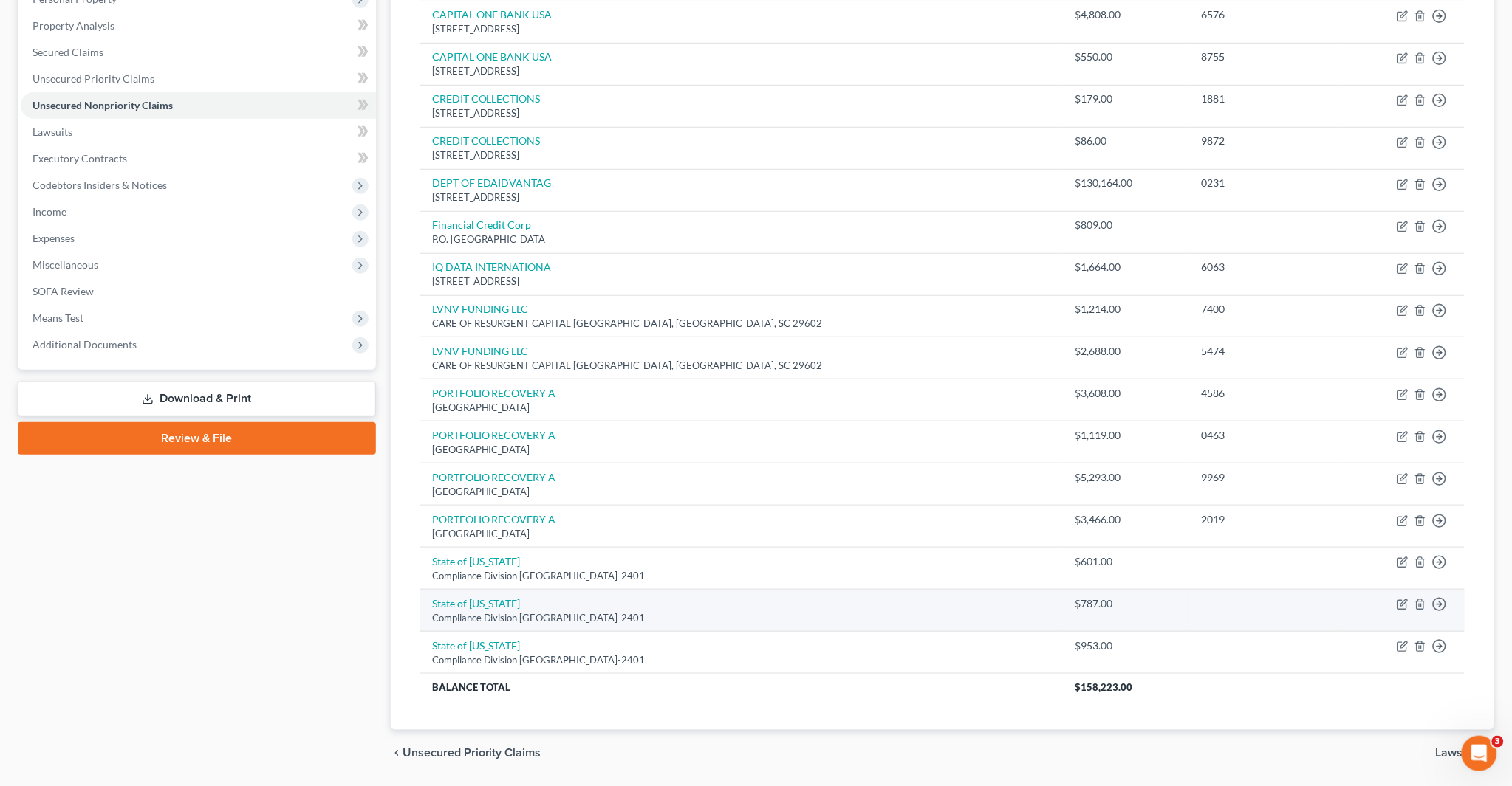
scroll to position [76, 0]
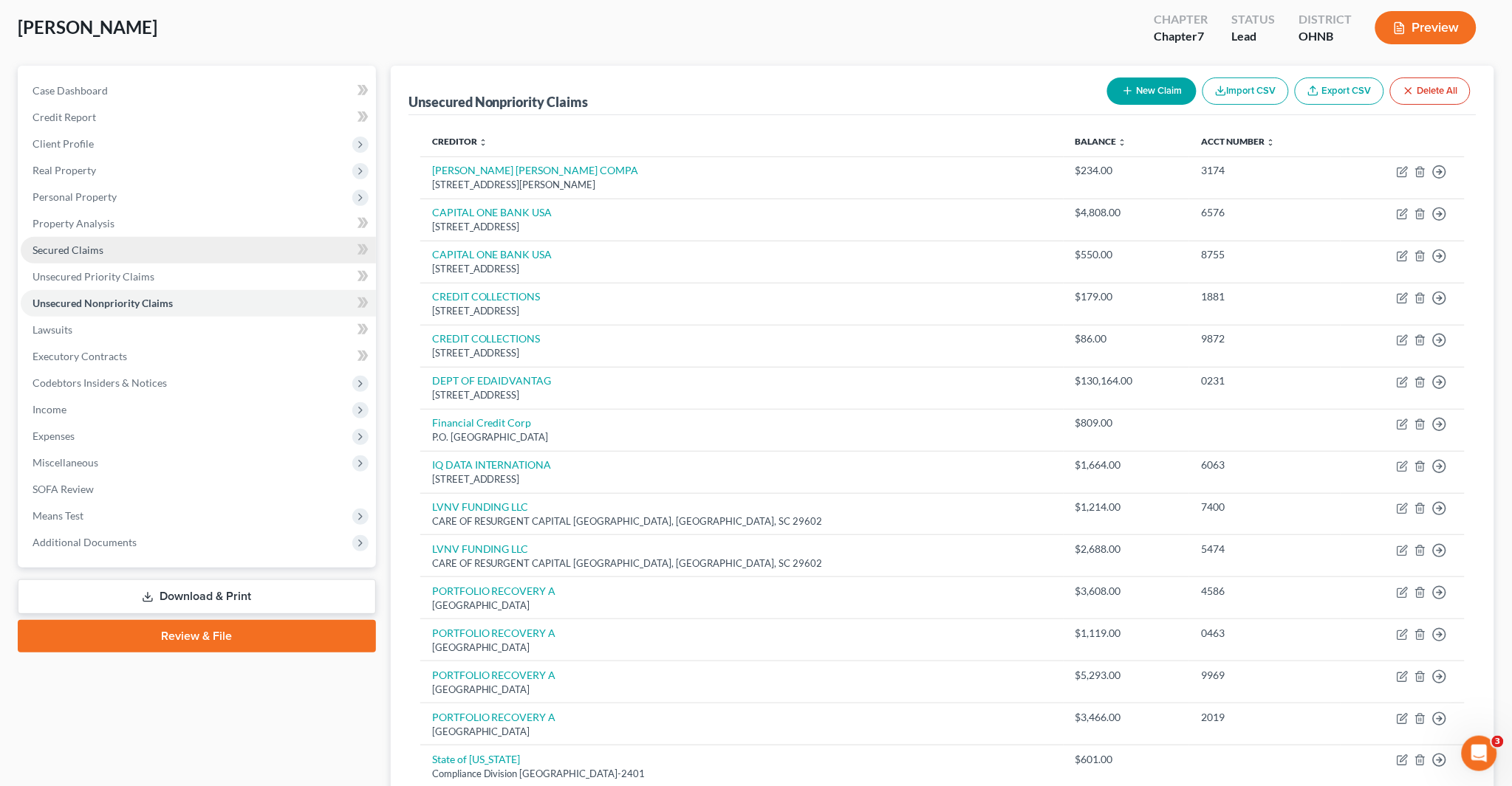
click at [65, 247] on span "Secured Claims" at bounding box center [68, 250] width 71 height 13
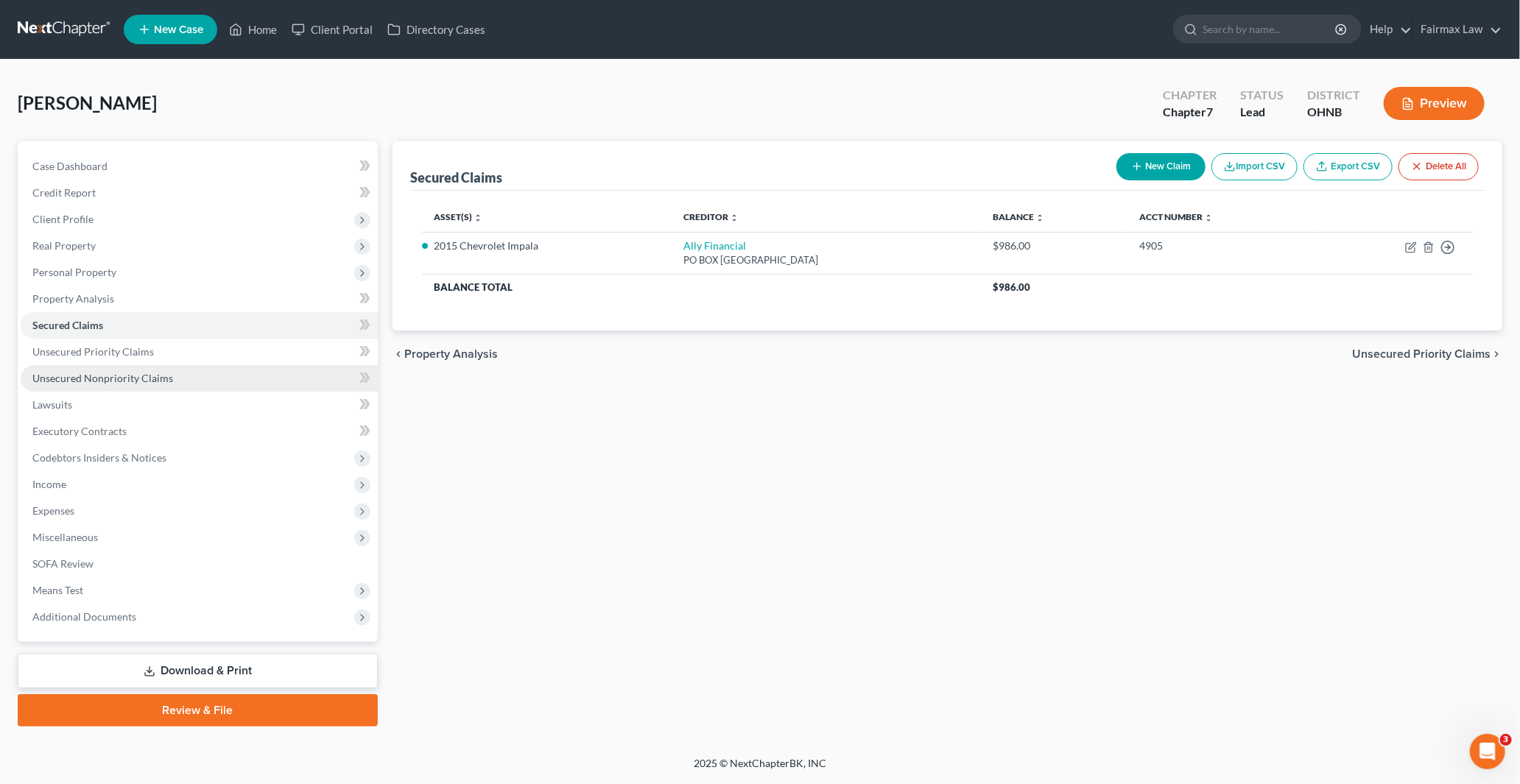
click at [112, 366] on link "Unsecured Nonpriority Claims" at bounding box center [199, 378] width 357 height 26
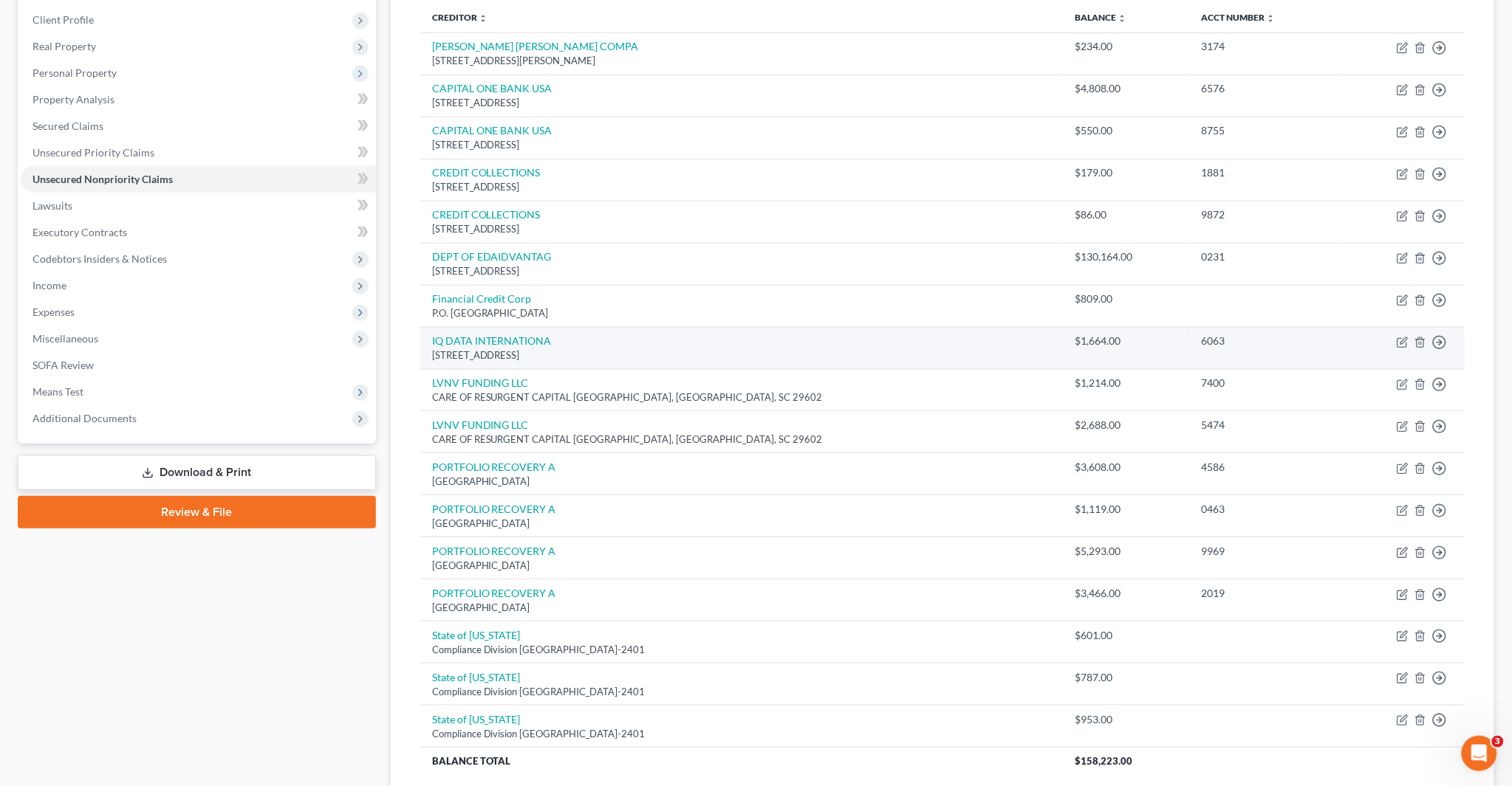
scroll to position [246, 0]
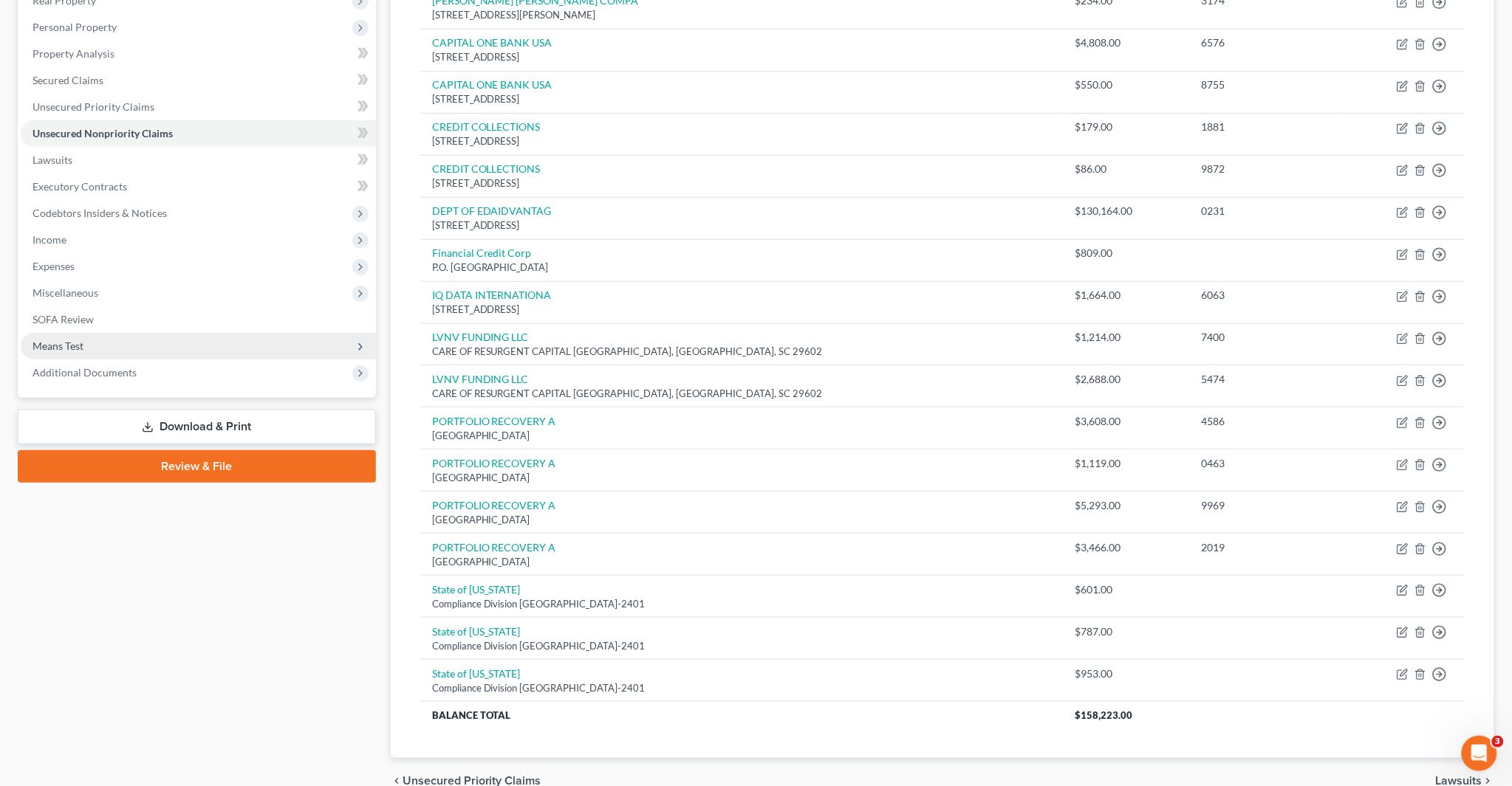
click at [71, 346] on span "Means Test" at bounding box center [58, 346] width 51 height 13
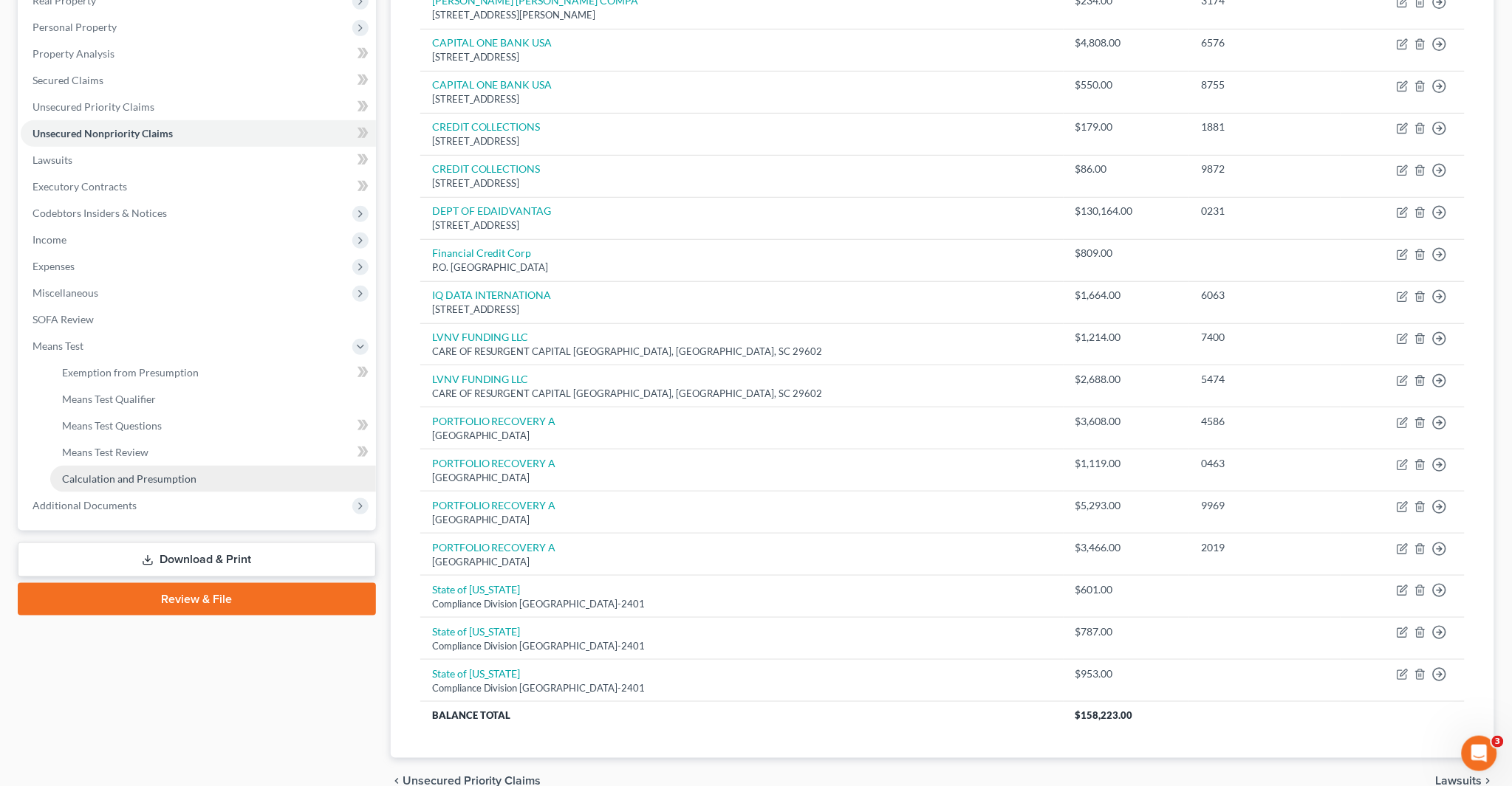
click at [107, 473] on span "Calculation and Presumption" at bounding box center [129, 478] width 135 height 13
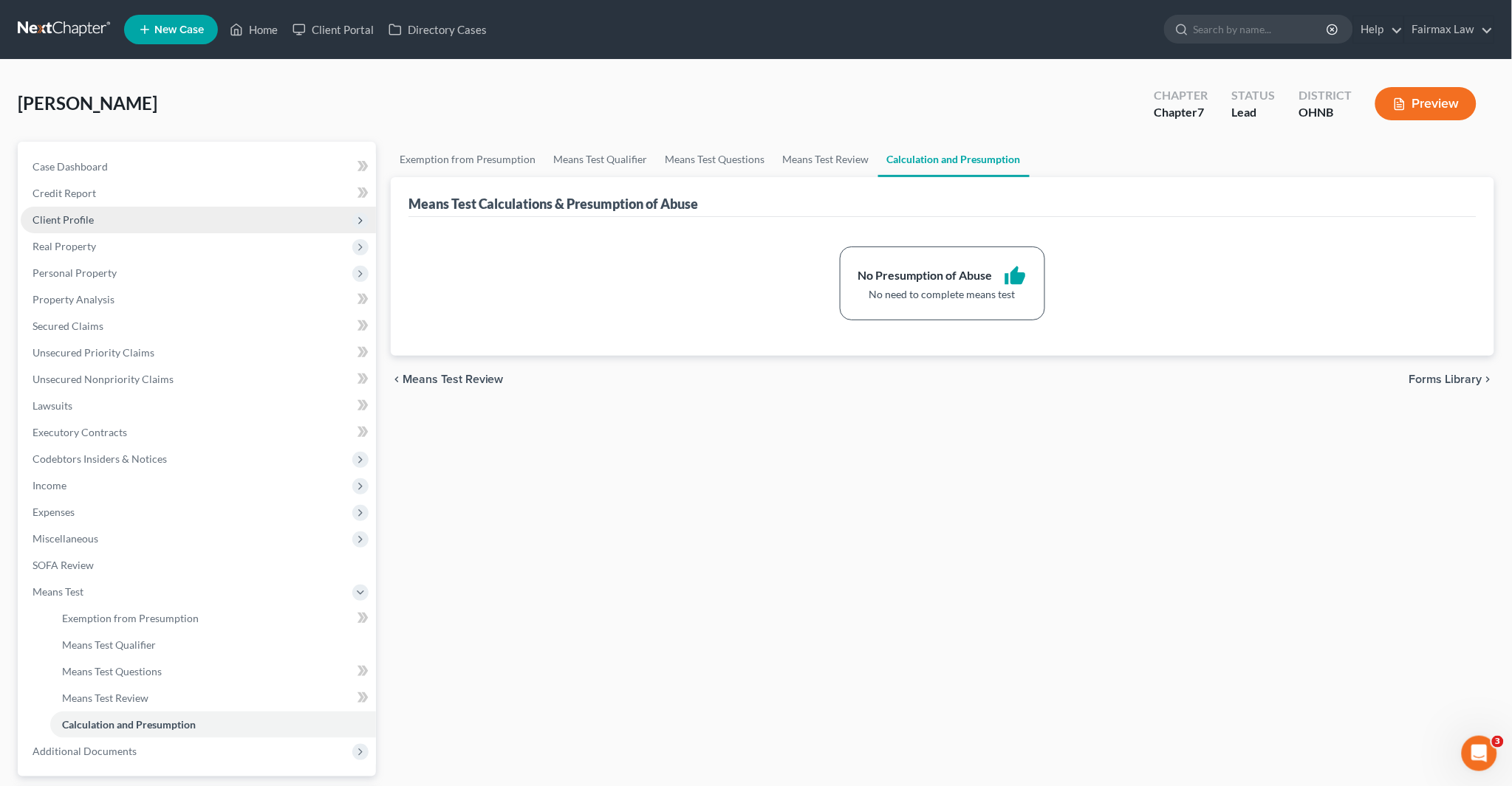
click at [84, 223] on span "Client Profile" at bounding box center [63, 219] width 61 height 13
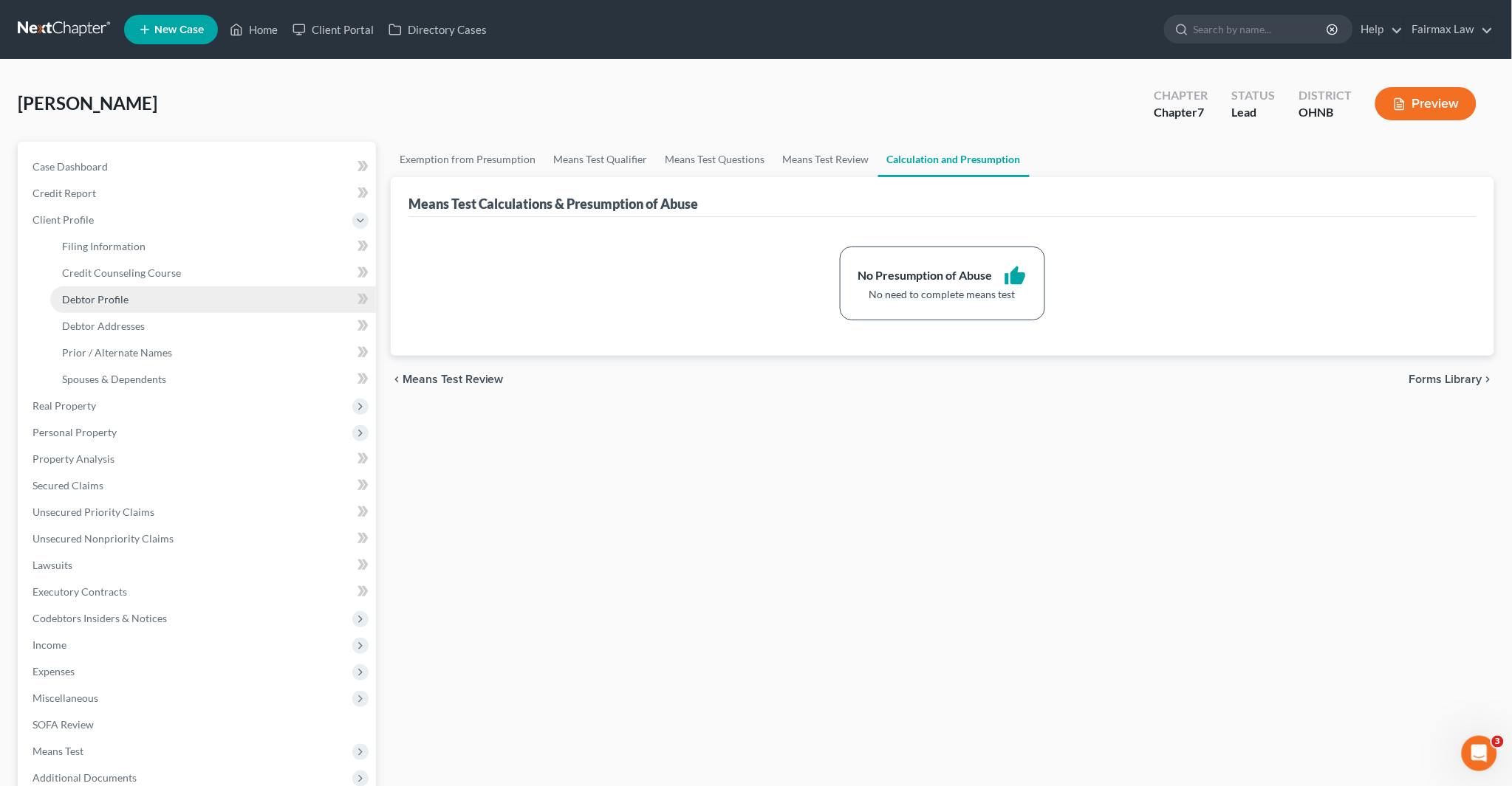
click at [91, 299] on span "Debtor Profile" at bounding box center [95, 299] width 67 height 13
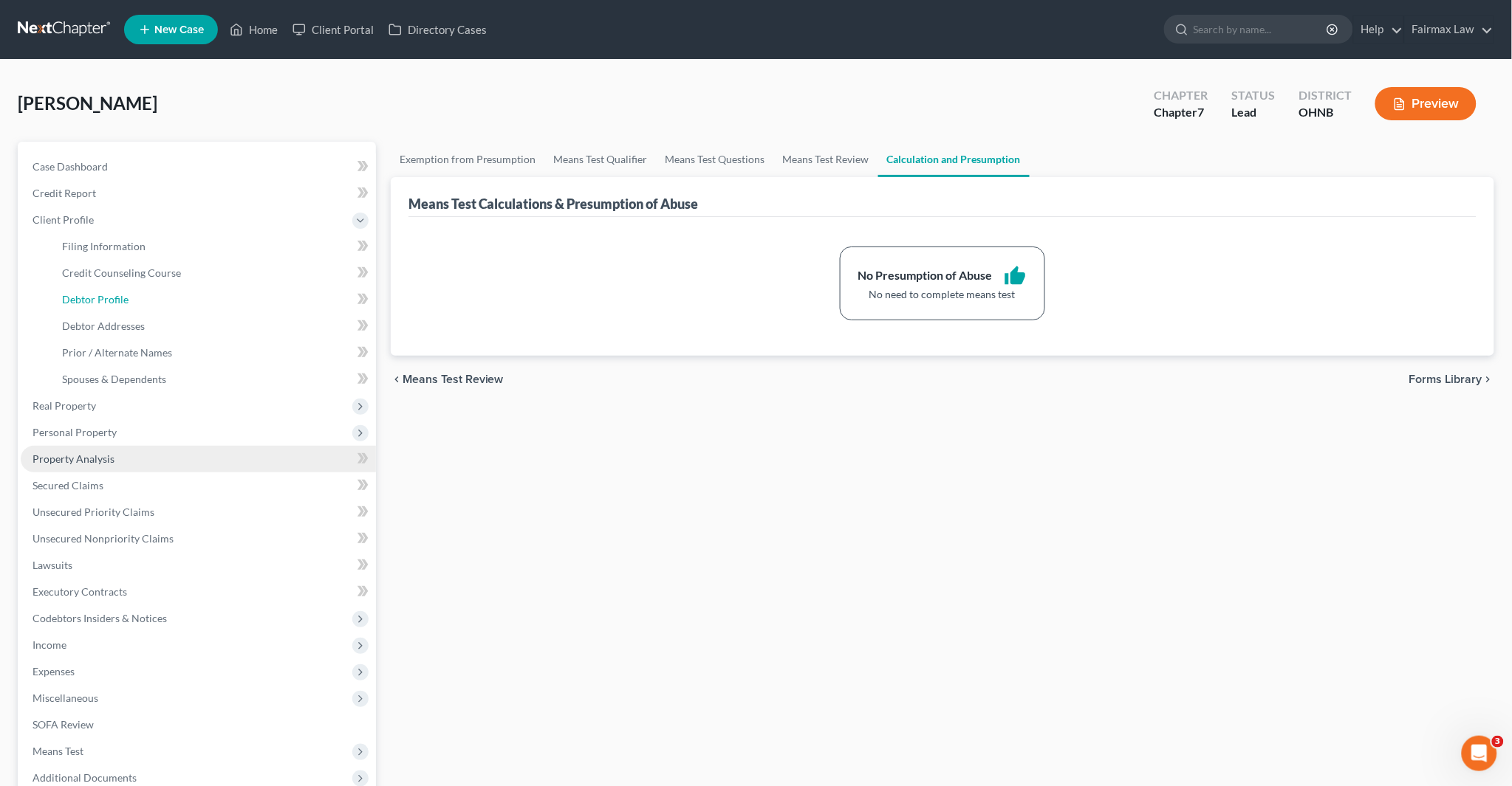
select select "0"
select select "1"
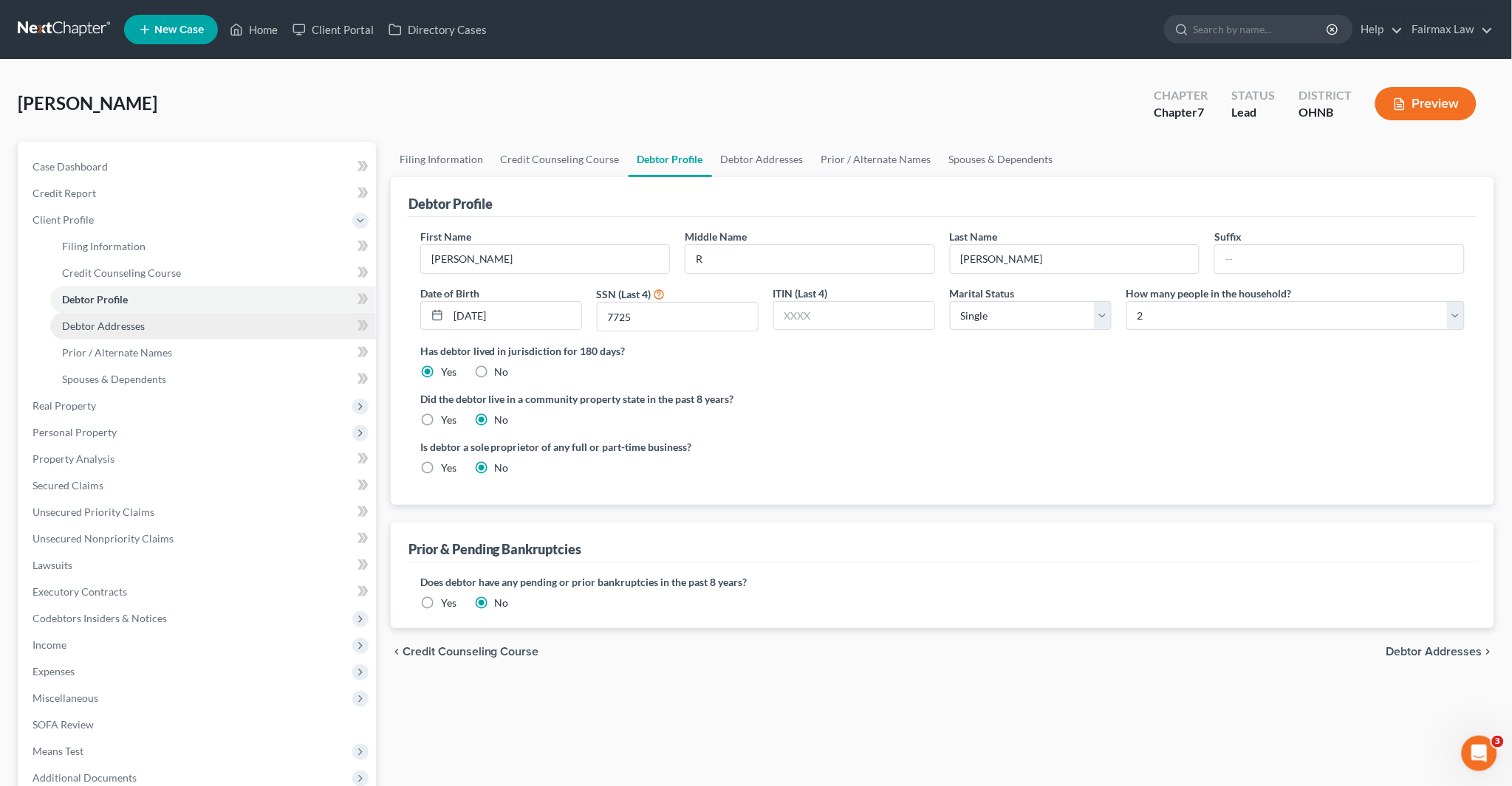
click at [129, 325] on span "Debtor Addresses" at bounding box center [103, 325] width 83 height 13
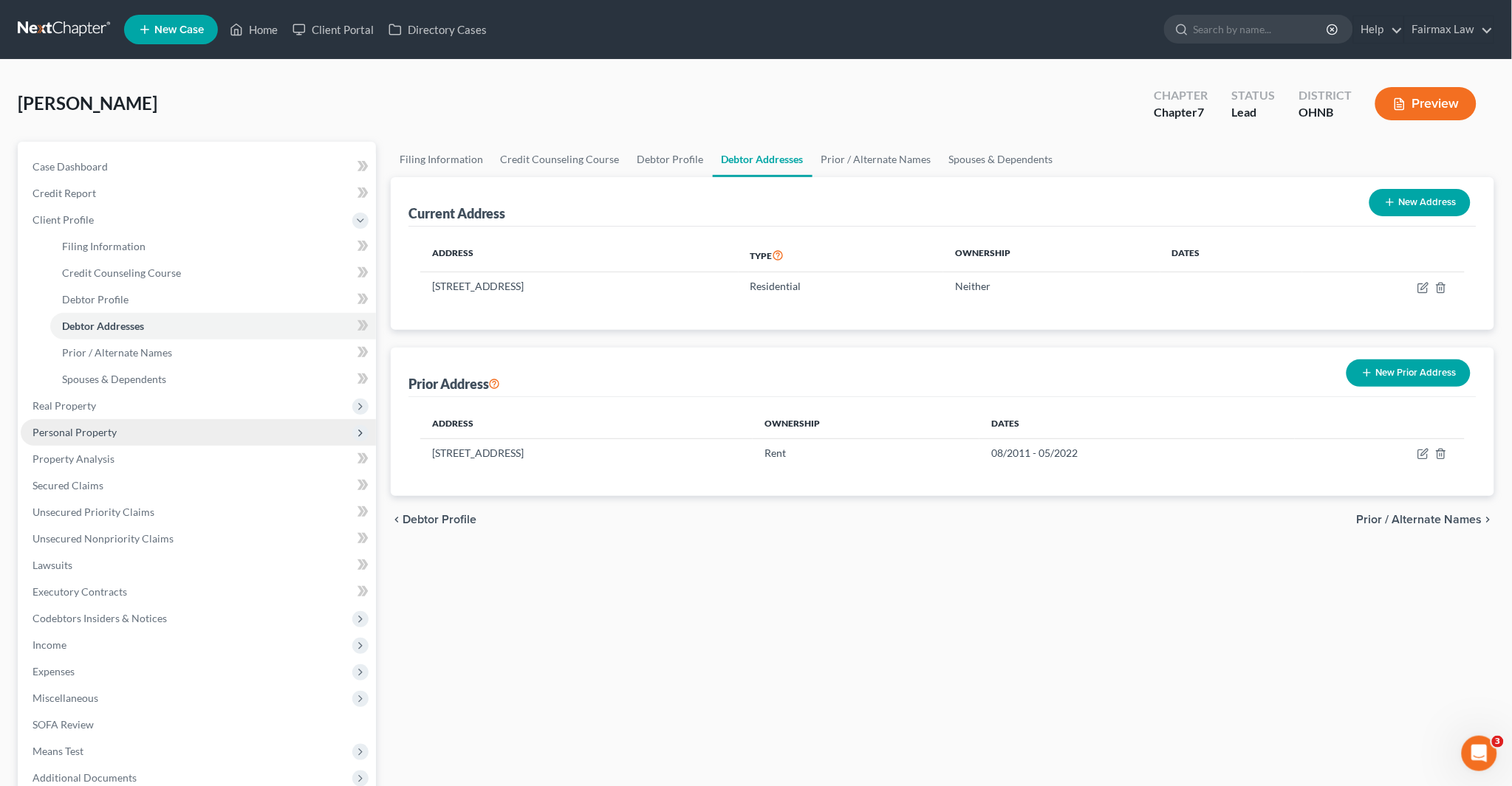
click at [85, 430] on span "Personal Property" at bounding box center [75, 432] width 85 height 13
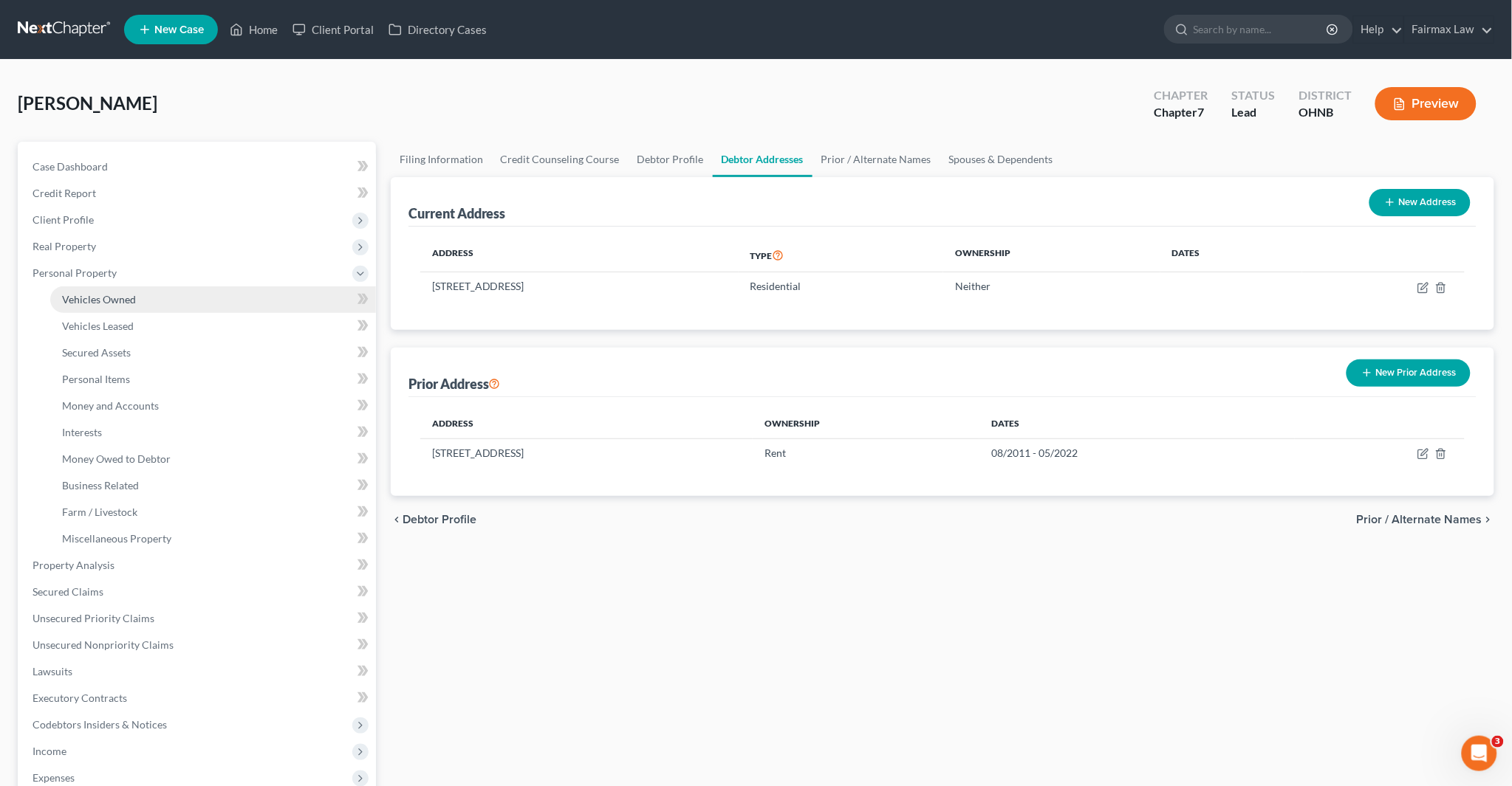
click at [126, 293] on span "Vehicles Owned" at bounding box center [98, 299] width 74 height 13
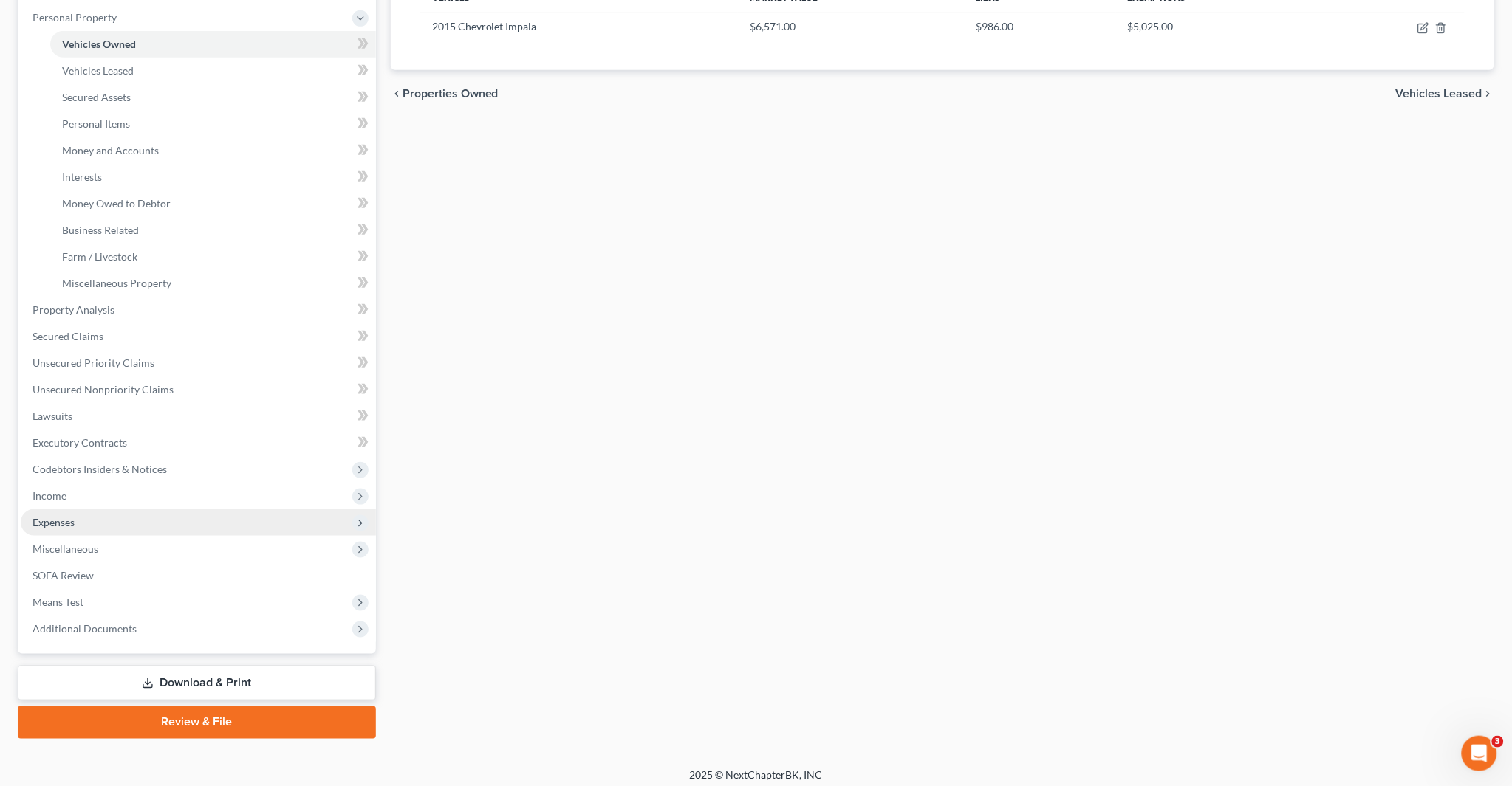
scroll to position [262, 0]
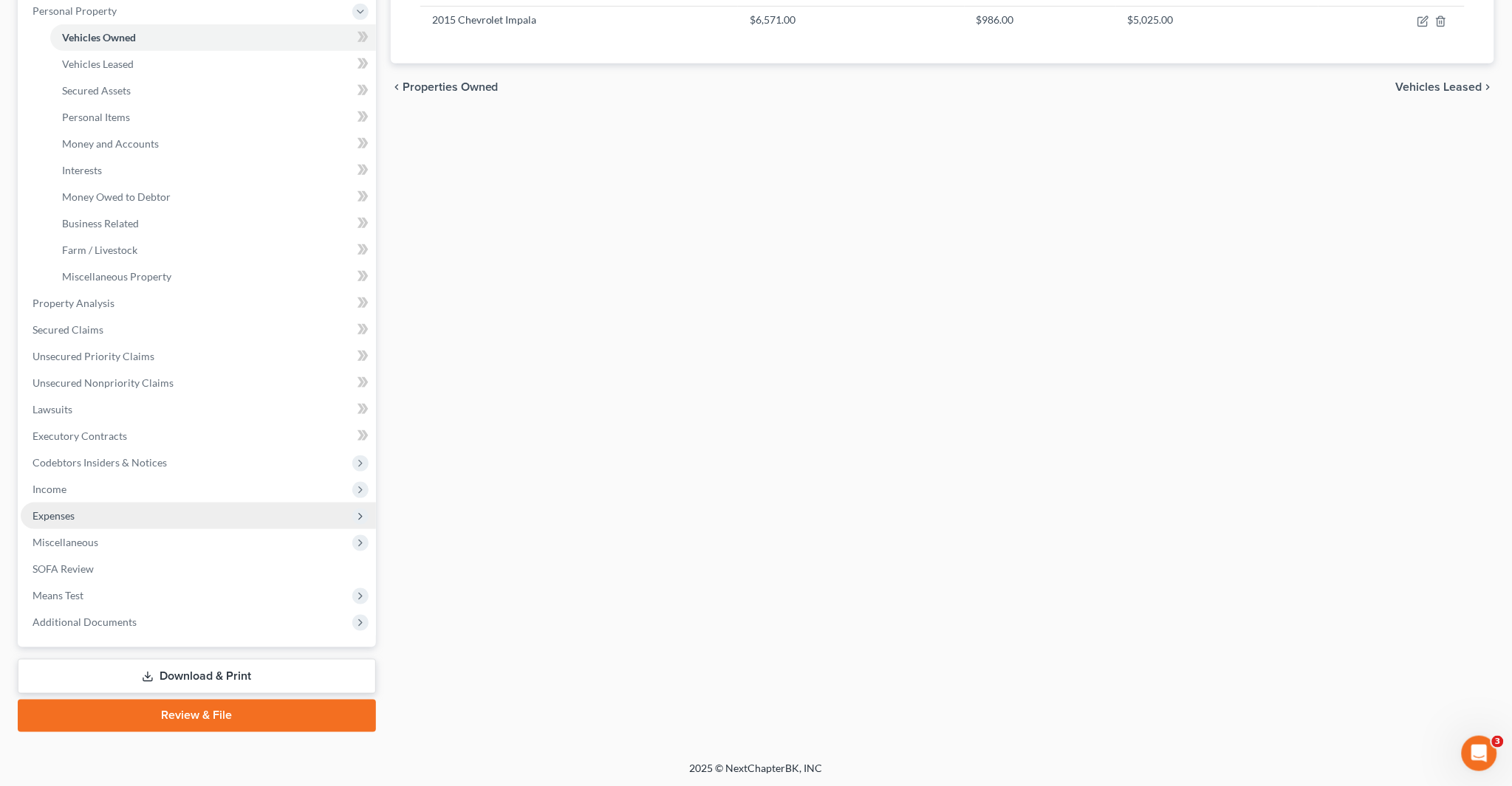
click at [64, 512] on span "Expenses" at bounding box center [53, 515] width 42 height 13
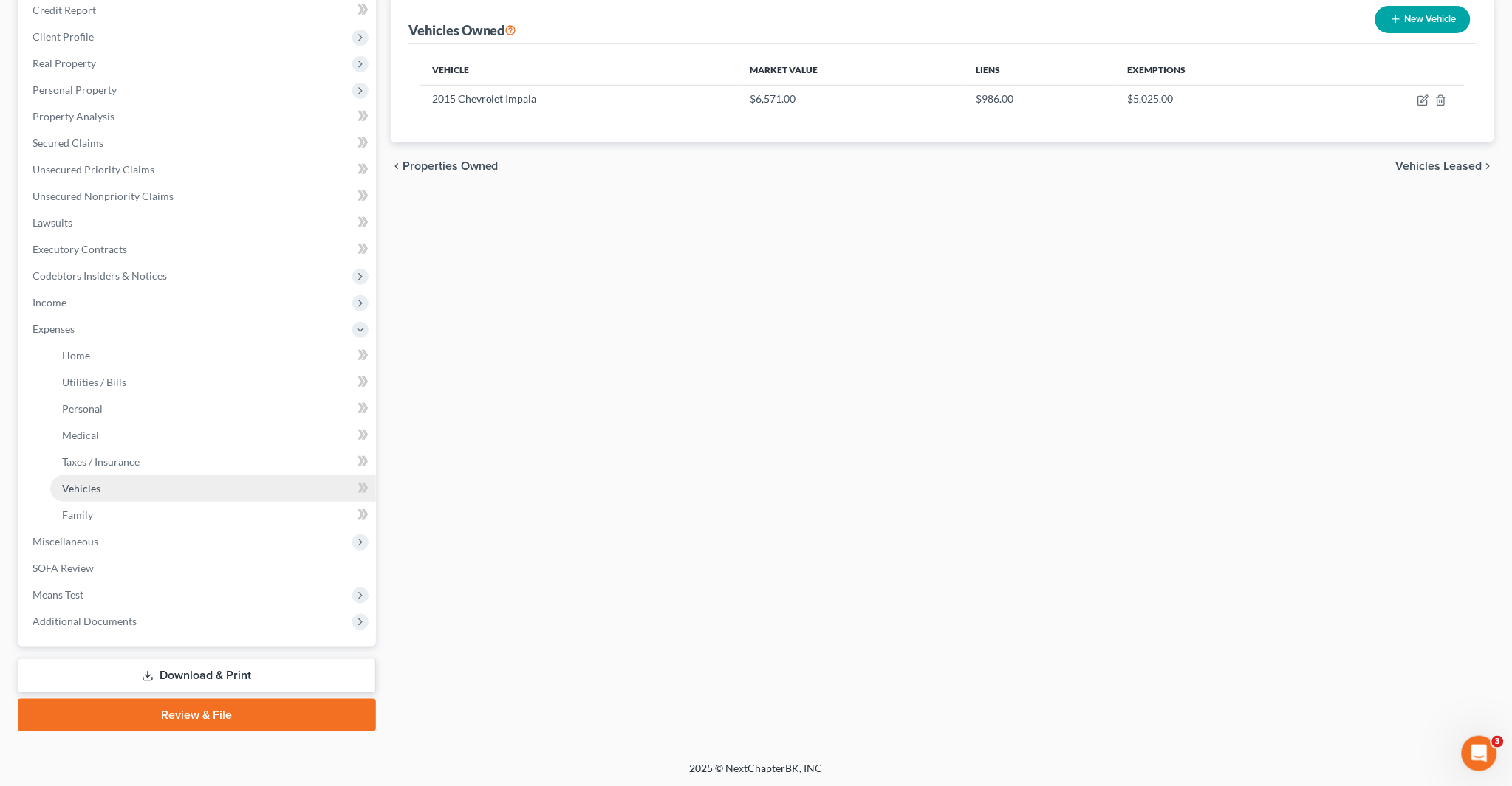
scroll to position [183, 0]
click at [87, 355] on span "Home" at bounding box center [76, 356] width 29 height 13
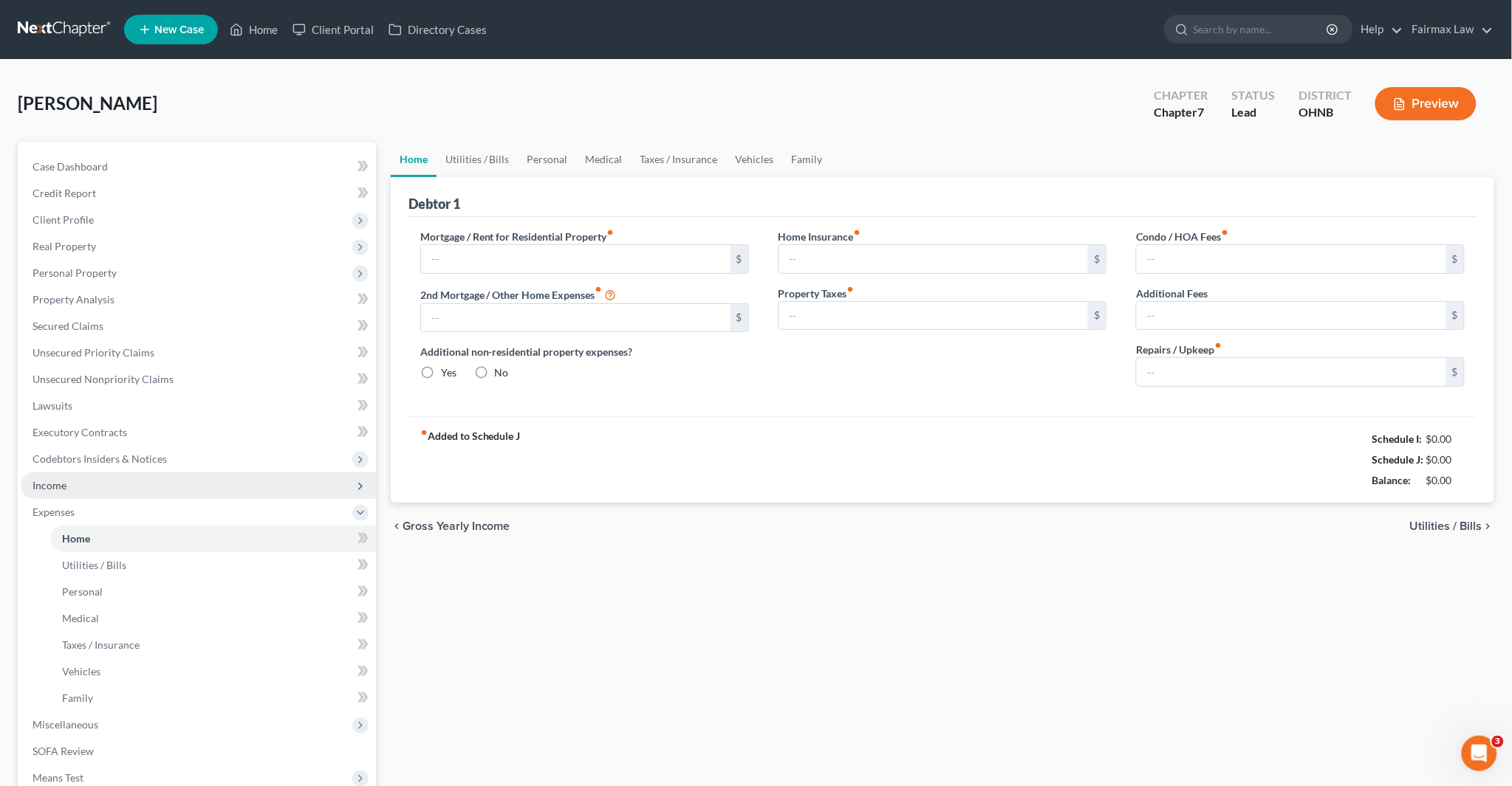
type input "0.00"
radio input "true"
type input "0.00"
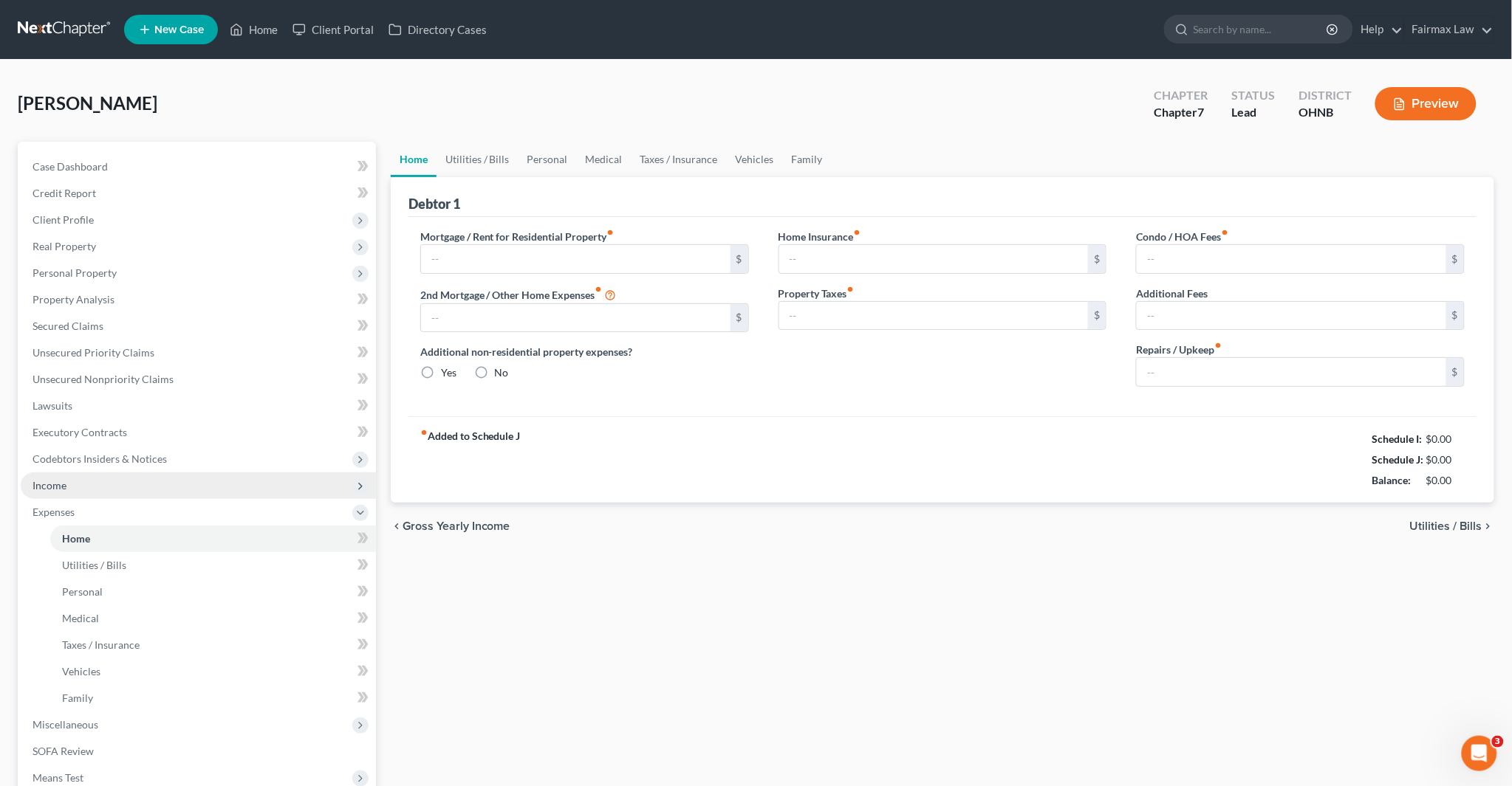
type input "0.00"
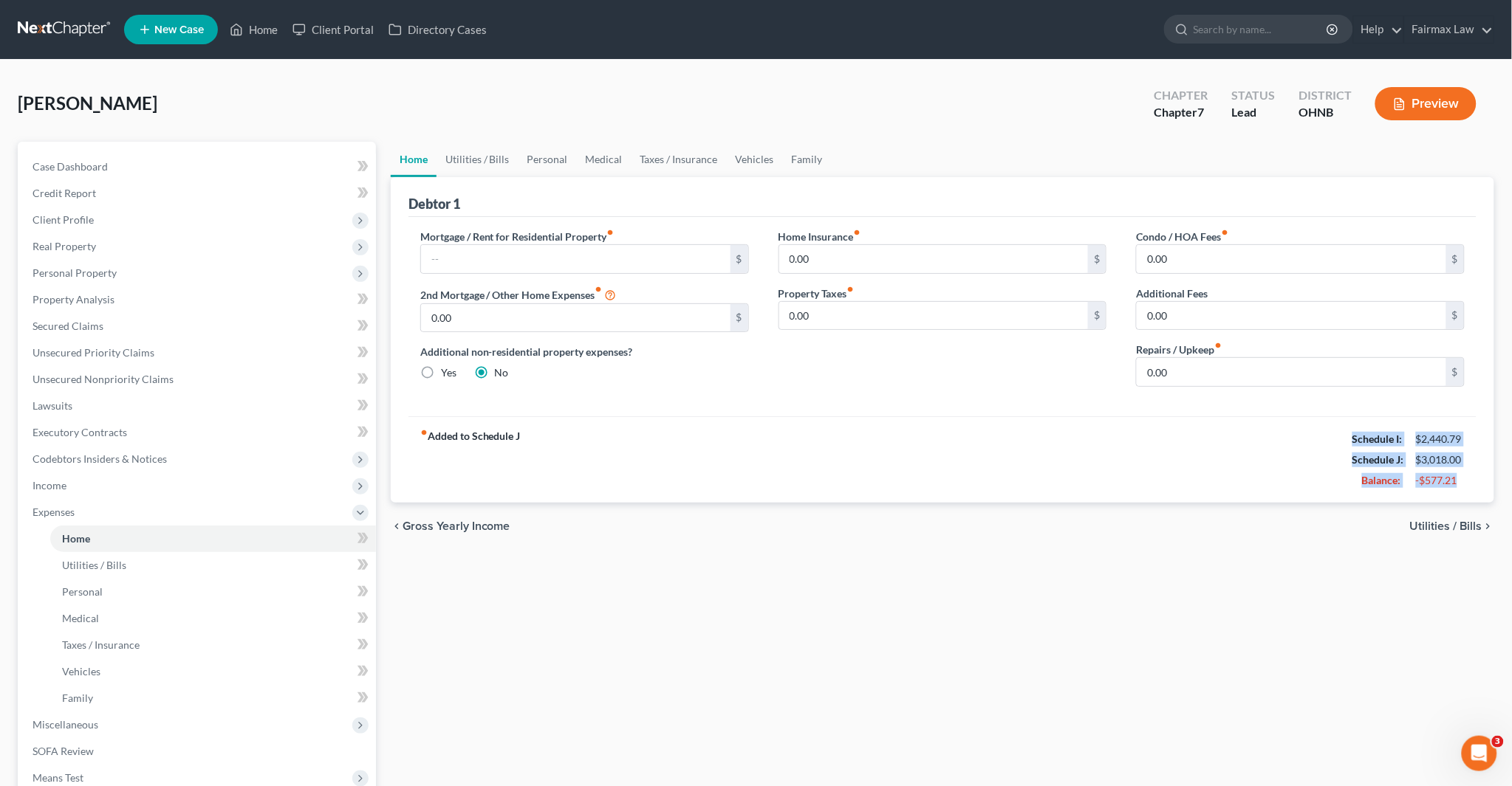
drag, startPoint x: 1478, startPoint y: 484, endPoint x: 1232, endPoint y: 444, distance: 249.2
click at [1346, 438] on div "Debtor 1 Mortgage / Rent for Residential Property fiber_manual_record $ 2nd Mor…" at bounding box center [942, 339] width 1104 height 325
copy div "Schedule I: $2,440.79 Schedule J: $3,018.00 Balance: -$577.21"
click at [56, 271] on span "Personal Property" at bounding box center [75, 272] width 85 height 13
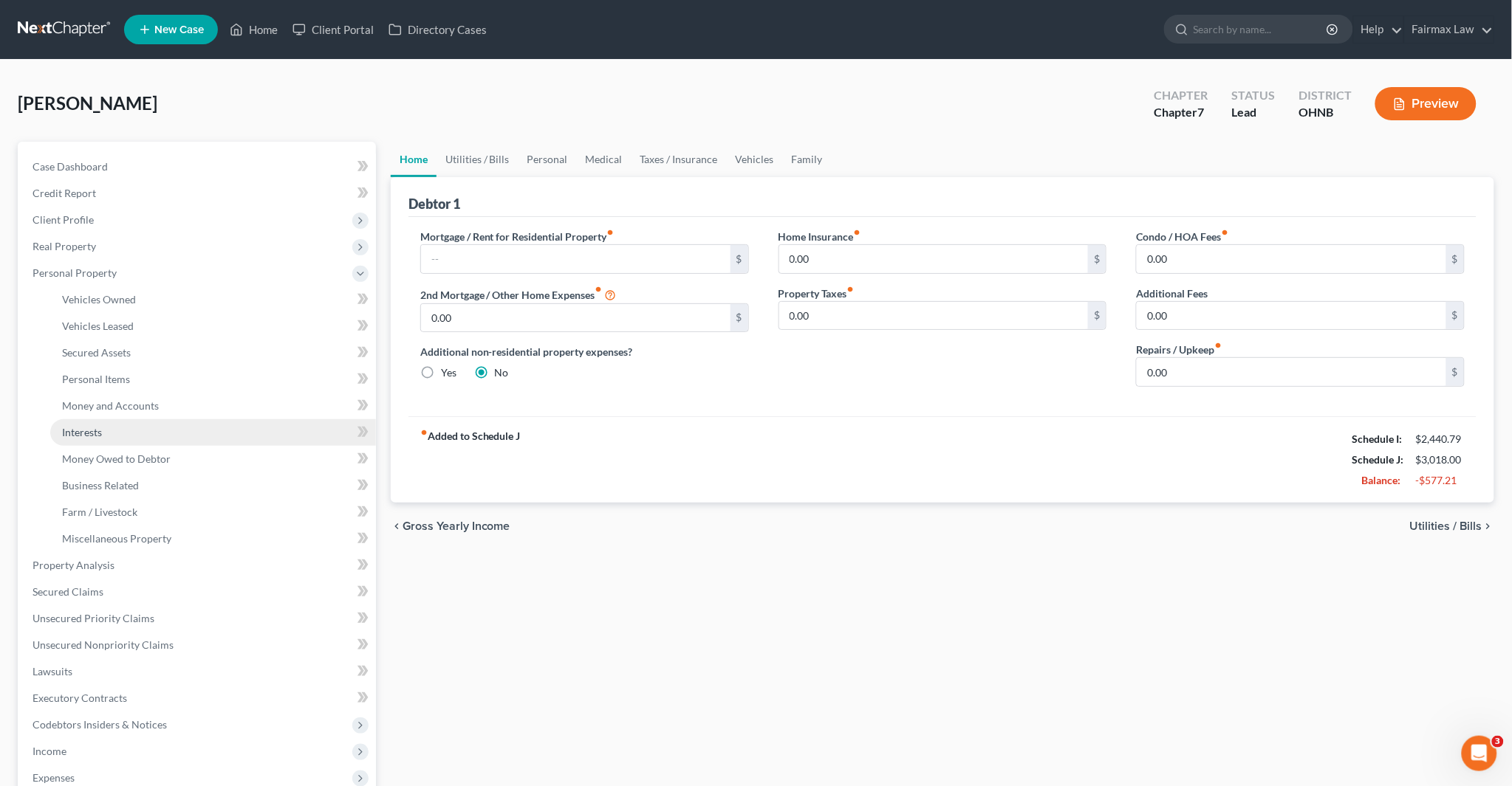
click at [91, 432] on span "Interests" at bounding box center [82, 432] width 40 height 13
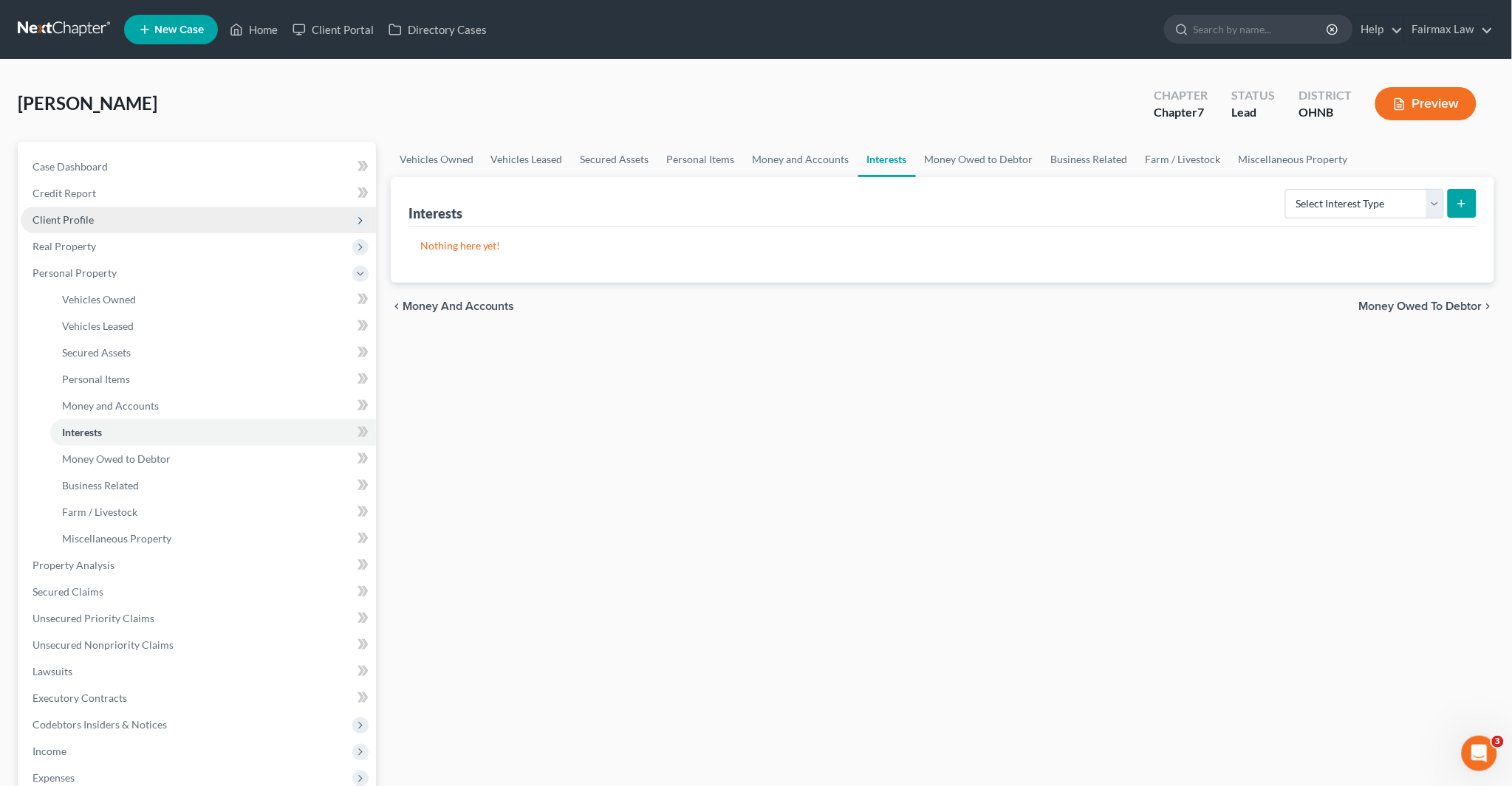
click at [79, 211] on span "Client Profile" at bounding box center [198, 219] width 355 height 27
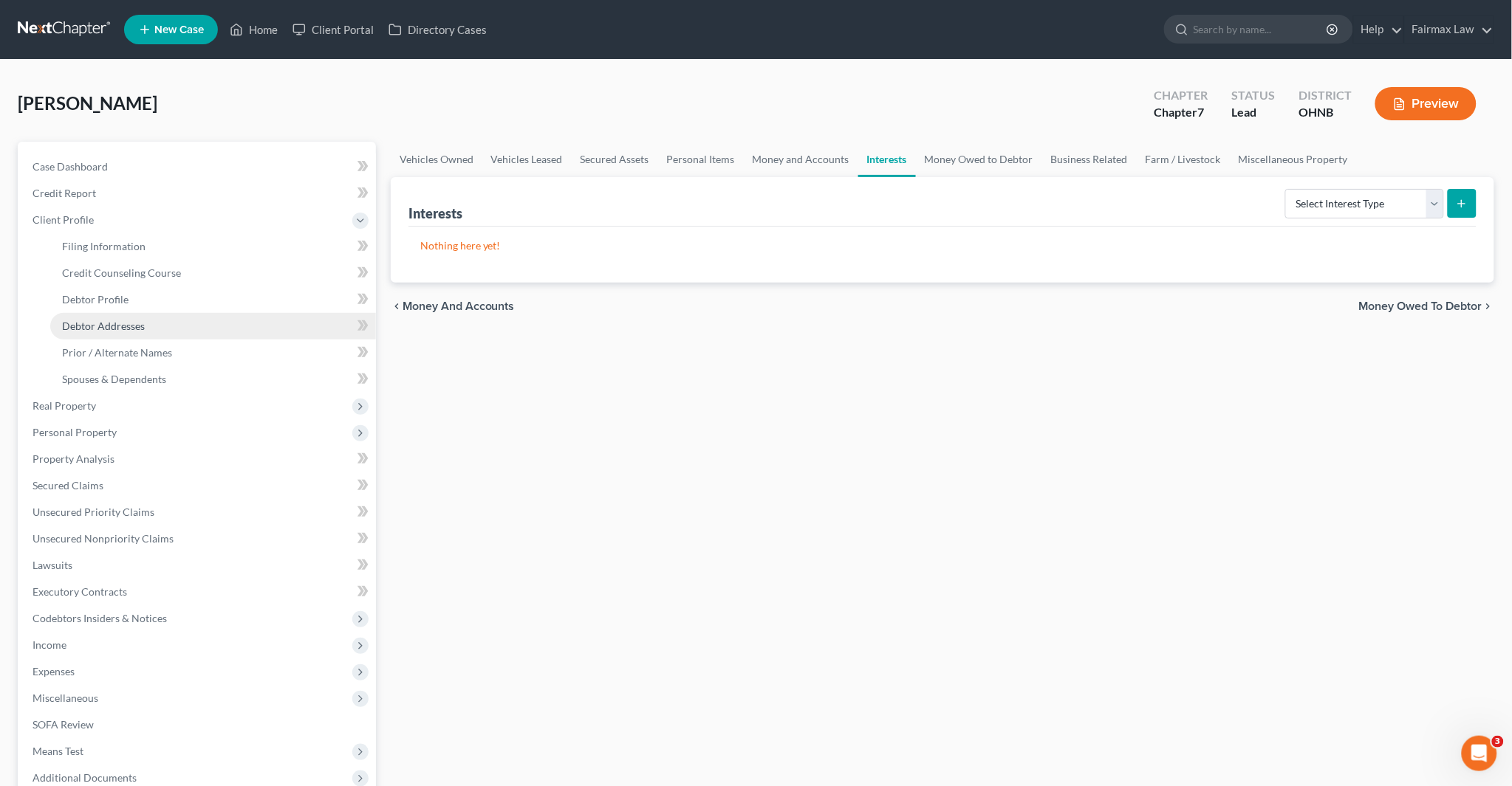
click at [114, 322] on span "Debtor Addresses" at bounding box center [103, 325] width 83 height 13
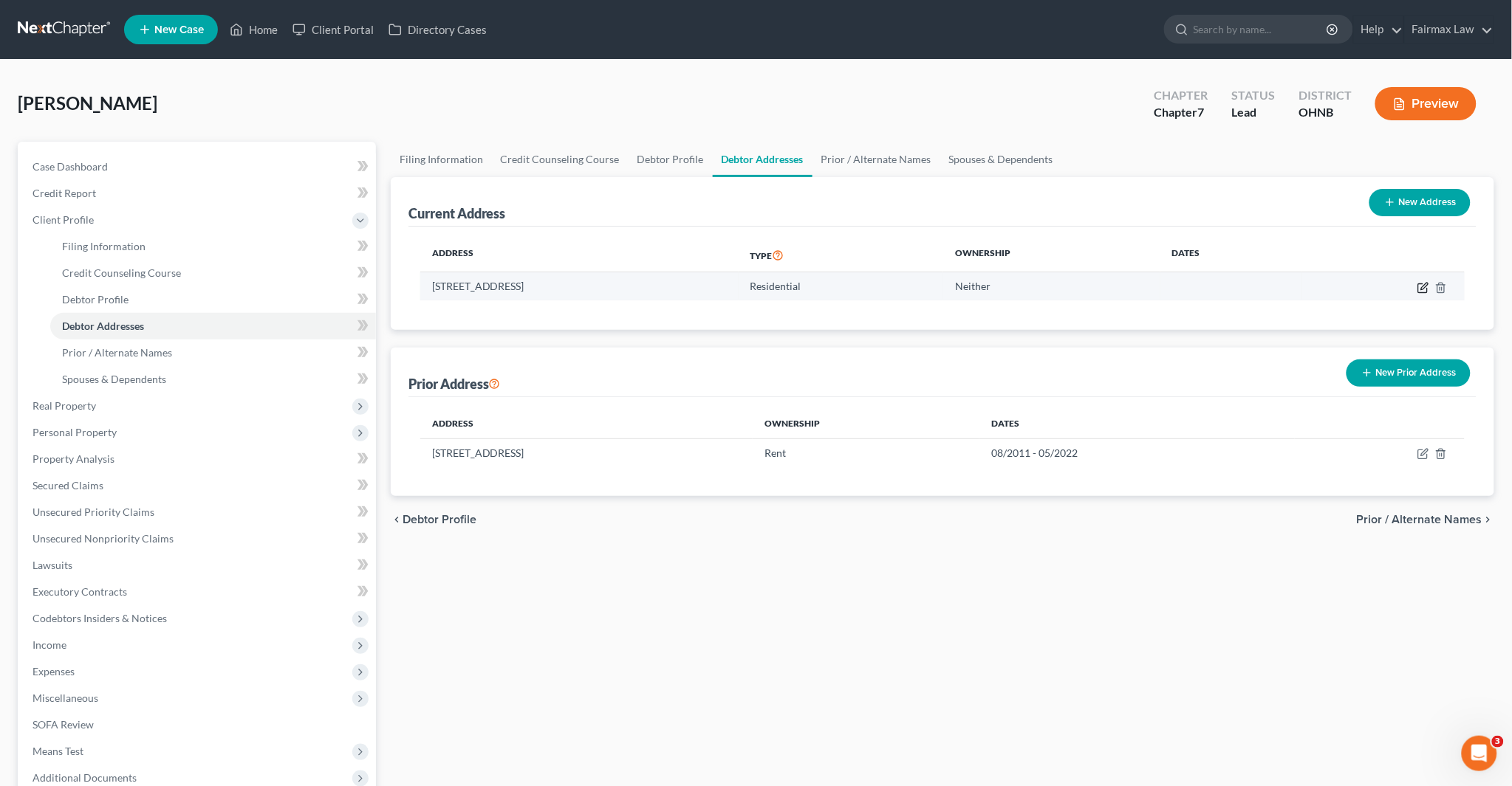
click at [1422, 284] on icon "button" at bounding box center [1424, 288] width 12 height 12
select select "36"
select select "0"
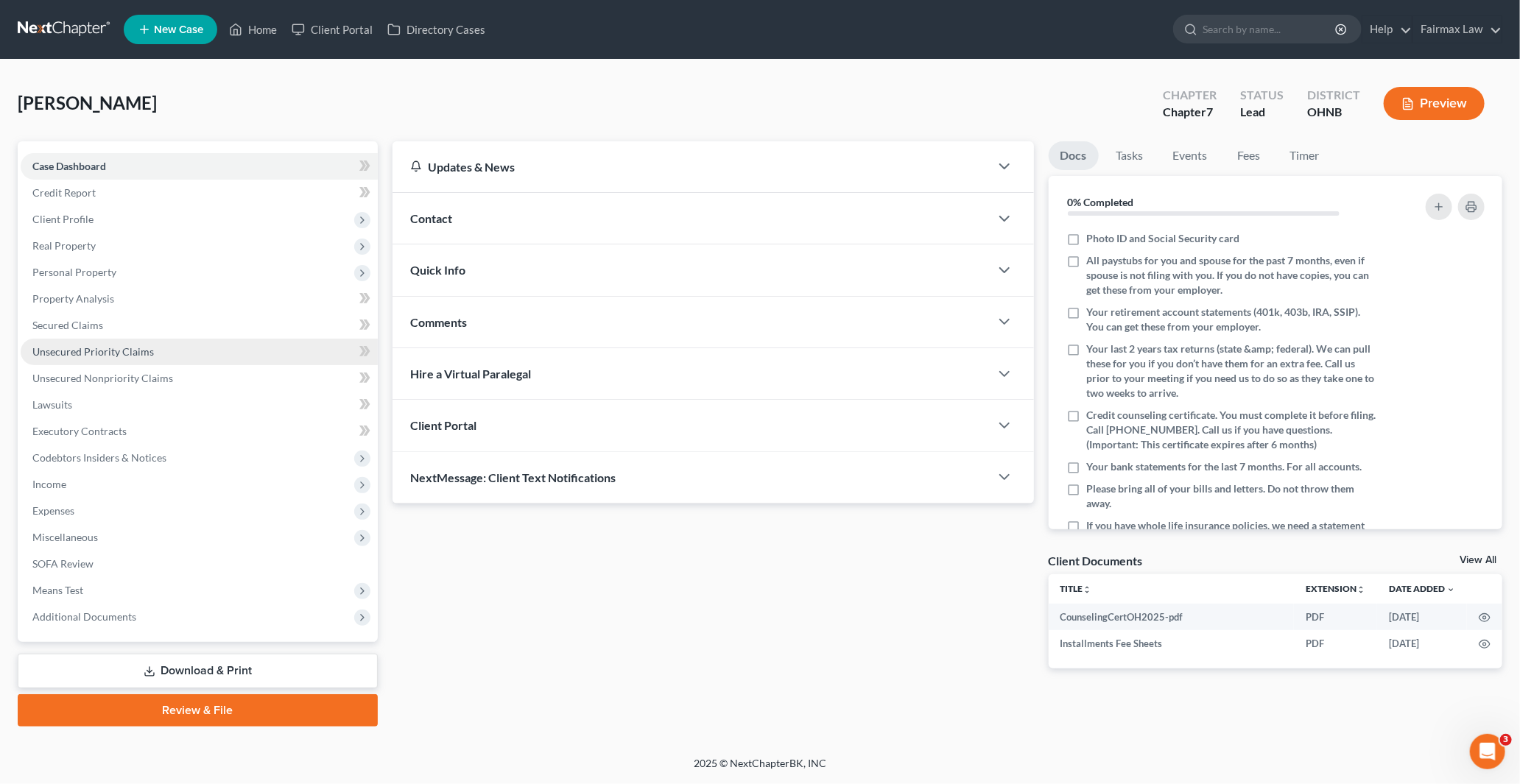
click at [87, 352] on span "Unsecured Priority Claims" at bounding box center [93, 351] width 122 height 13
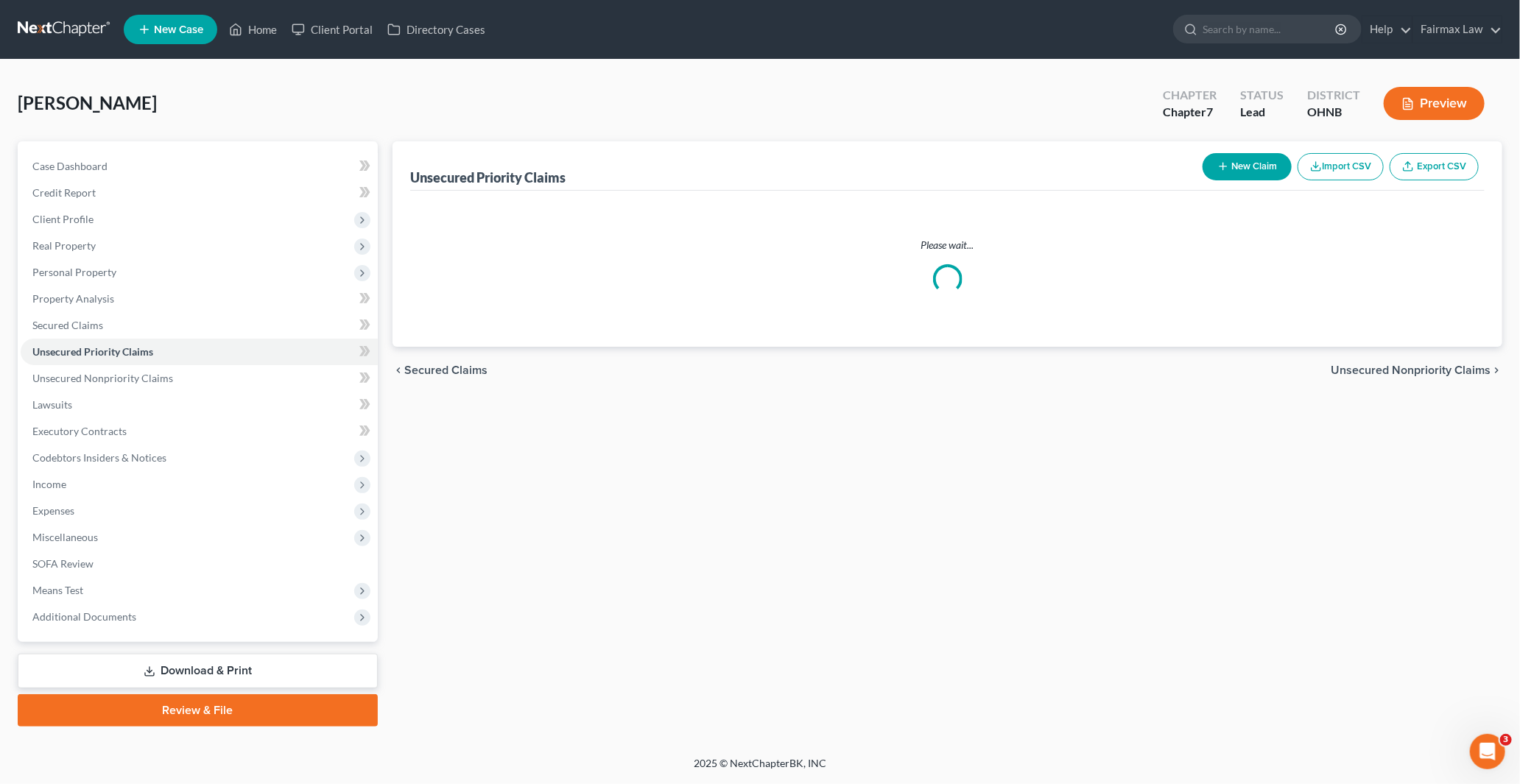
click at [1231, 170] on button "New Claim" at bounding box center [1247, 167] width 89 height 27
click at [1240, 160] on button "New Claim" at bounding box center [1247, 167] width 89 height 27
select select "0"
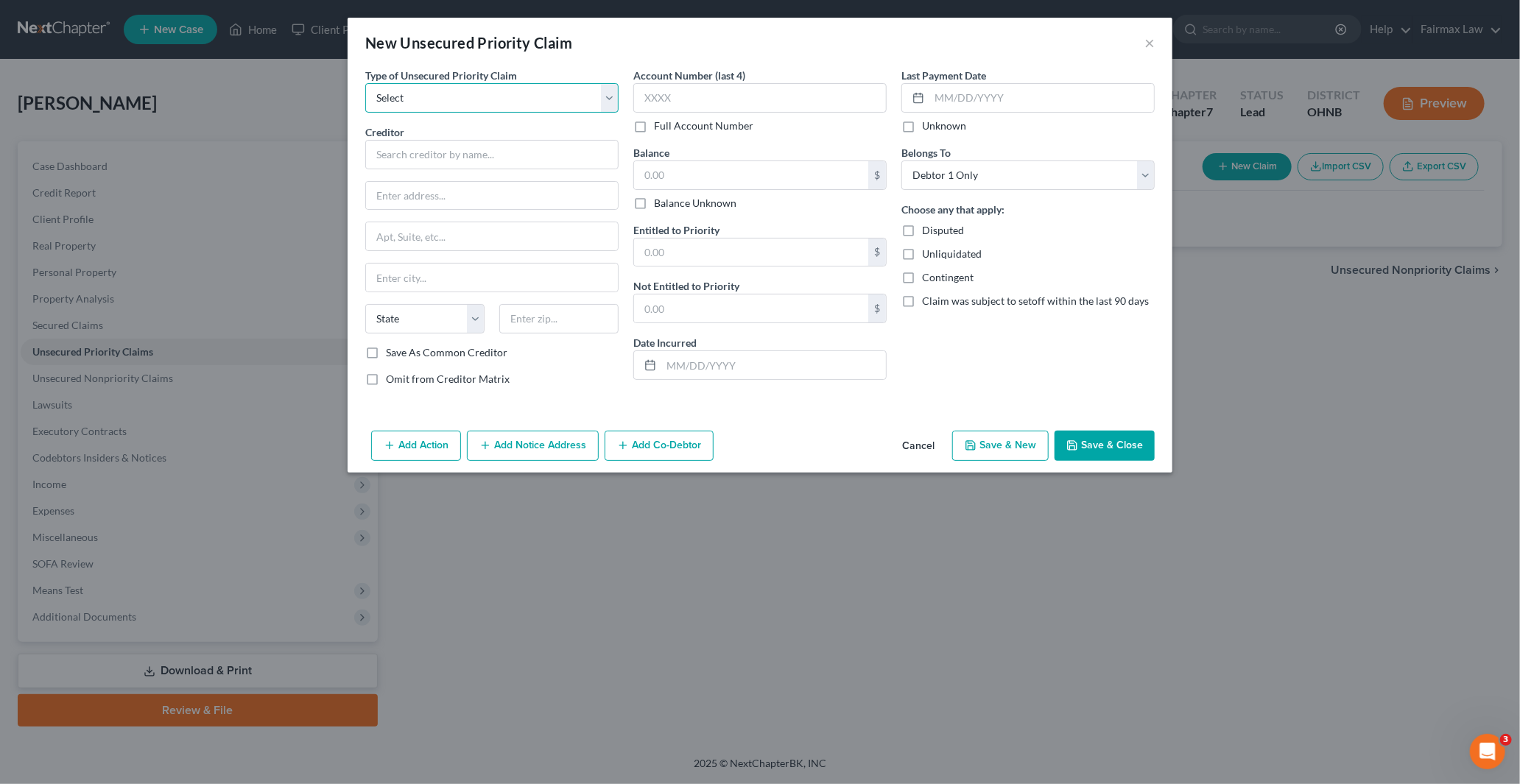
click at [501, 91] on select "Select Taxes & Other Government Units Domestic Support Obligations Extensions o…" at bounding box center [492, 98] width 253 height 29
select select "1"
click at [366, 83] on select "Select Taxes & Other Government Units Domestic Support Obligations Extensions o…" at bounding box center [492, 98] width 253 height 29
click at [428, 152] on input "text" at bounding box center [492, 155] width 253 height 29
paste input "[PERSON_NAME]"
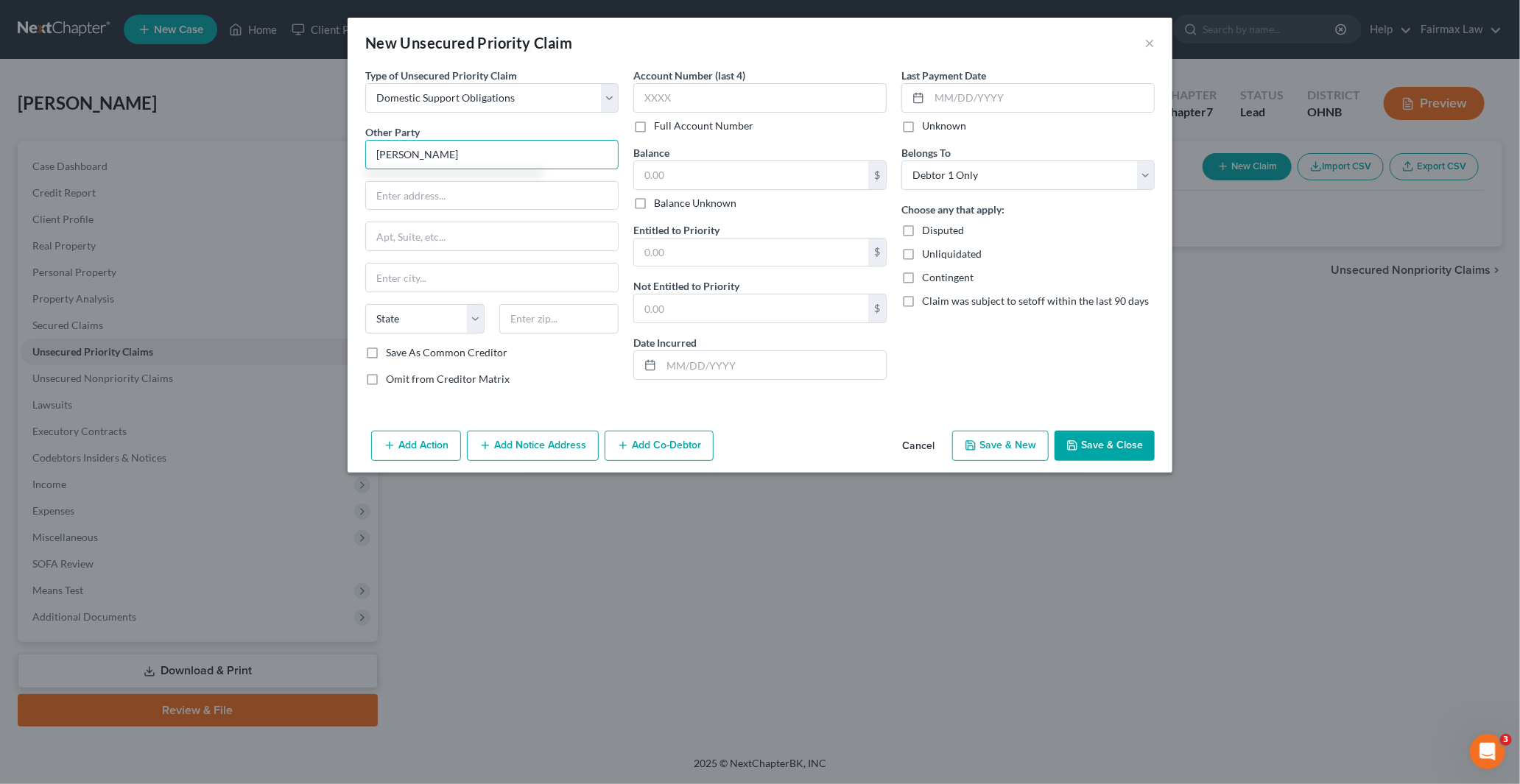
type input "[PERSON_NAME]"
click at [1147, 42] on button "×" at bounding box center [1150, 43] width 11 height 18
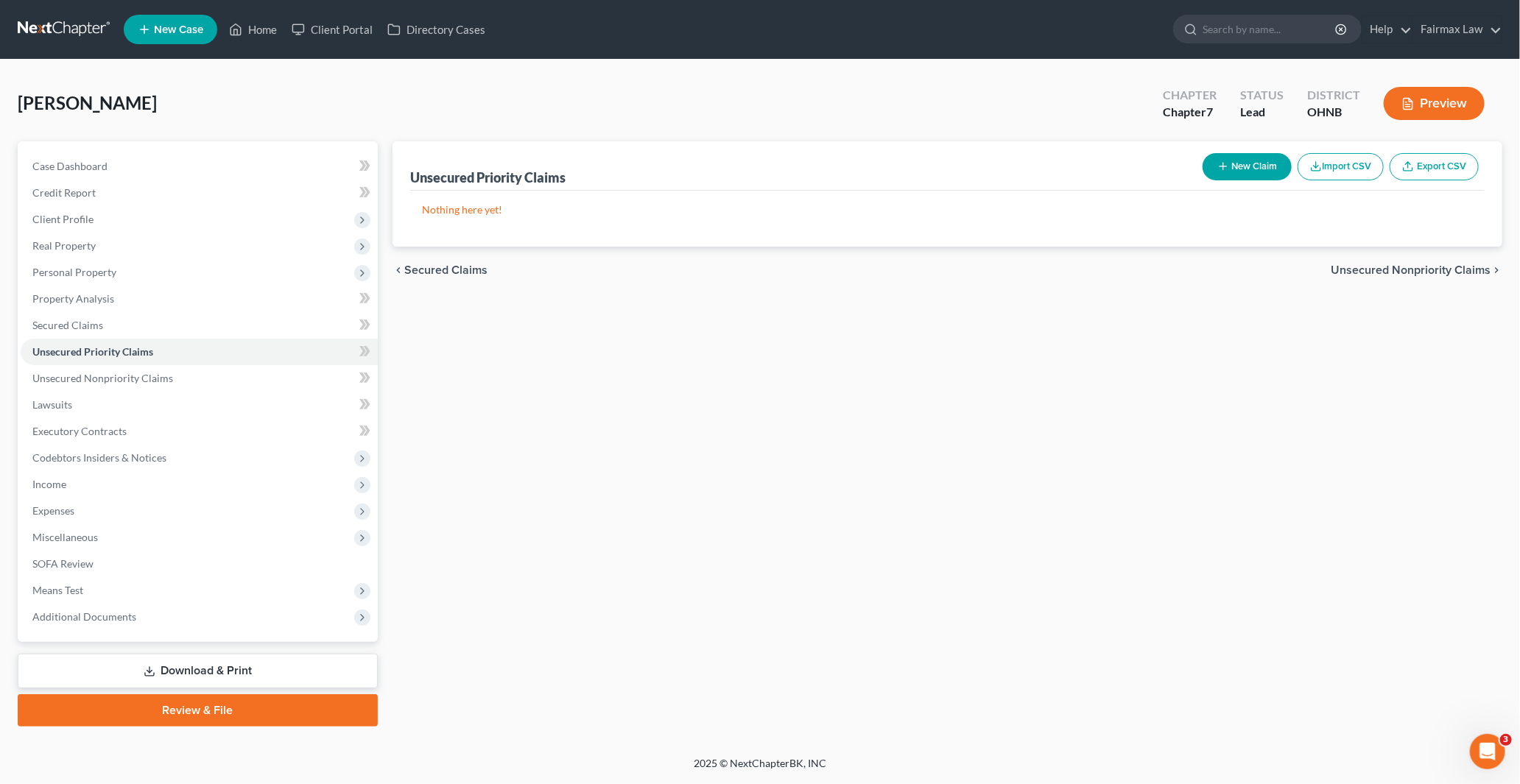
click at [1253, 163] on button "New Claim" at bounding box center [1247, 167] width 89 height 27
select select "0"
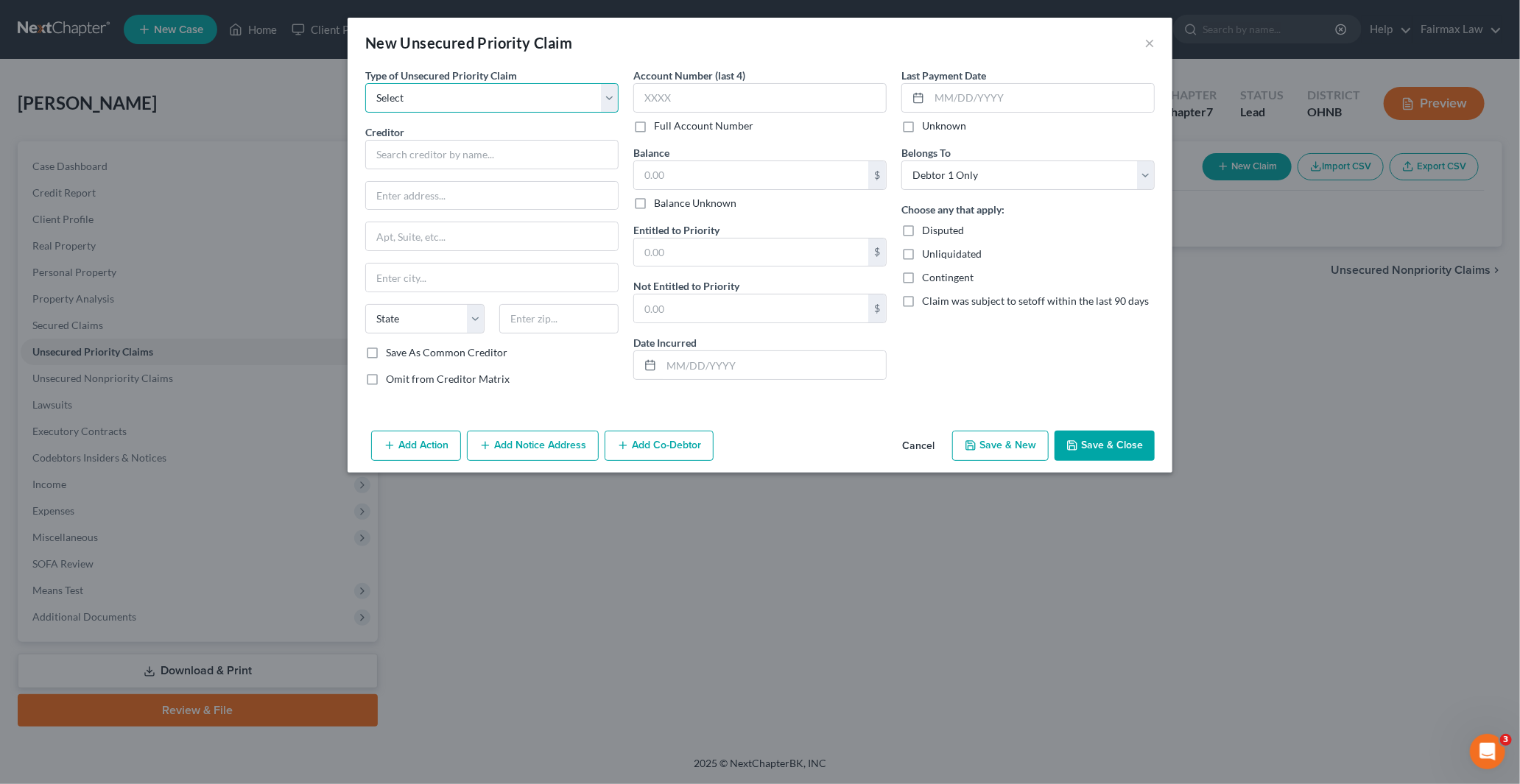
click at [428, 104] on select "Select Taxes & Other Government Units Domestic Support Obligations Extensions o…" at bounding box center [492, 98] width 253 height 29
select select "1"
click at [366, 83] on select "Select Taxes & Other Government Units Domestic Support Obligations Extensions o…" at bounding box center [492, 98] width 253 height 29
click at [408, 159] on input "text" at bounding box center [492, 155] width 253 height 29
paste input "[PERSON_NAME]"
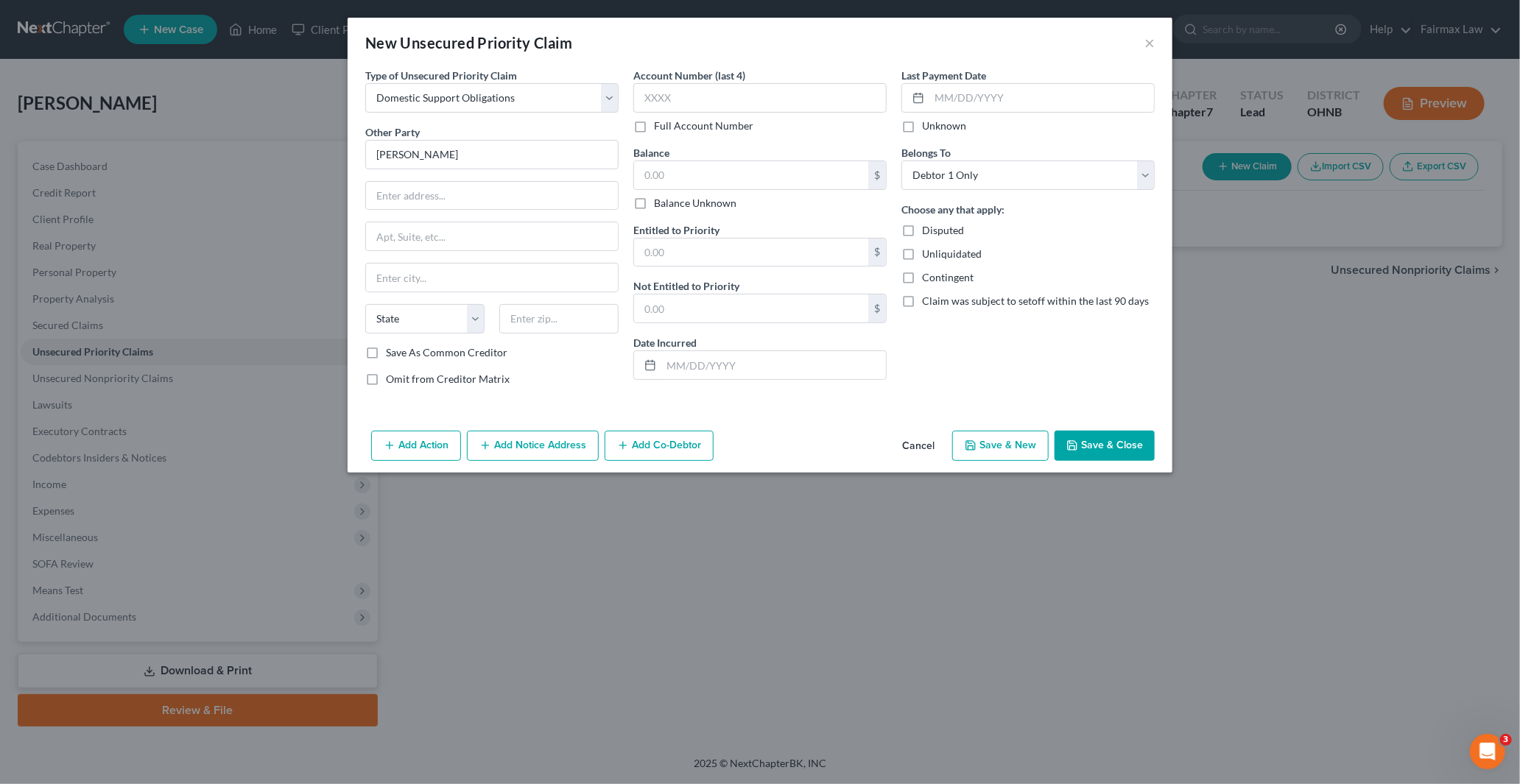
type input "[PERSON_NAME]"
click at [419, 205] on input "text" at bounding box center [491, 196] width 252 height 28
paste input "31 [GEOGRAPHIC_DATA]"
type input "31 [GEOGRAPHIC_DATA]"
click at [556, 317] on input "text" at bounding box center [559, 318] width 120 height 29
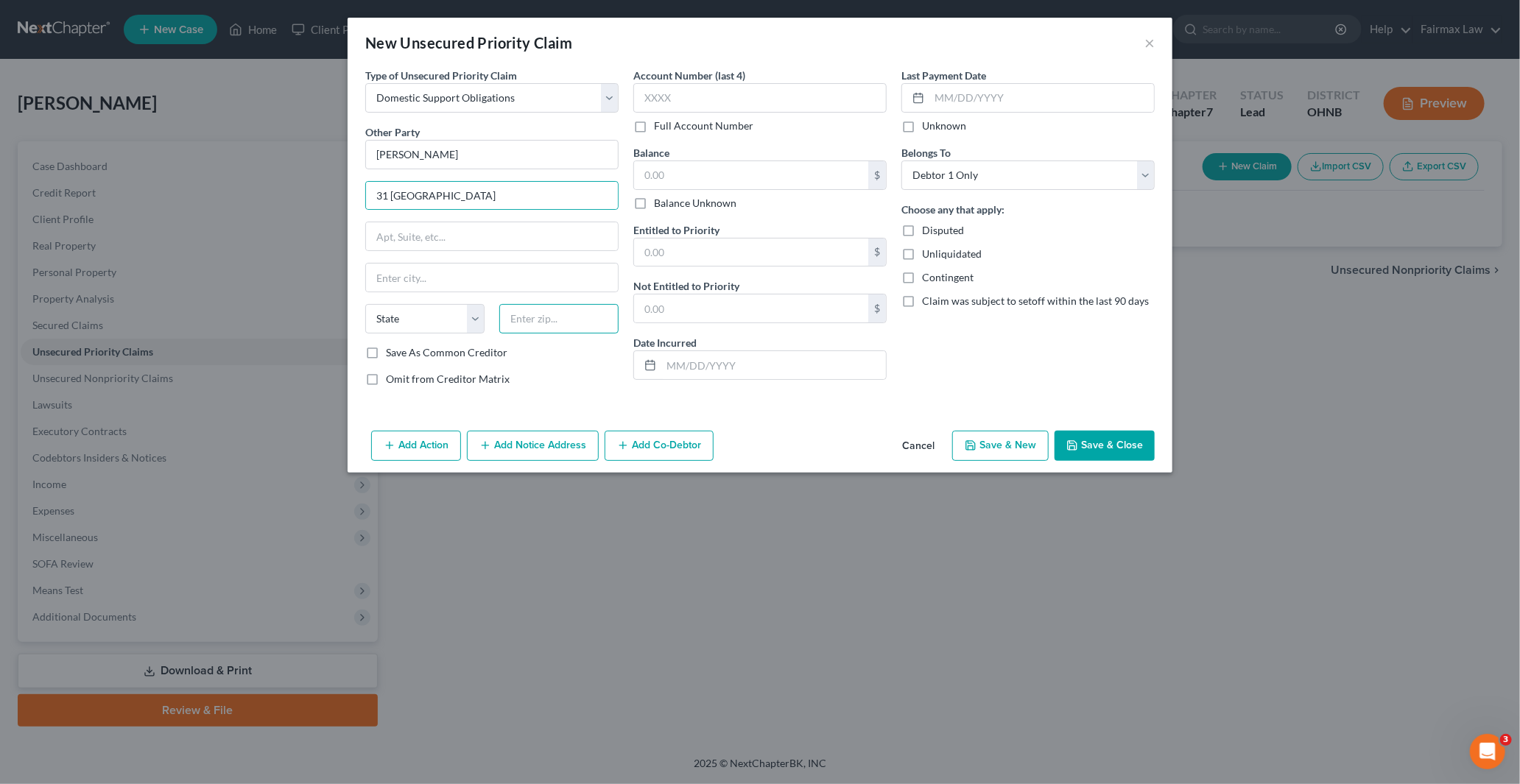
paste input "43615"
type input "43615"
type input "[GEOGRAPHIC_DATA]"
select select "36"
click at [698, 171] on input "text" at bounding box center [751, 175] width 234 height 28
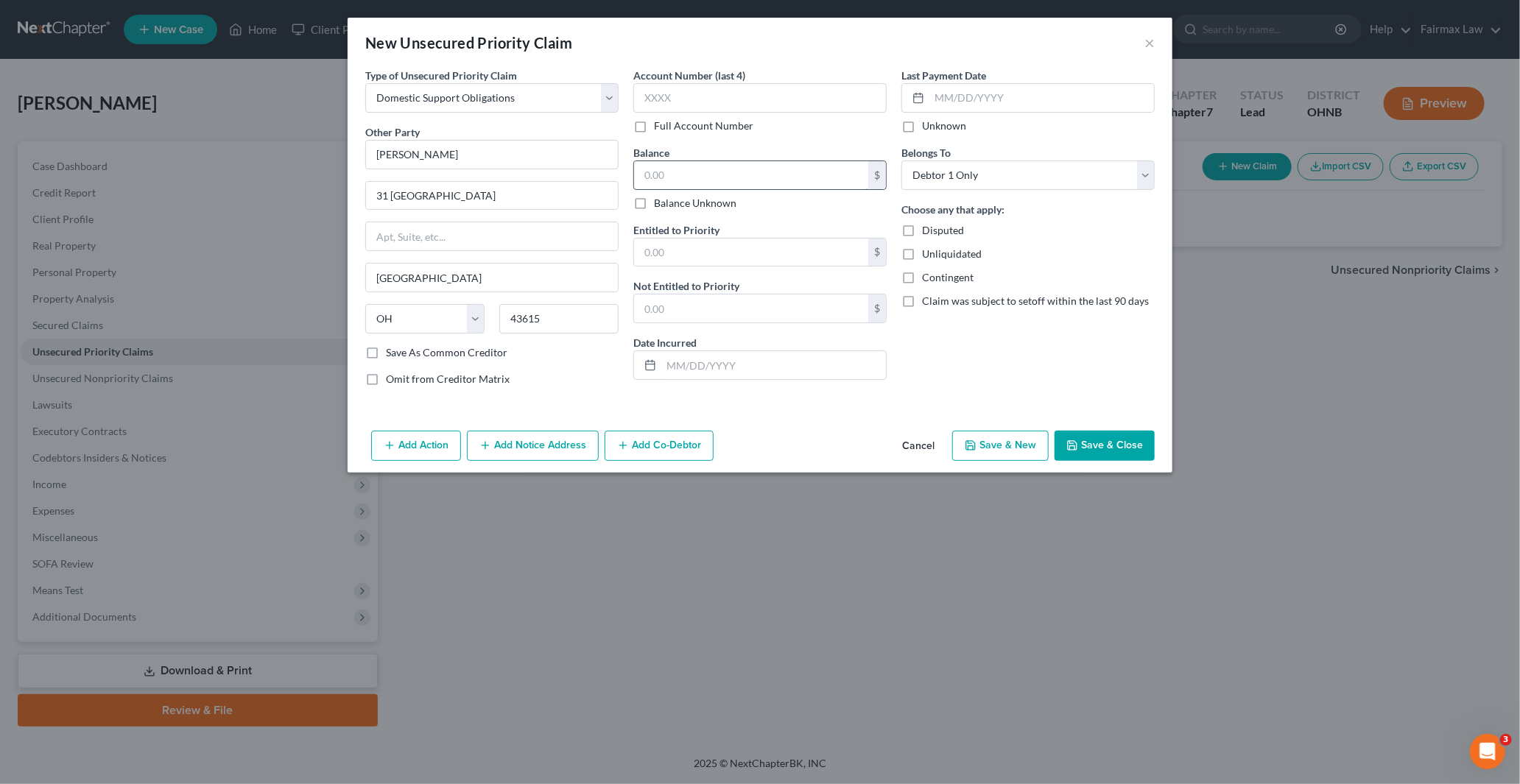
paste input "960"
type input "960"
click at [651, 172] on input "960" at bounding box center [751, 175] width 234 height 28
click at [1101, 453] on button "Save & Close" at bounding box center [1104, 447] width 100 height 31
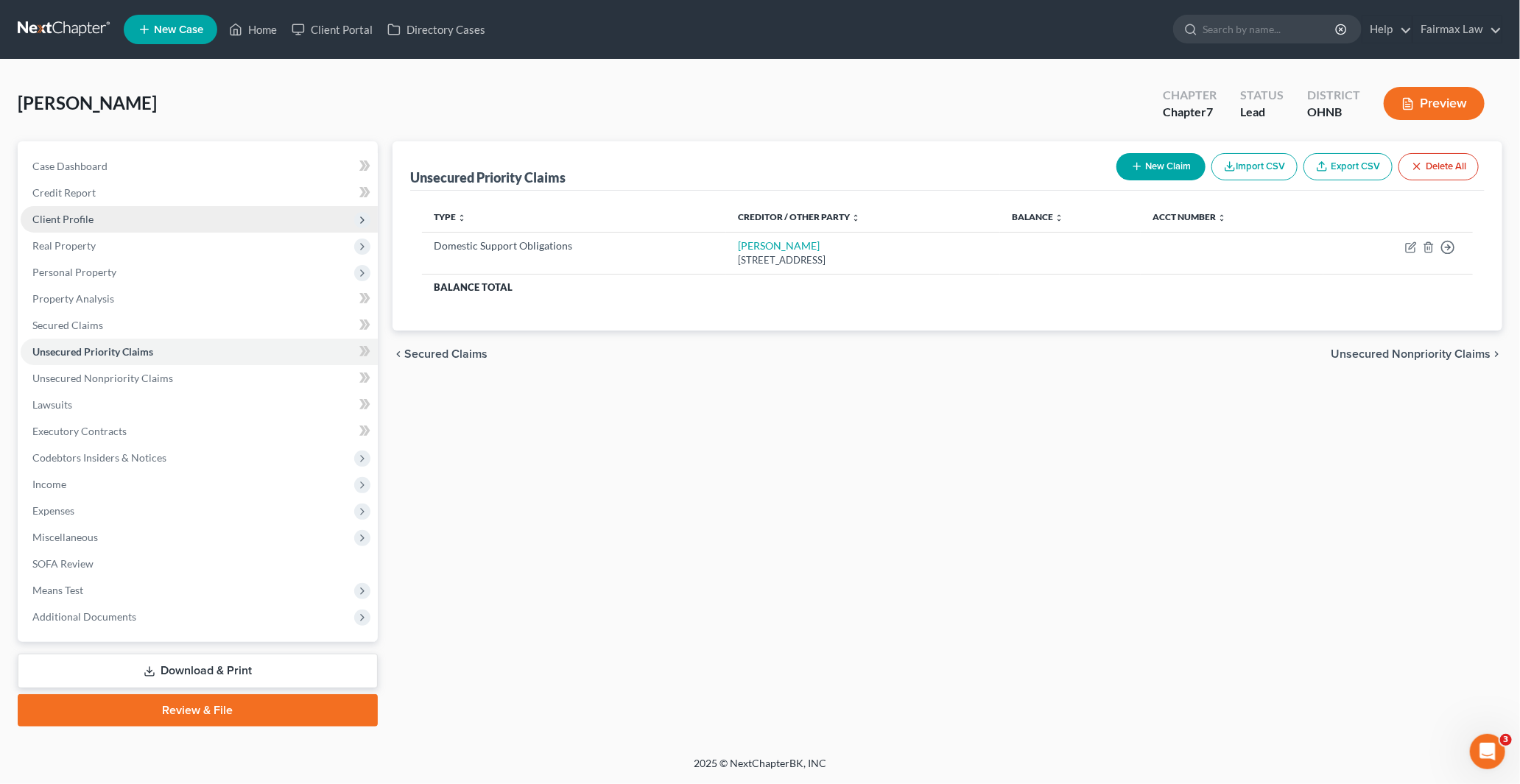
click at [64, 218] on span "Client Profile" at bounding box center [63, 219] width 61 height 13
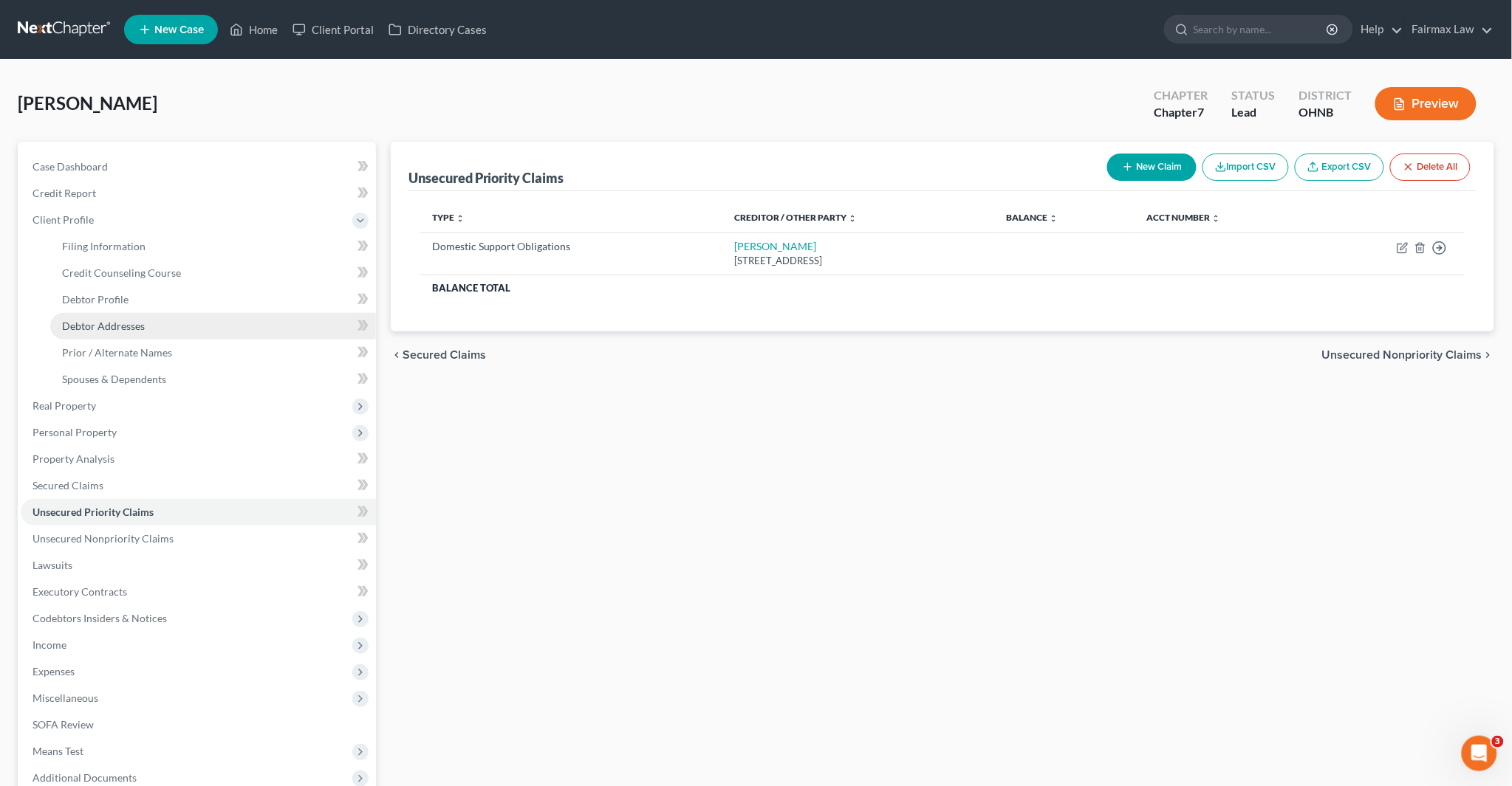
click at [101, 320] on span "Debtor Addresses" at bounding box center [103, 325] width 83 height 13
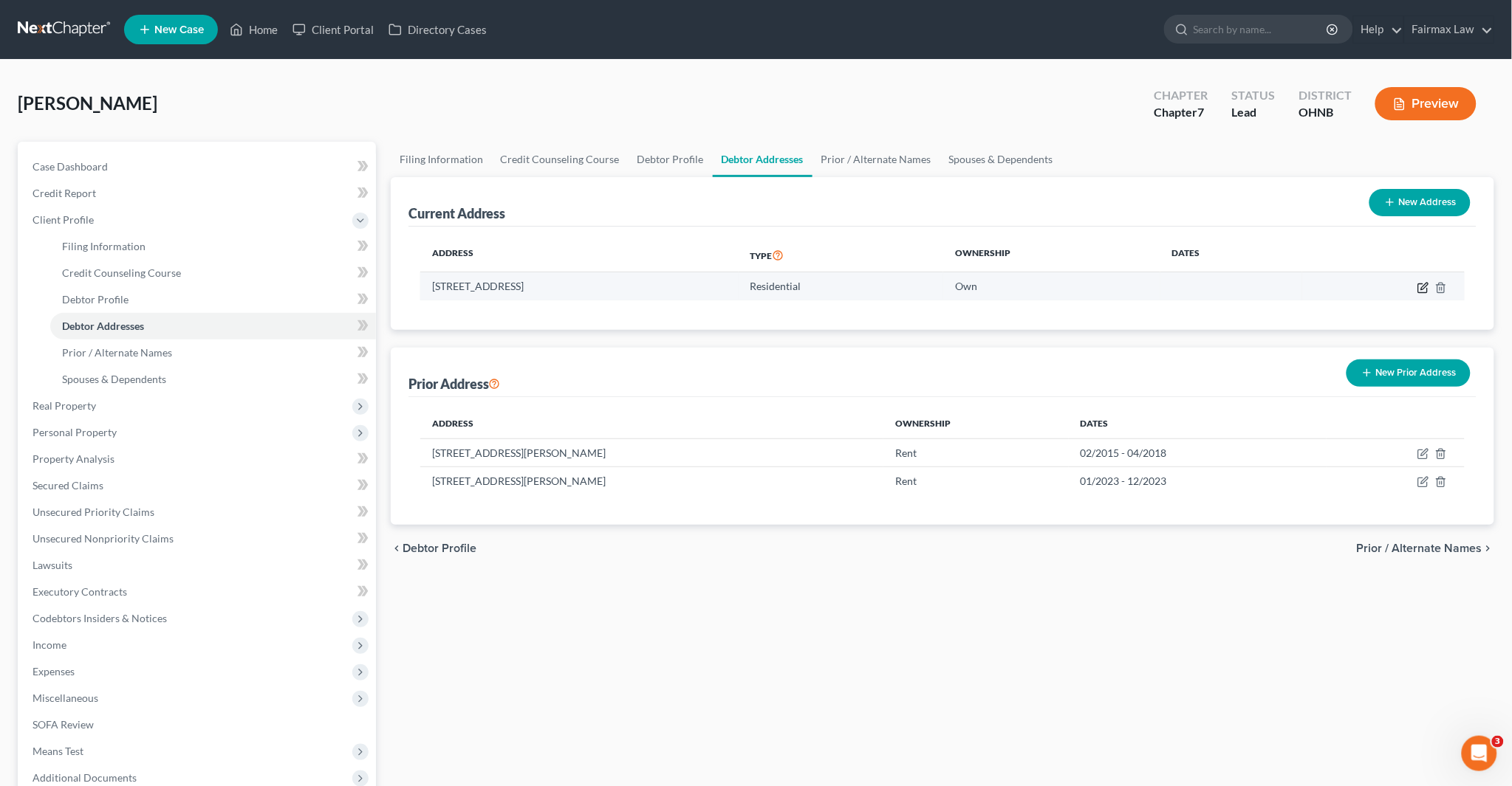
click at [1420, 284] on icon "button" at bounding box center [1424, 288] width 12 height 12
select select "36"
select select "0"
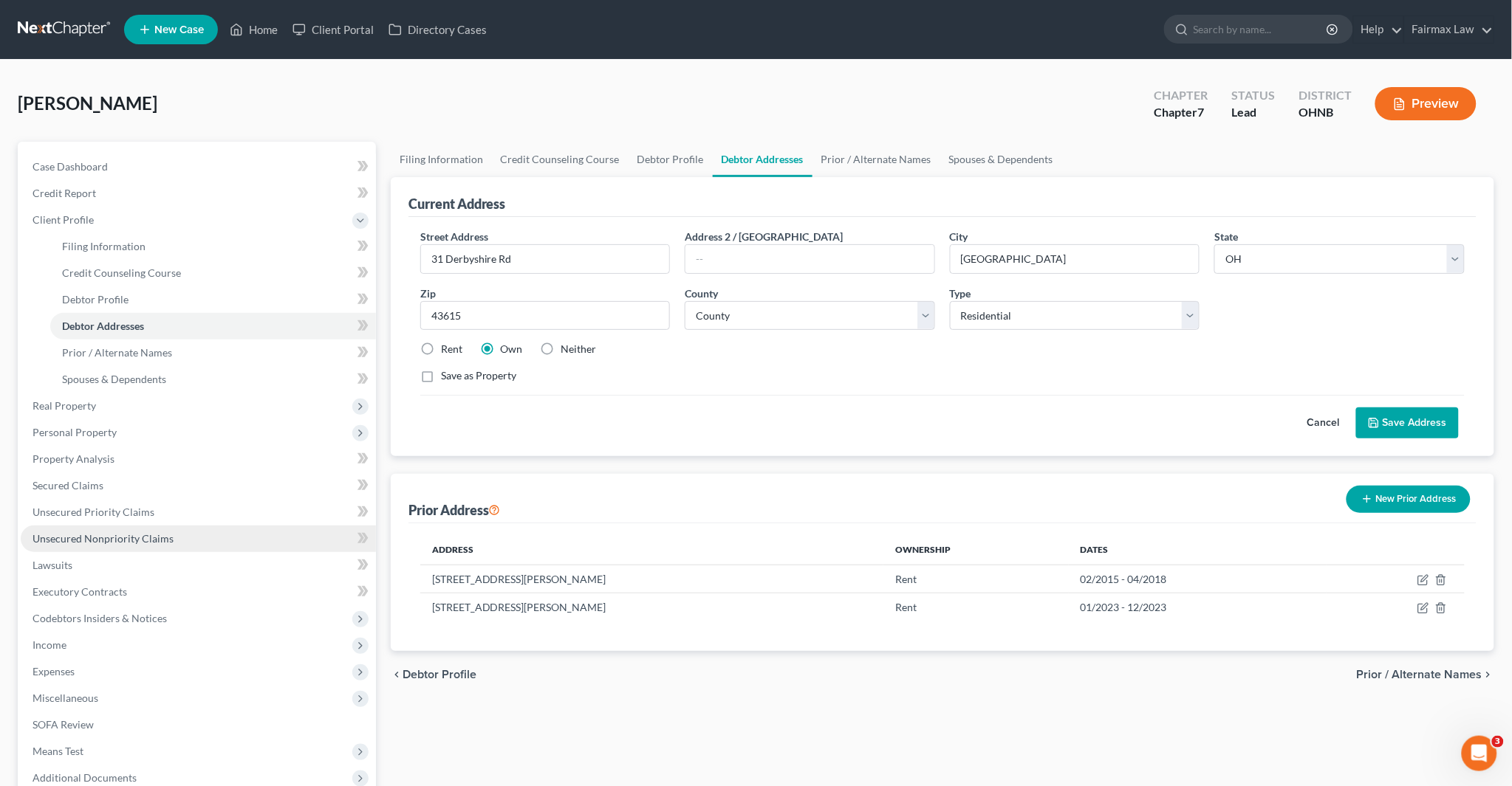
click at [96, 544] on link "Unsecured Nonpriority Claims" at bounding box center [198, 538] width 355 height 27
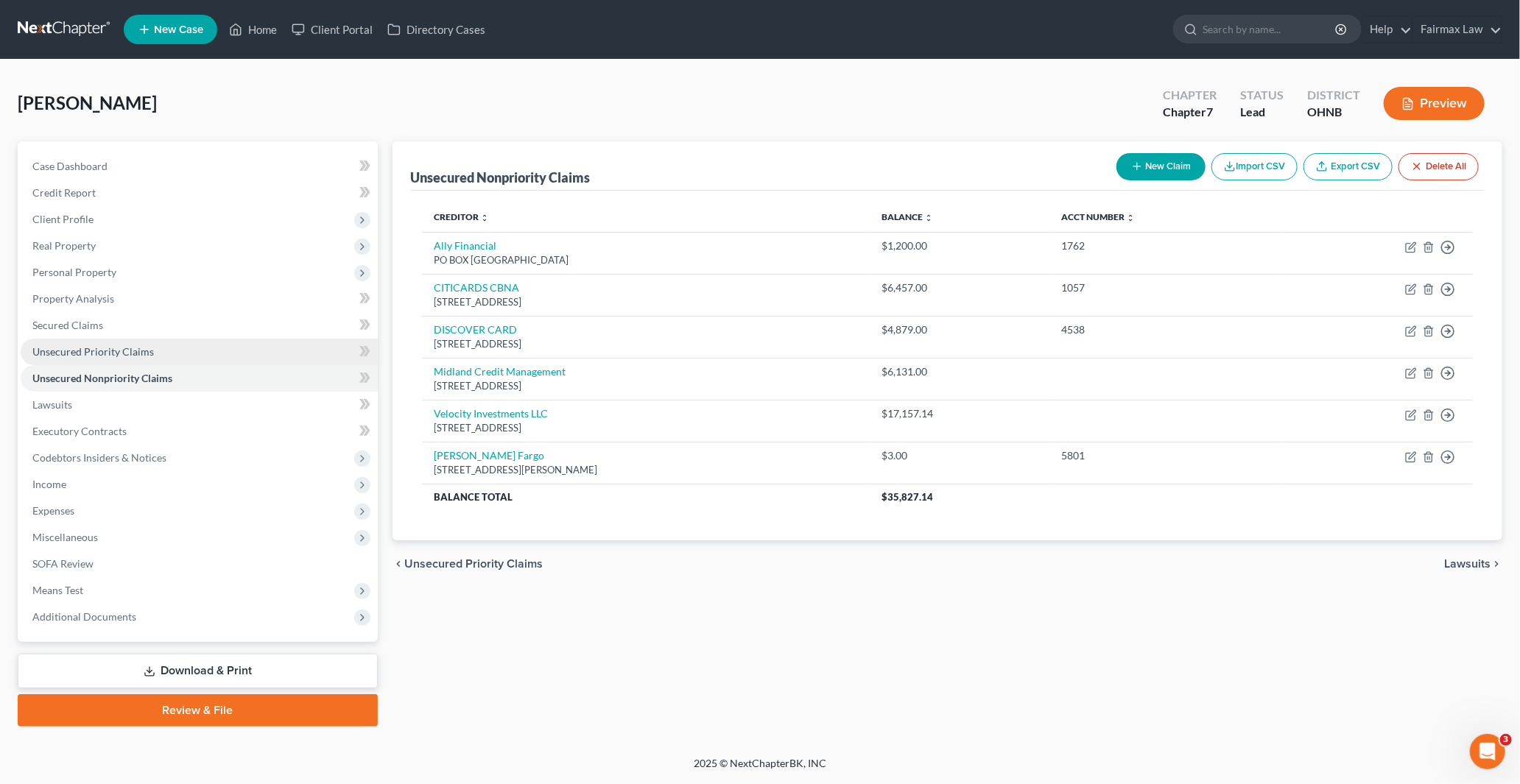
click at [94, 357] on link "Unsecured Priority Claims" at bounding box center [199, 352] width 357 height 26
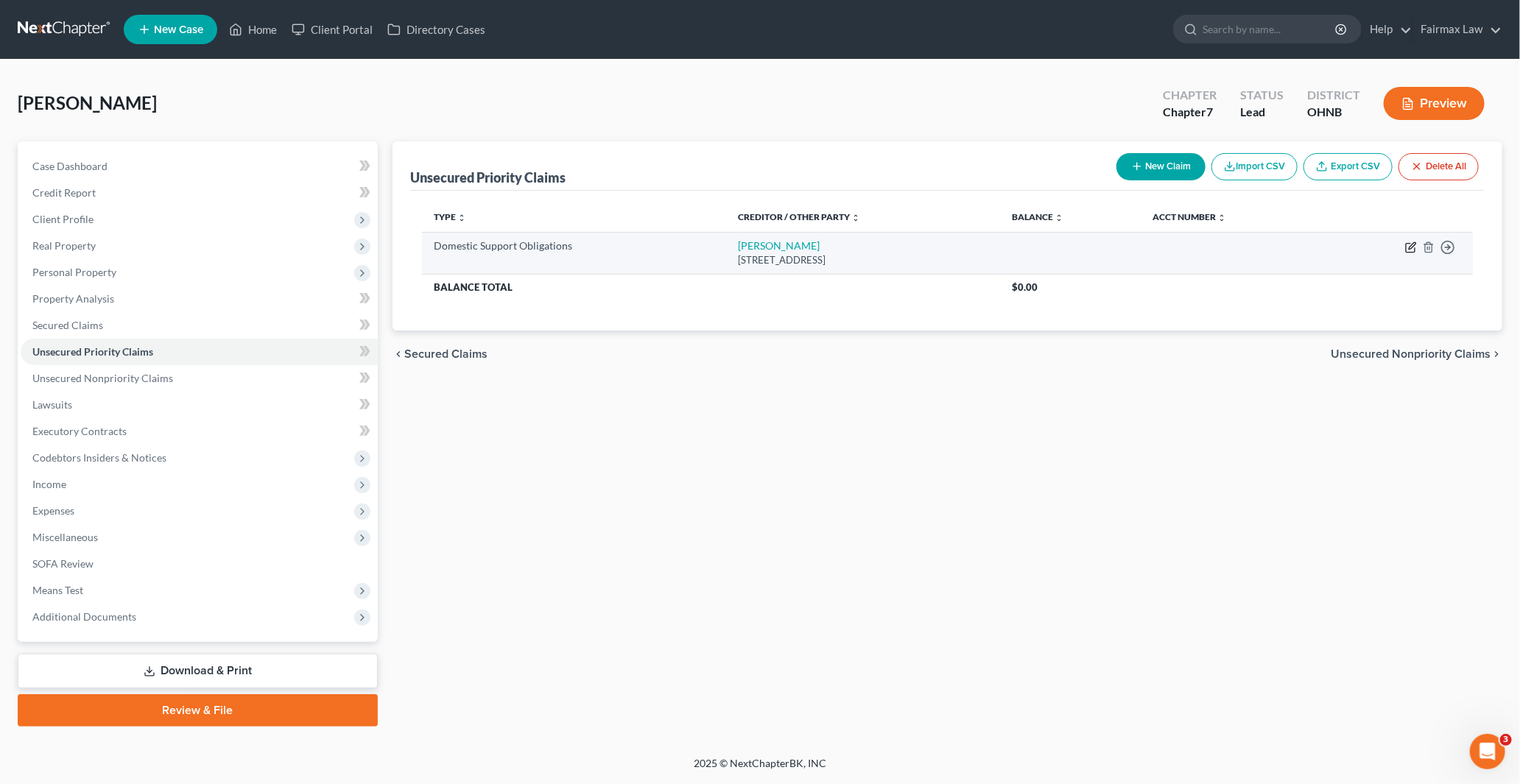
click at [1410, 246] on icon "button" at bounding box center [1411, 245] width 7 height 7
select select "36"
select select "0"
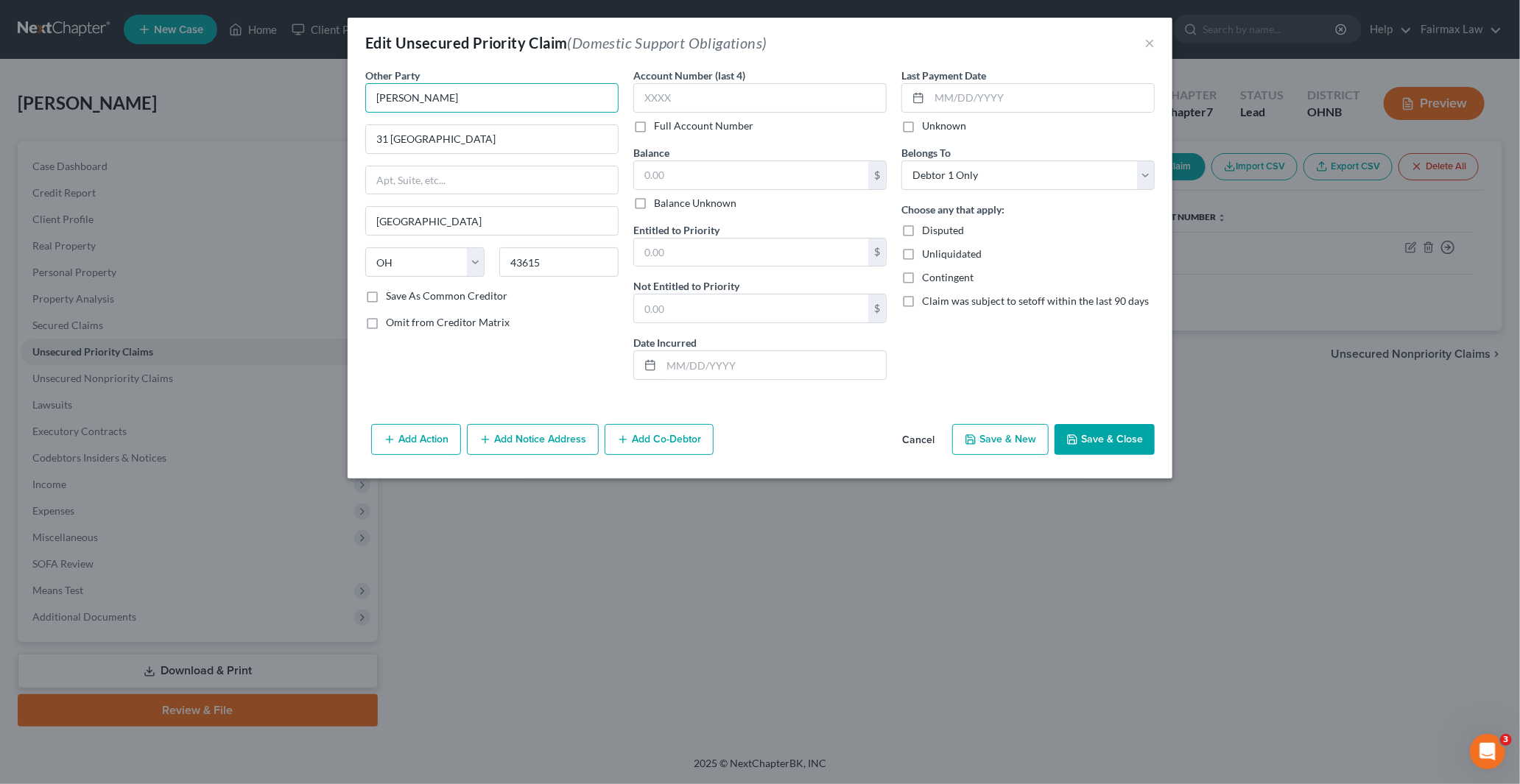
drag, startPoint x: 463, startPoint y: 96, endPoint x: 187, endPoint y: 96, distance: 276.0
click at [204, 97] on div "Edit Unsecured Priority Claim (Domestic Support Obligations) × Other Party * [P…" at bounding box center [760, 392] width 1520 height 784
paste input "[US_STATE] Department of Job and Family Services Child Support Payment Central"
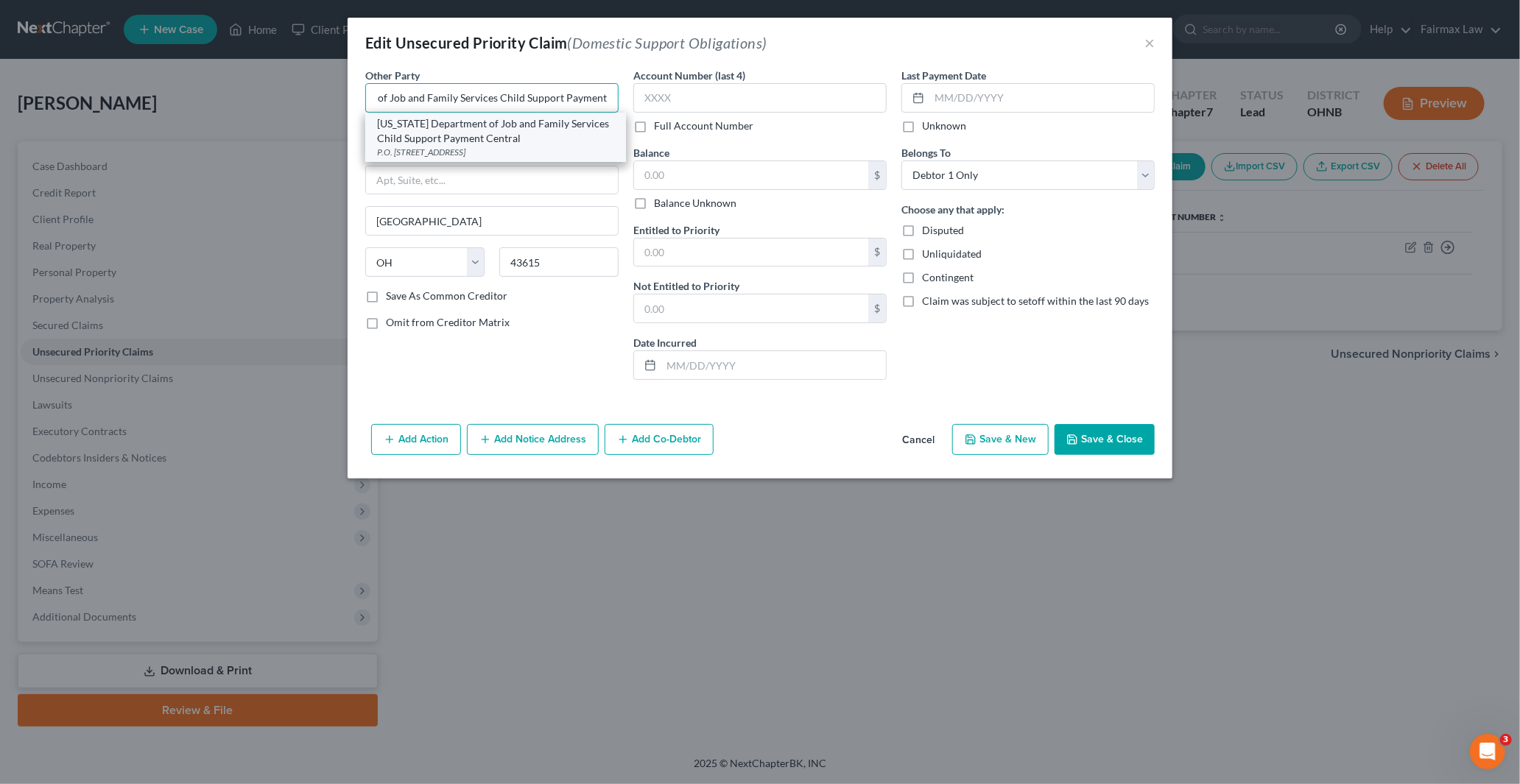
type input "[US_STATE] Department of Job and Family Services Child Support Payment Central"
click at [489, 132] on div "[US_STATE] Department of Job and Family Services Child Support Payment Central" at bounding box center [496, 131] width 237 height 29
type input "P.O. Box 182432"
type input "Columbus"
type input "43218"
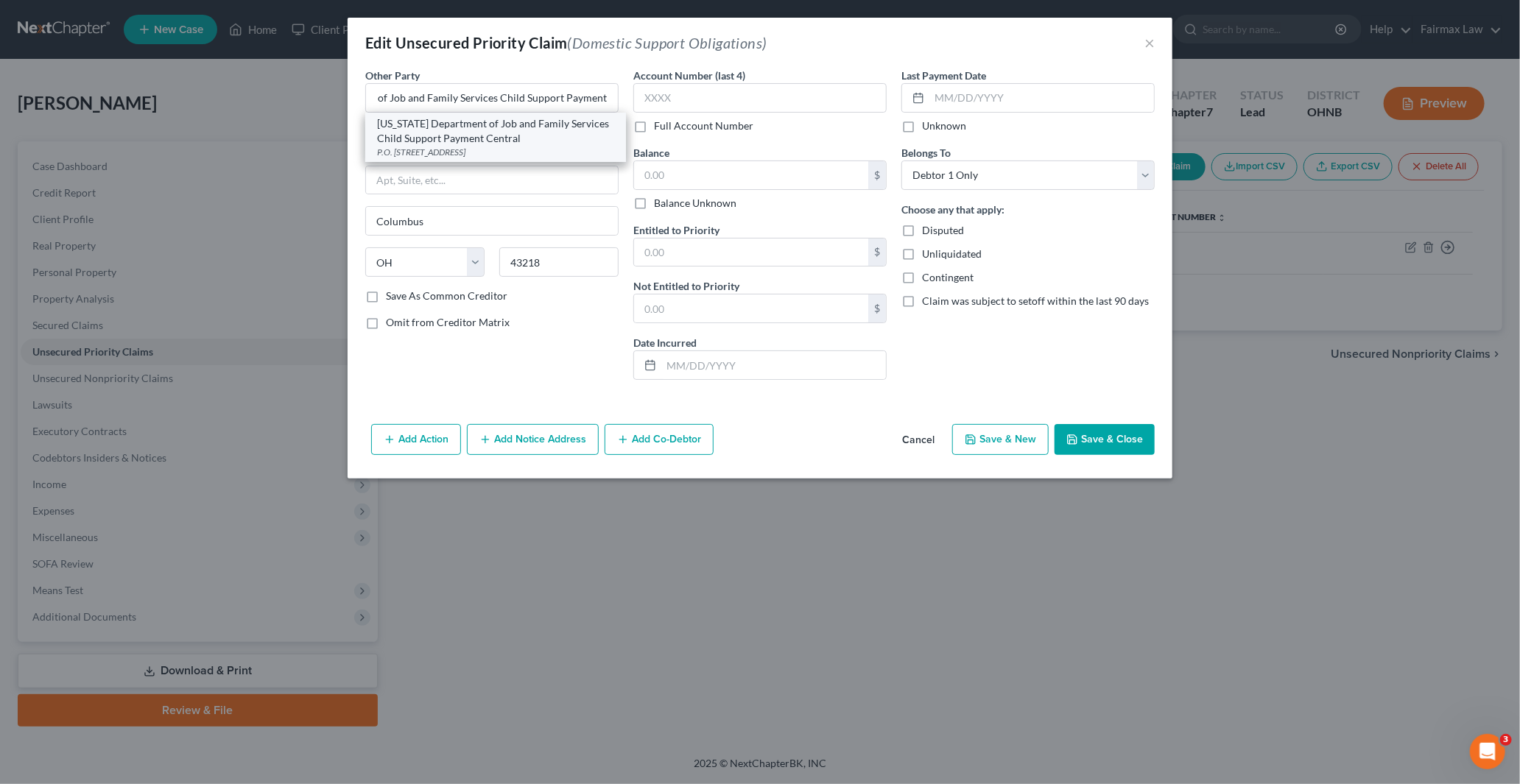
scroll to position [0, 0]
click at [517, 440] on button "Add Notice Address" at bounding box center [532, 440] width 131 height 31
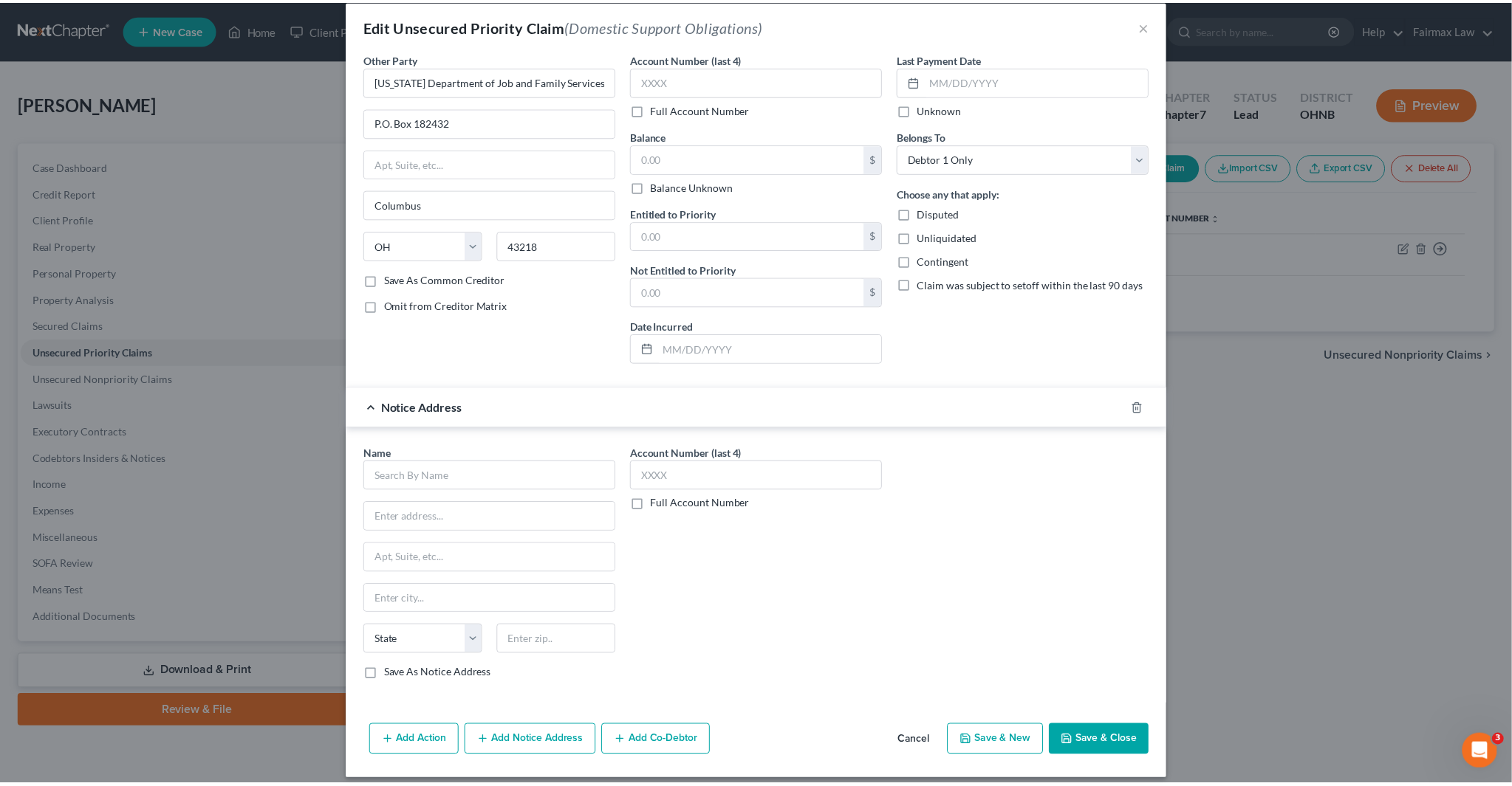
scroll to position [30, 0]
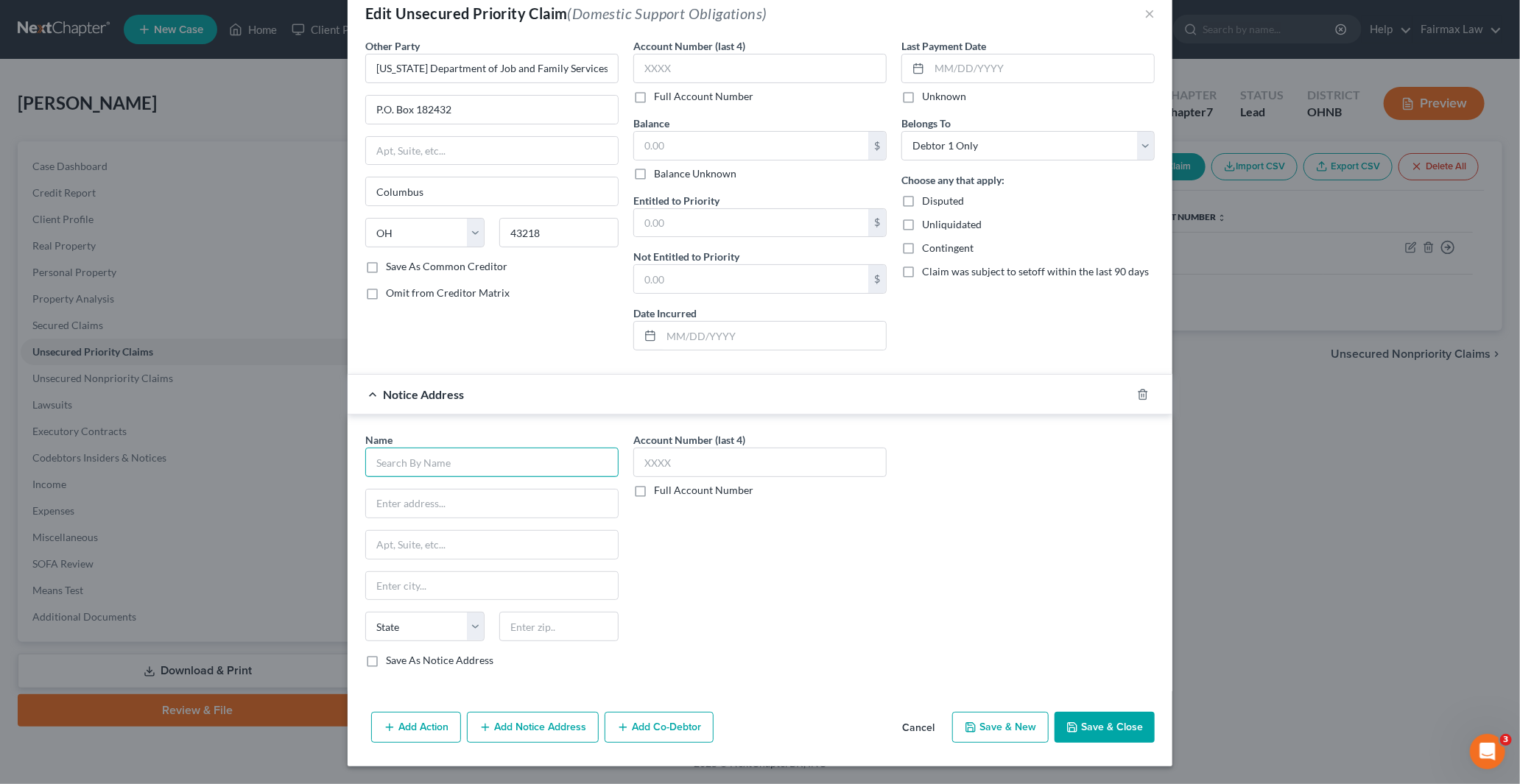
click at [427, 466] on input "text" at bounding box center [492, 463] width 253 height 29
click at [454, 458] on input "text" at bounding box center [492, 463] width 253 height 29
paste input "[PERSON_NAME]"
type input "[PERSON_NAME]"
drag, startPoint x: 420, startPoint y: 502, endPoint x: 349, endPoint y: 350, distance: 167.8
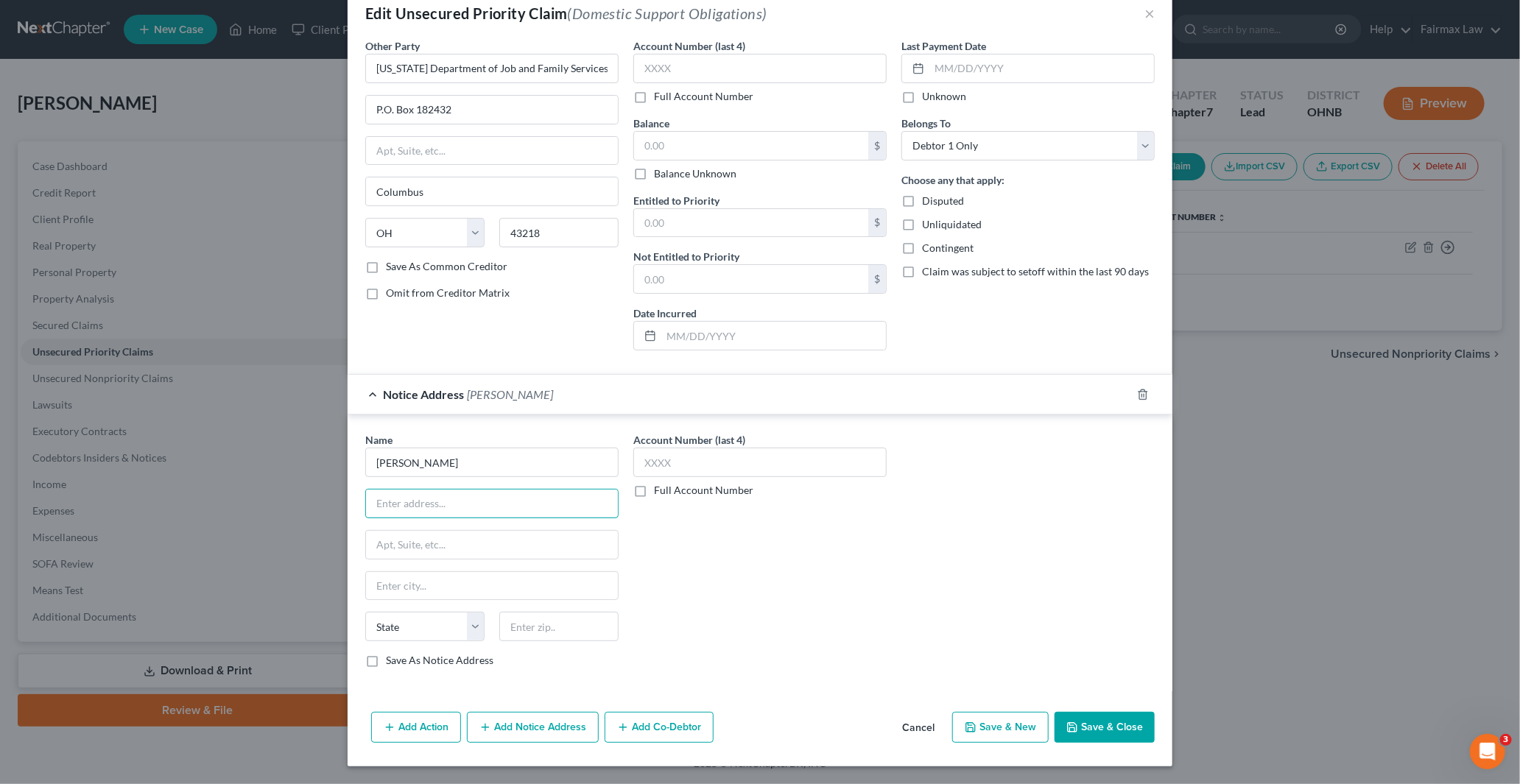
click at [420, 502] on input "text" at bounding box center [491, 504] width 252 height 28
paste input "31 [GEOGRAPHIC_DATA]"
type input "31 [GEOGRAPHIC_DATA]"
click at [534, 623] on input "text" at bounding box center [559, 626] width 120 height 29
paste input "43615"
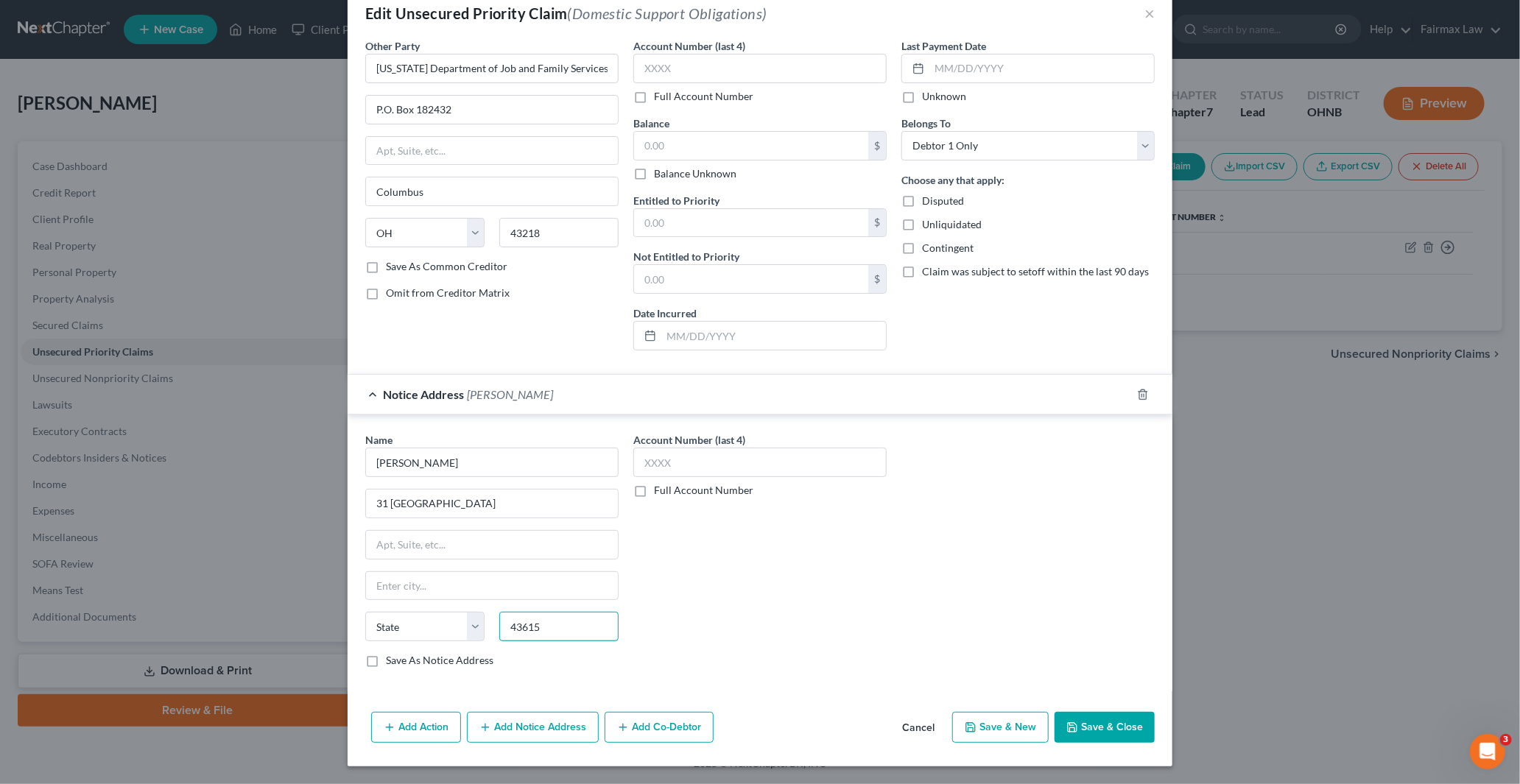
type input "43615"
type input "[GEOGRAPHIC_DATA]"
select select "36"
click at [1101, 734] on button "Save & Close" at bounding box center [1104, 728] width 100 height 31
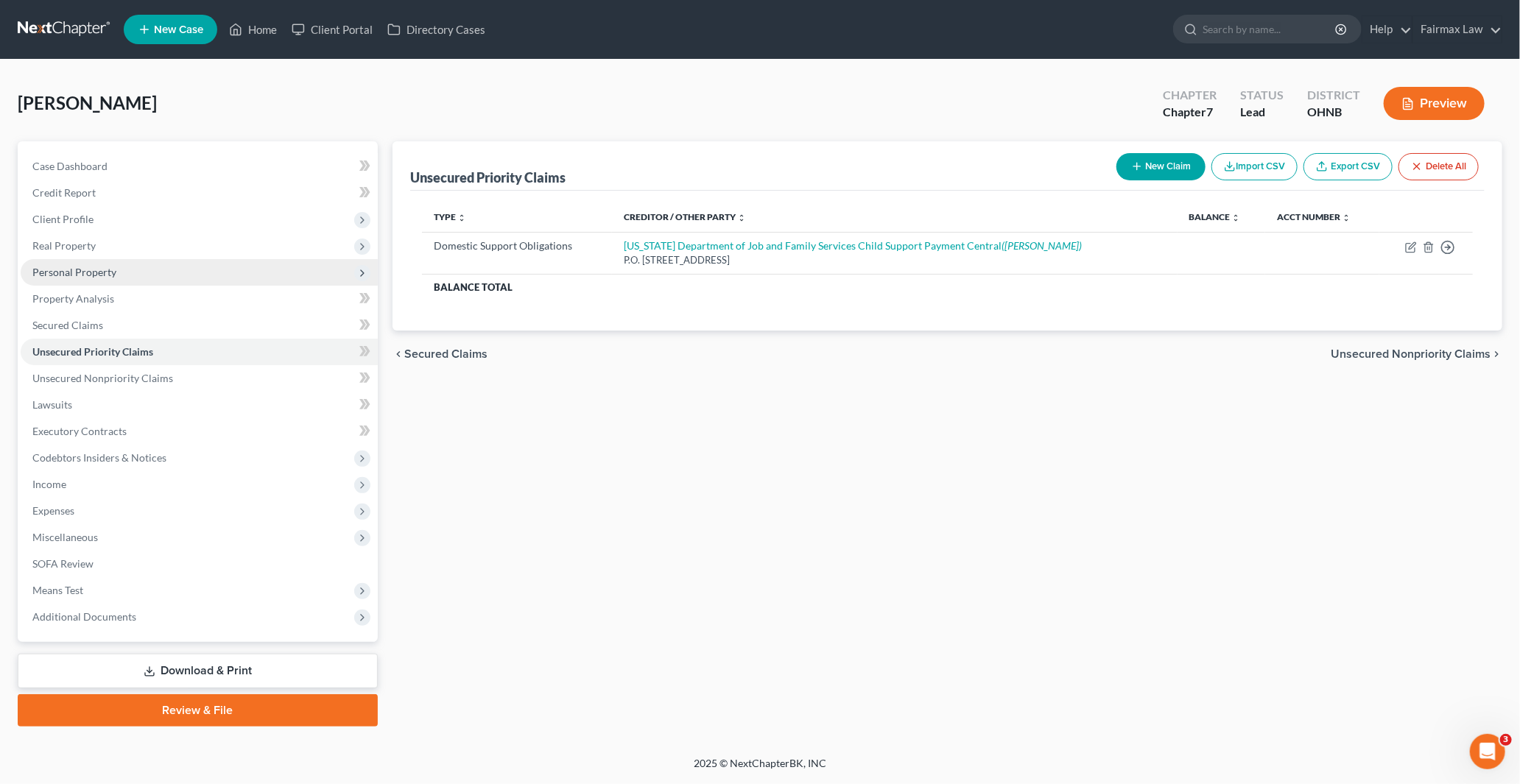
click at [64, 274] on span "Personal Property" at bounding box center [74, 271] width 84 height 13
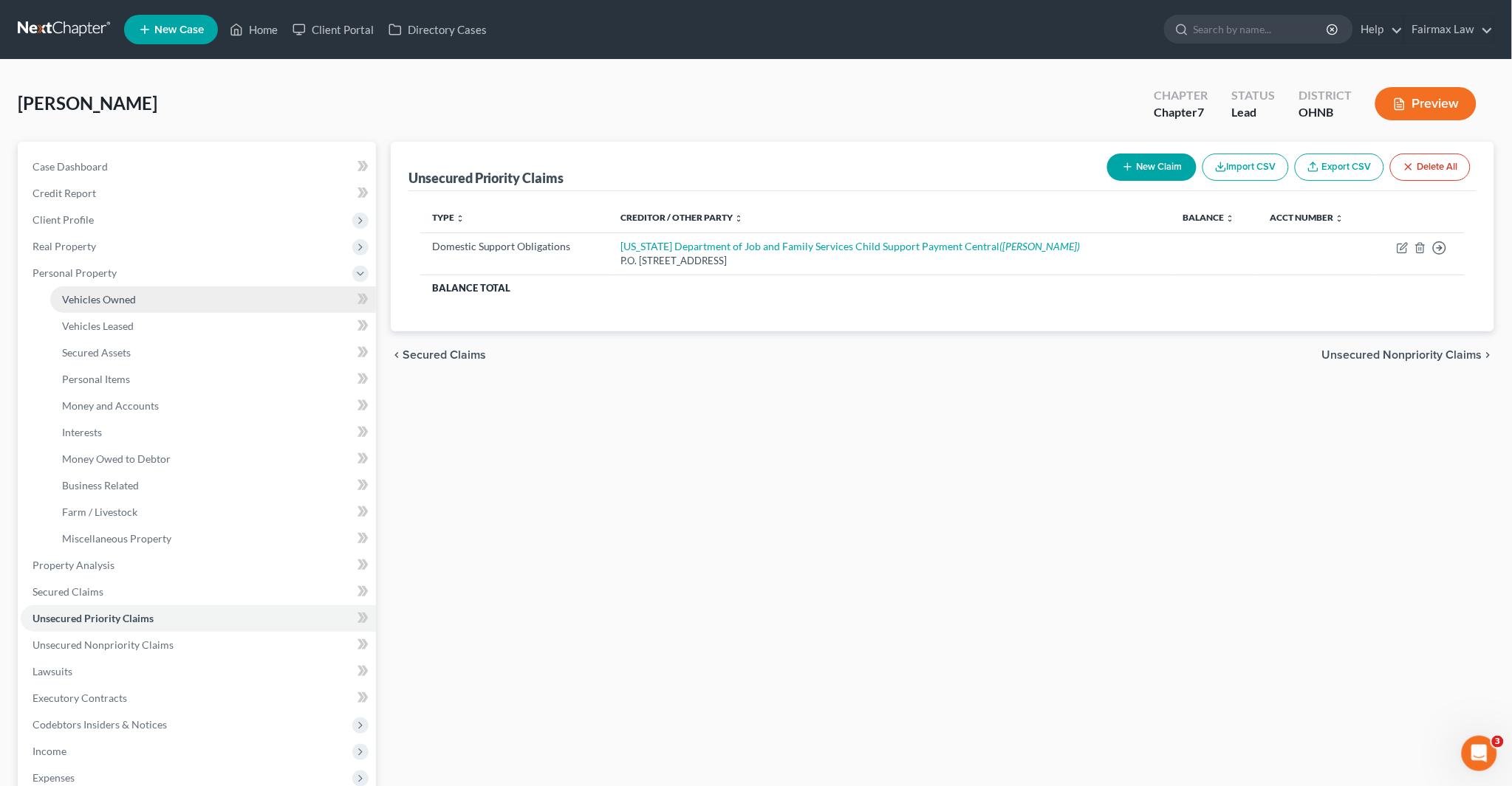
click at [96, 300] on span "Vehicles Owned" at bounding box center [98, 299] width 74 height 13
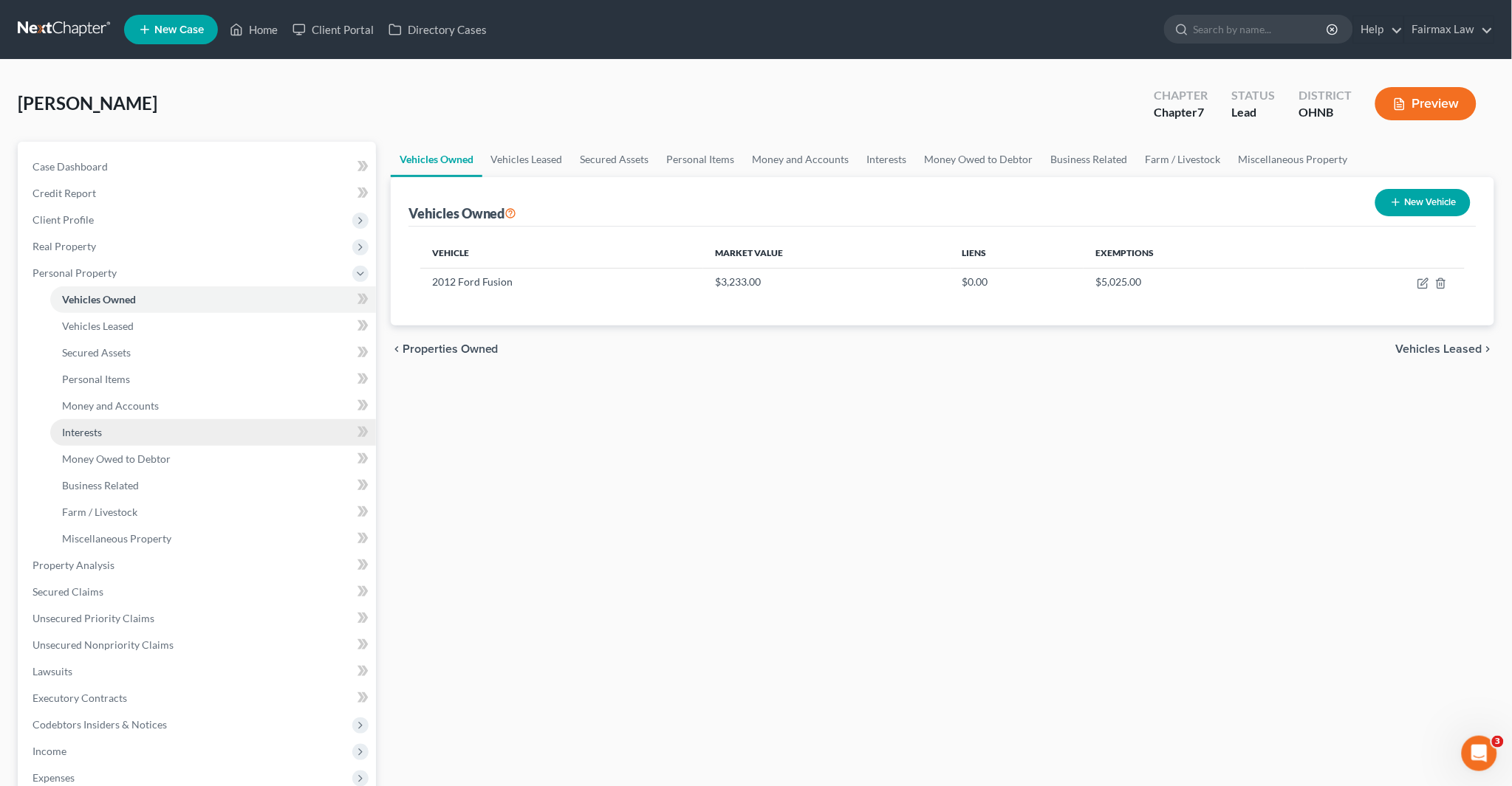
click at [98, 429] on span "Interests" at bounding box center [82, 432] width 40 height 13
